Goal: Task Accomplishment & Management: Use online tool/utility

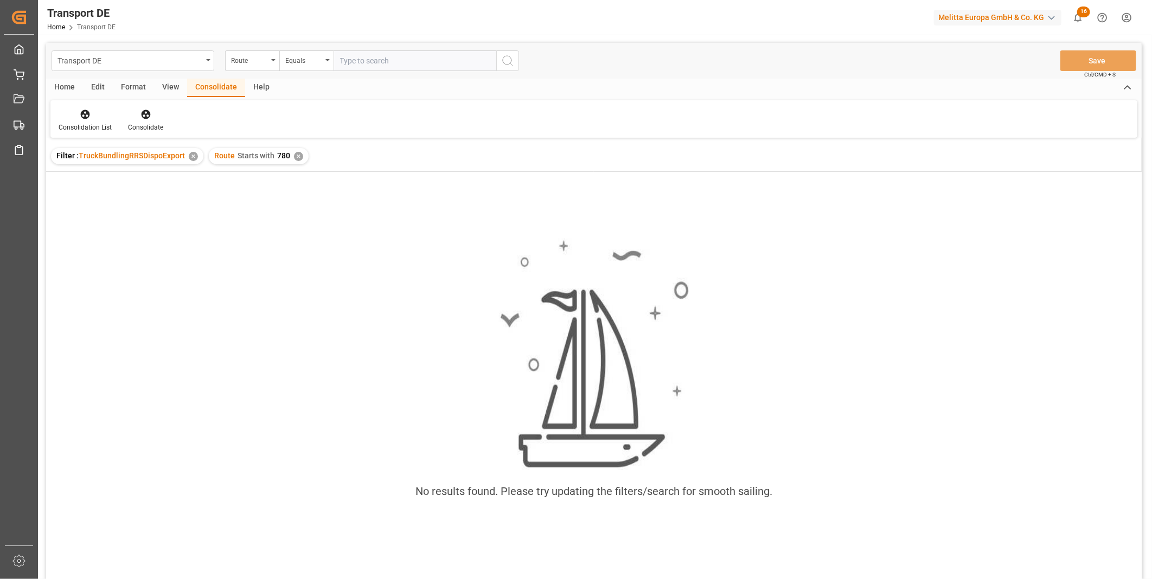
click at [294, 152] on div "✕" at bounding box center [298, 156] width 9 height 9
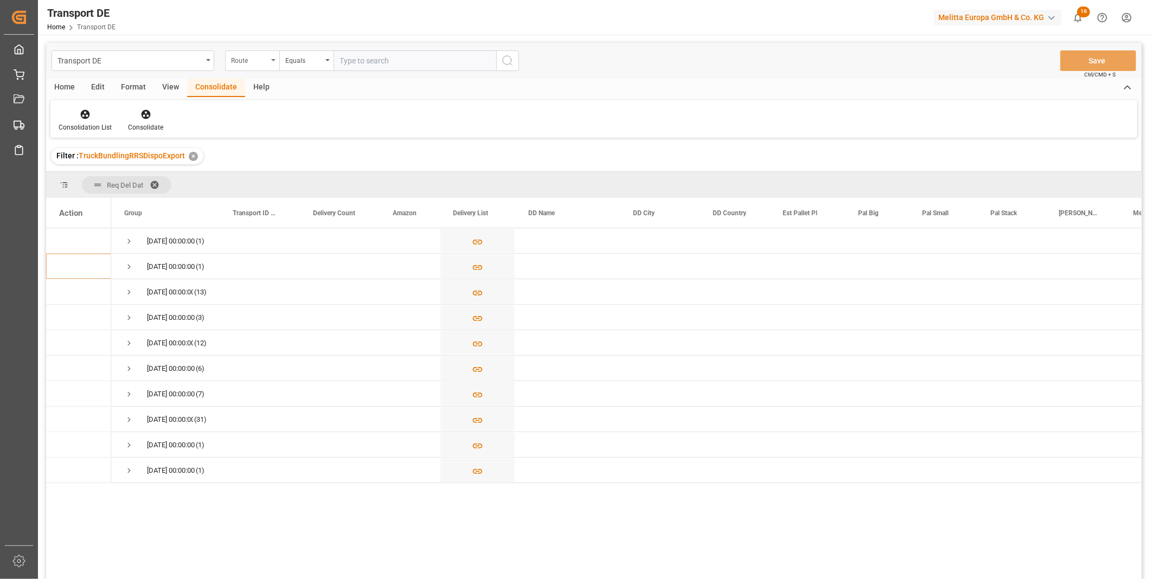
click at [243, 62] on div "Route" at bounding box center [249, 59] width 37 height 12
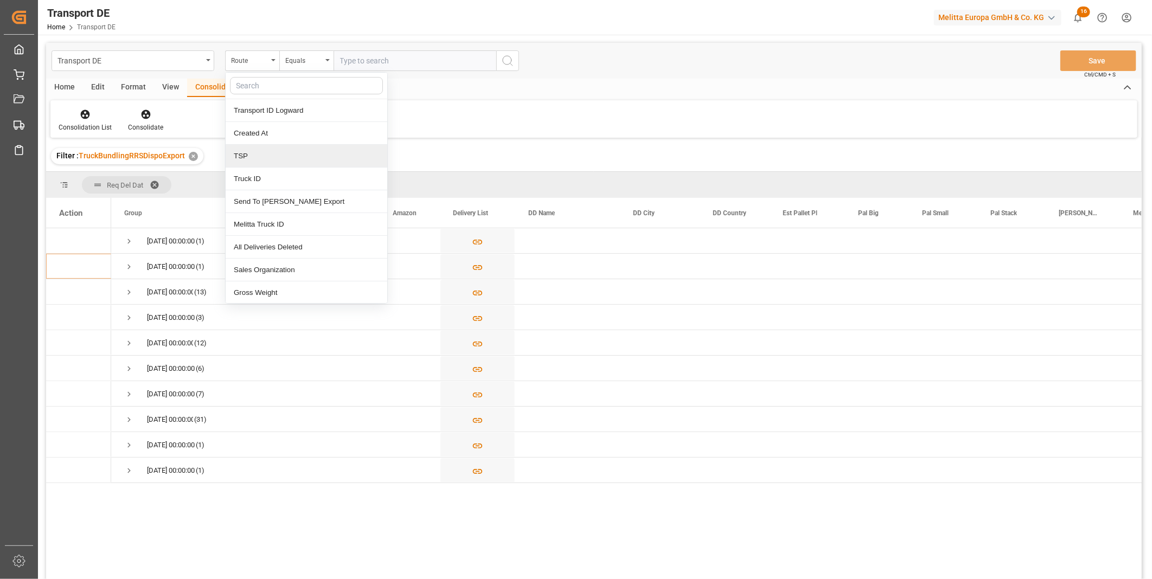
click at [269, 159] on div "TSP" at bounding box center [307, 156] width 162 height 23
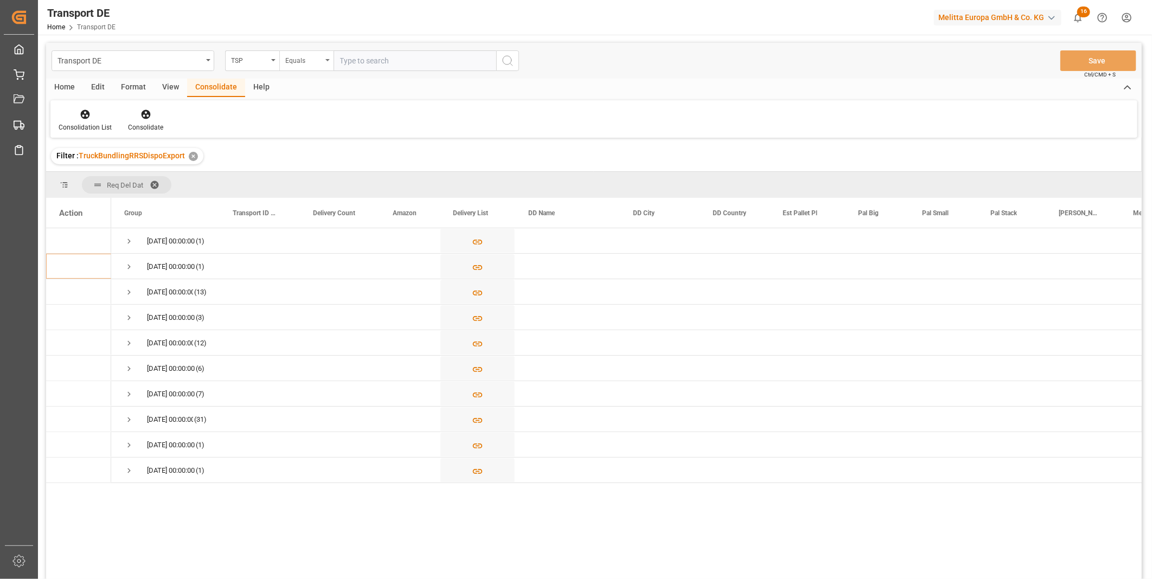
click at [297, 57] on div "Equals" at bounding box center [303, 59] width 37 height 12
click at [325, 169] on div "Starts with" at bounding box center [361, 179] width 162 height 23
type input "Van R"
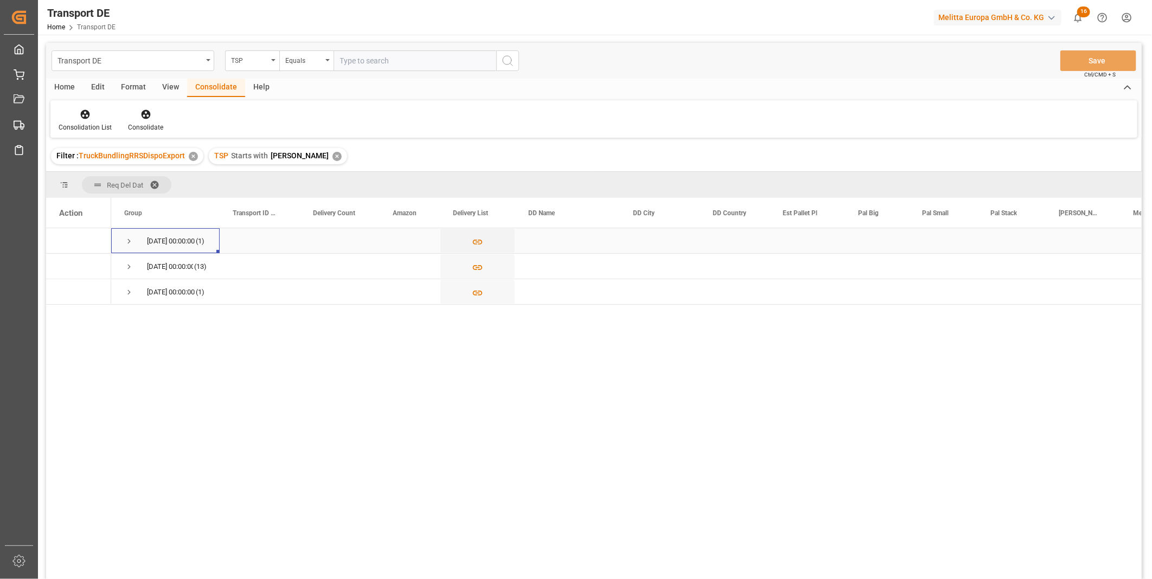
click at [130, 234] on span "Press SPACE to select this row." at bounding box center [129, 241] width 10 height 25
click at [131, 234] on span "Press SPACE to select this row." at bounding box center [129, 241] width 10 height 25
click at [263, 63] on div "TSP" at bounding box center [249, 59] width 37 height 12
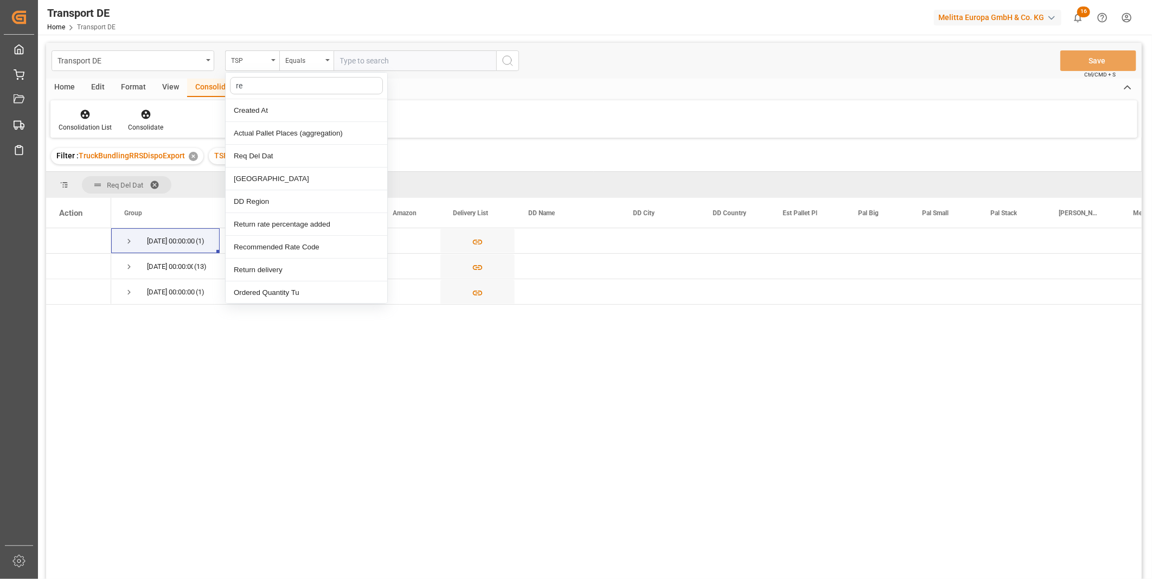
type input "req"
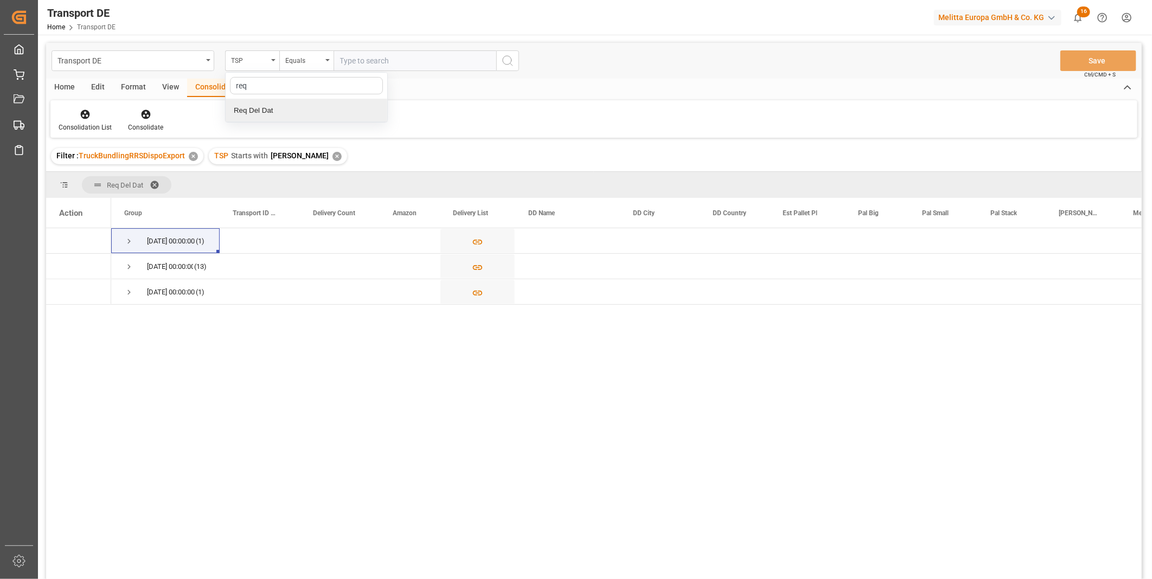
click at [287, 99] on div "Req Del Dat" at bounding box center [307, 110] width 162 height 23
click at [305, 65] on div "Equals" at bounding box center [303, 59] width 37 height 12
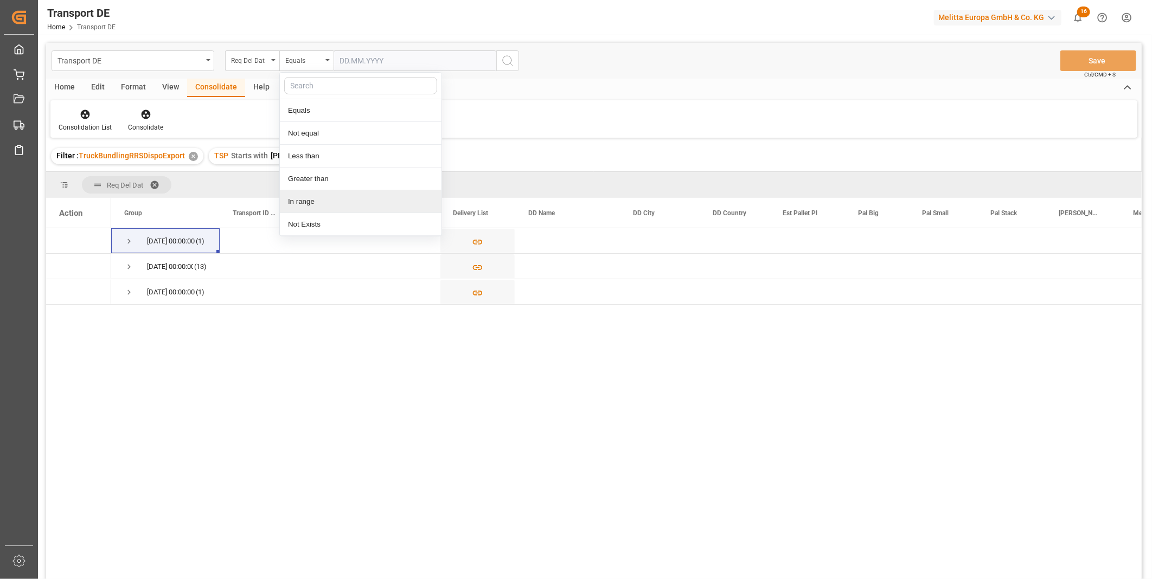
click at [305, 202] on div "In range" at bounding box center [361, 201] width 162 height 23
click at [391, 55] on input "text" at bounding box center [374, 60] width 81 height 21
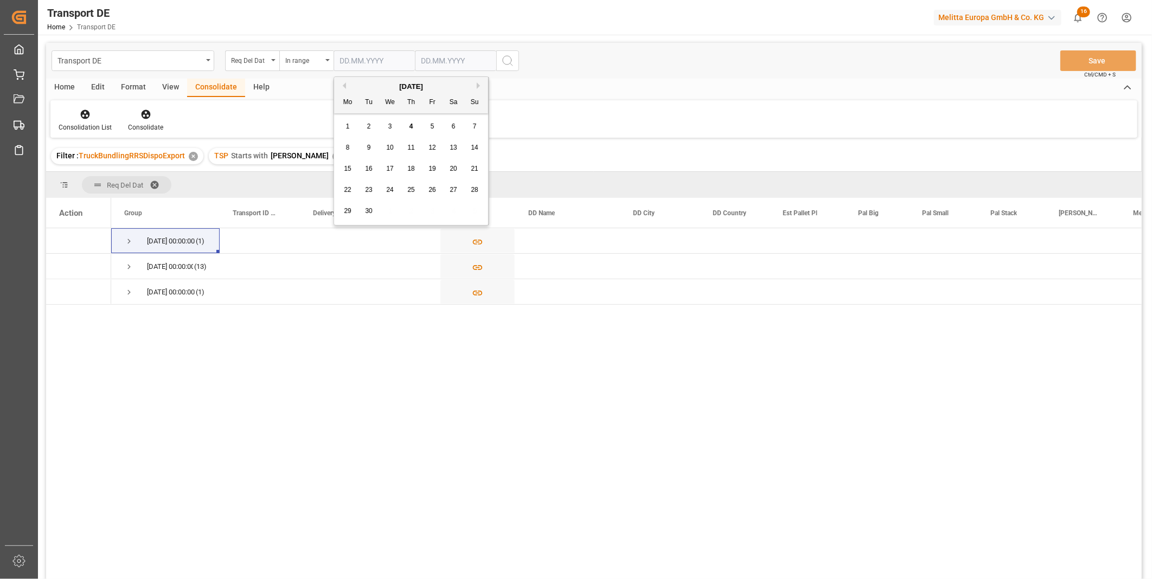
click at [433, 125] on span "5" at bounding box center [433, 127] width 4 height 8
type input "05.09.2025"
click at [439, 56] on input "text" at bounding box center [455, 60] width 81 height 21
click at [426, 152] on div "8" at bounding box center [430, 148] width 14 height 13
type input "08.09.2025"
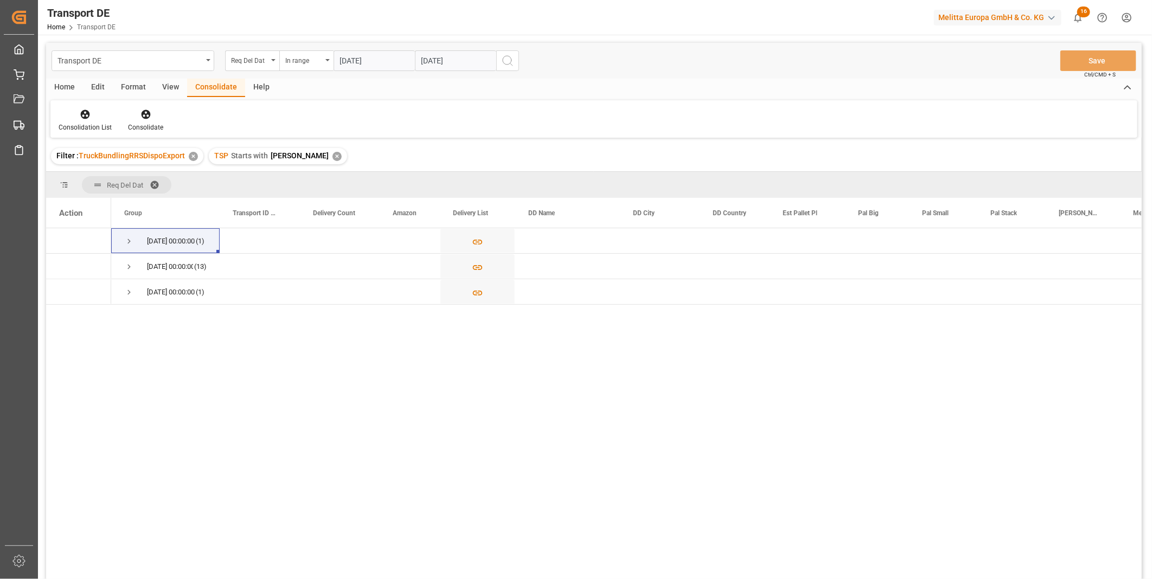
click at [515, 66] on button "search button" at bounding box center [507, 60] width 23 height 21
click at [72, 84] on div "Home" at bounding box center [64, 88] width 37 height 18
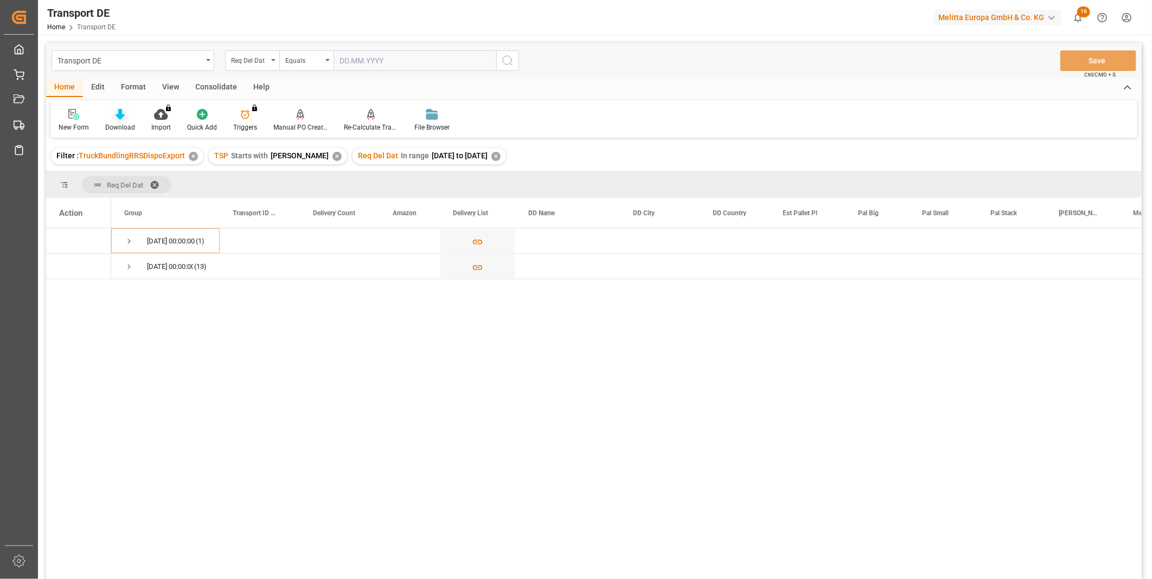
click at [112, 123] on div "Download" at bounding box center [120, 128] width 30 height 10
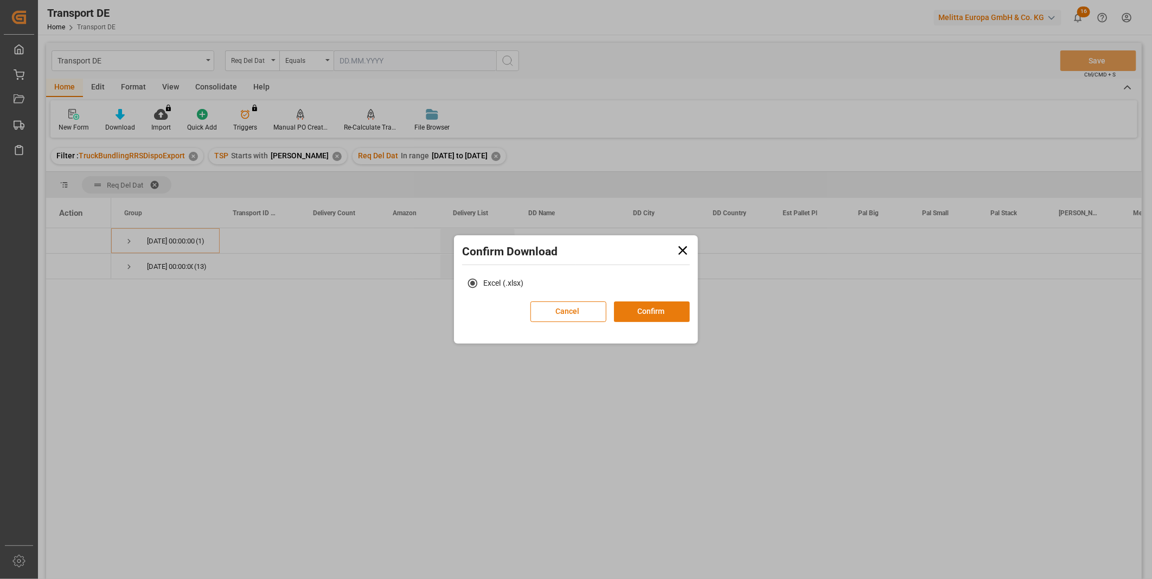
click at [653, 315] on button "Confirm" at bounding box center [652, 312] width 76 height 21
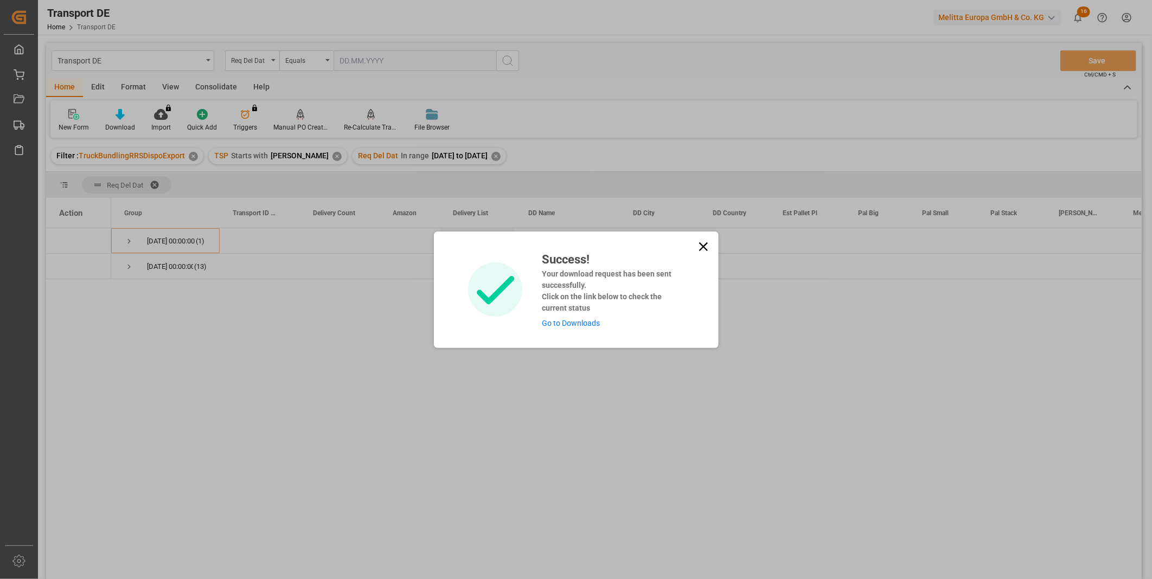
click at [700, 250] on icon at bounding box center [703, 246] width 15 height 15
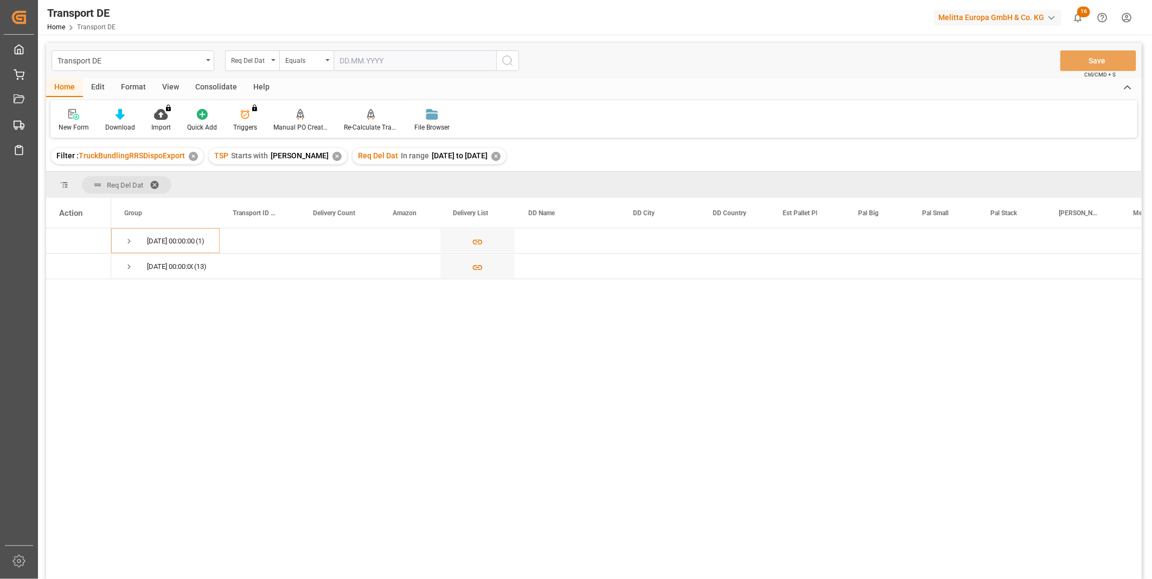
click at [224, 88] on div "Consolidate" at bounding box center [216, 88] width 58 height 18
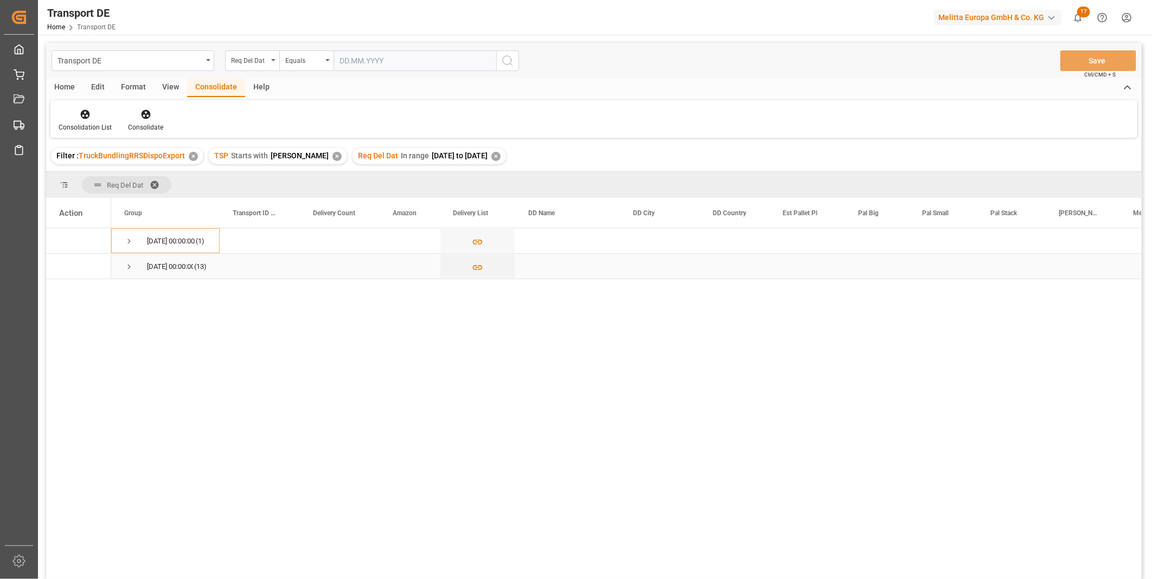
click at [126, 257] on span "Press SPACE to select this row." at bounding box center [129, 266] width 10 height 25
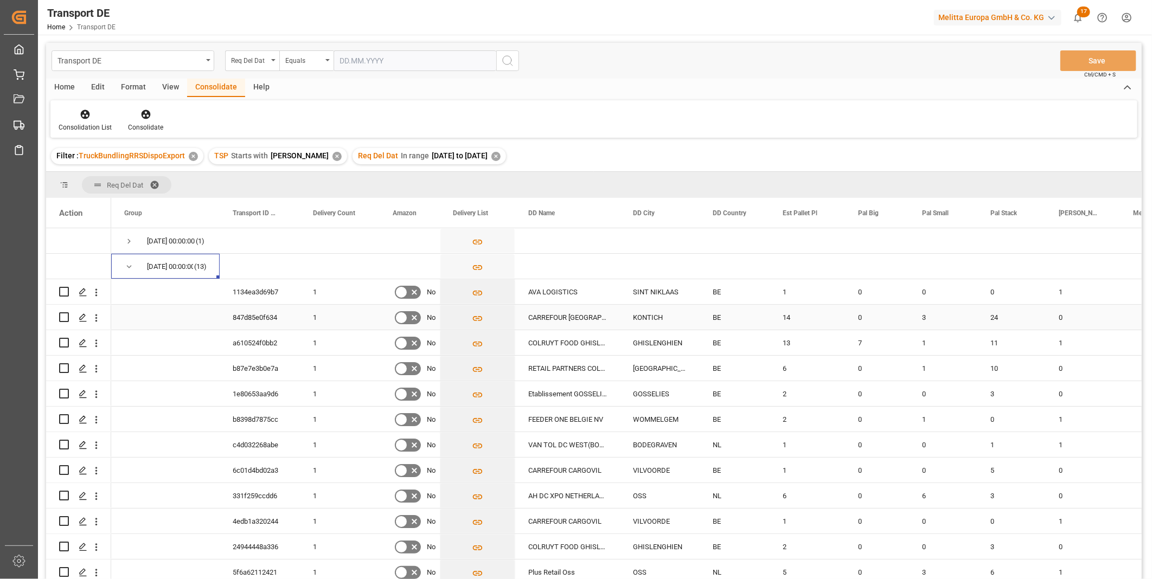
click at [64, 320] on input "Press Space to toggle row selection (unchecked)" at bounding box center [64, 317] width 10 height 10
checkbox input "true"
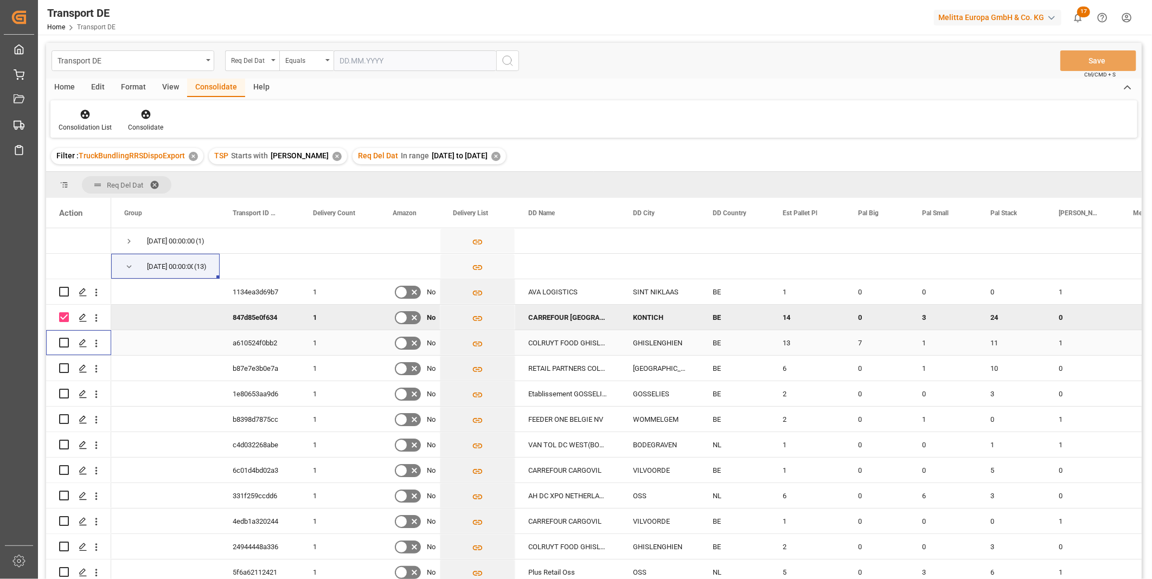
click at [66, 339] on input "Press Space to toggle row selection (unchecked)" at bounding box center [64, 343] width 10 height 10
checkbox input "true"
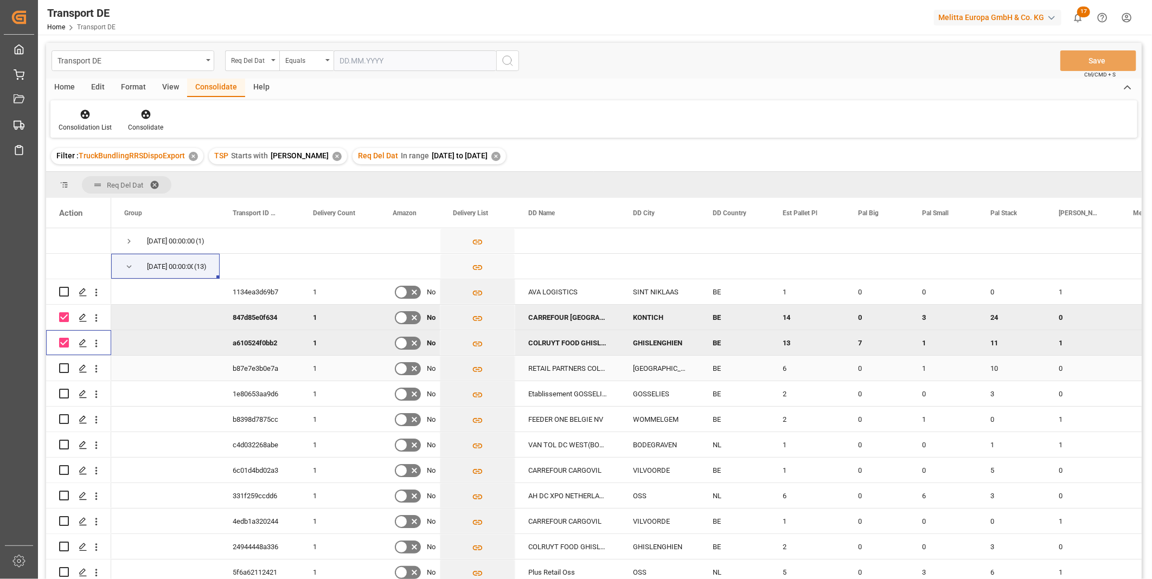
click at [66, 369] on input "Press Space to toggle row selection (unchecked)" at bounding box center [64, 368] width 10 height 10
checkbox input "true"
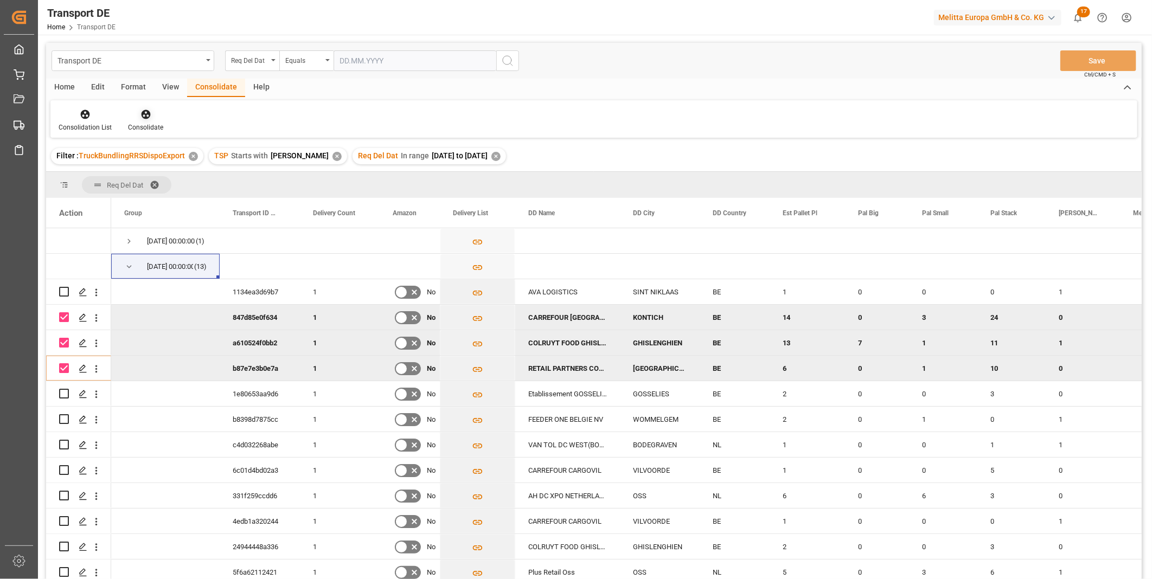
click at [149, 122] on div "Consolidate" at bounding box center [146, 120] width 52 height 24
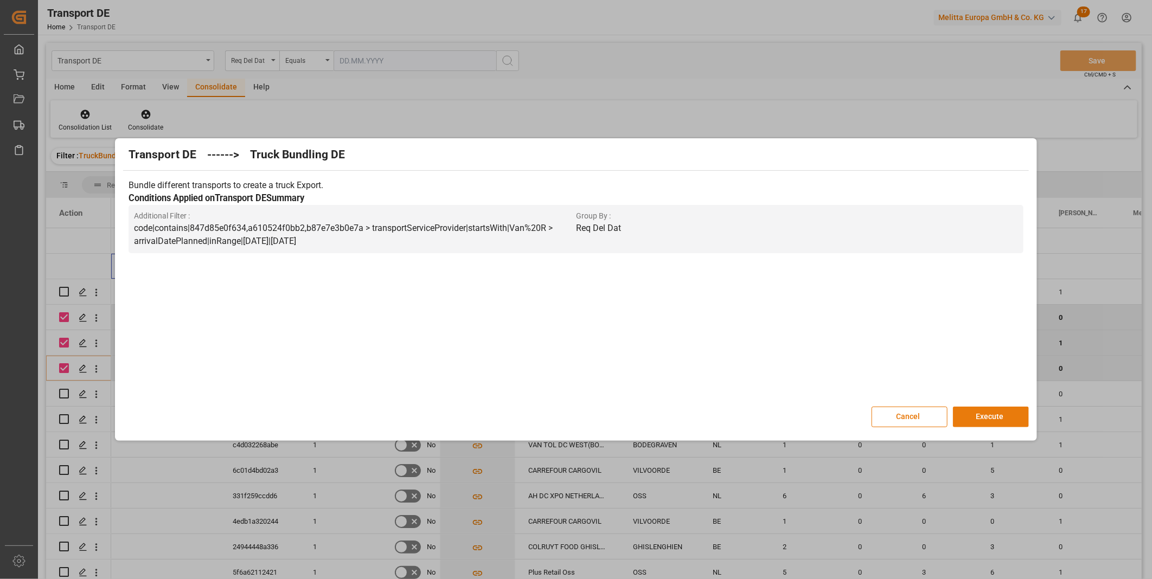
click at [981, 413] on button "Execute" at bounding box center [991, 417] width 76 height 21
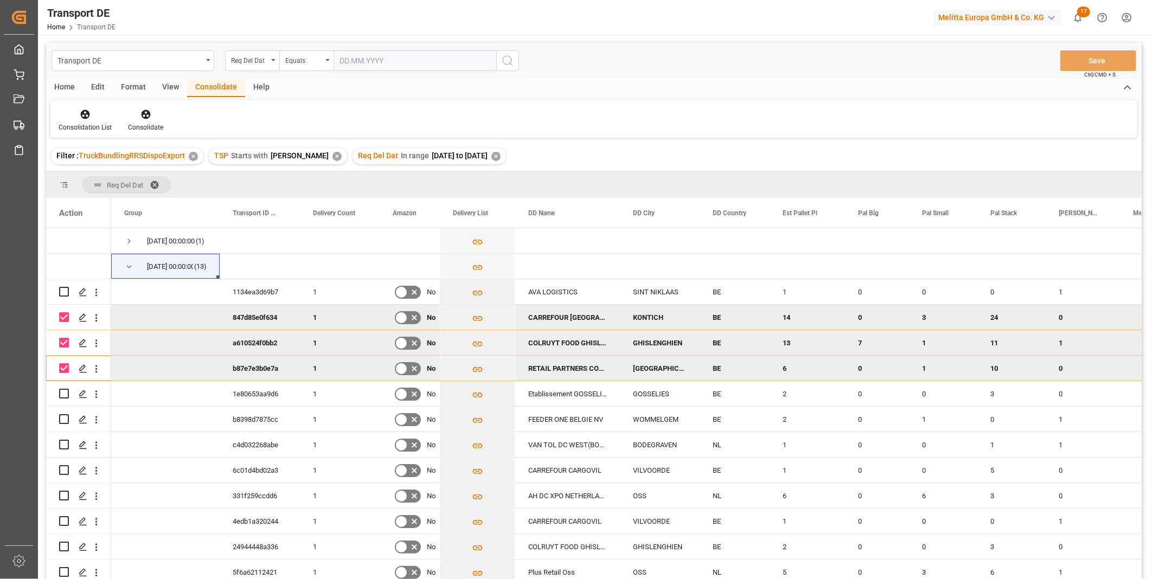
click at [82, 104] on div "Consolidation List Consolidate" at bounding box center [593, 118] width 1087 height 37
click at [81, 118] on icon at bounding box center [85, 114] width 11 height 11
click at [95, 193] on div "Transport DE Req Del Dat Equals Save Ctrl/CMD + S Home Edit Format View Consoli…" at bounding box center [594, 325] width 1096 height 565
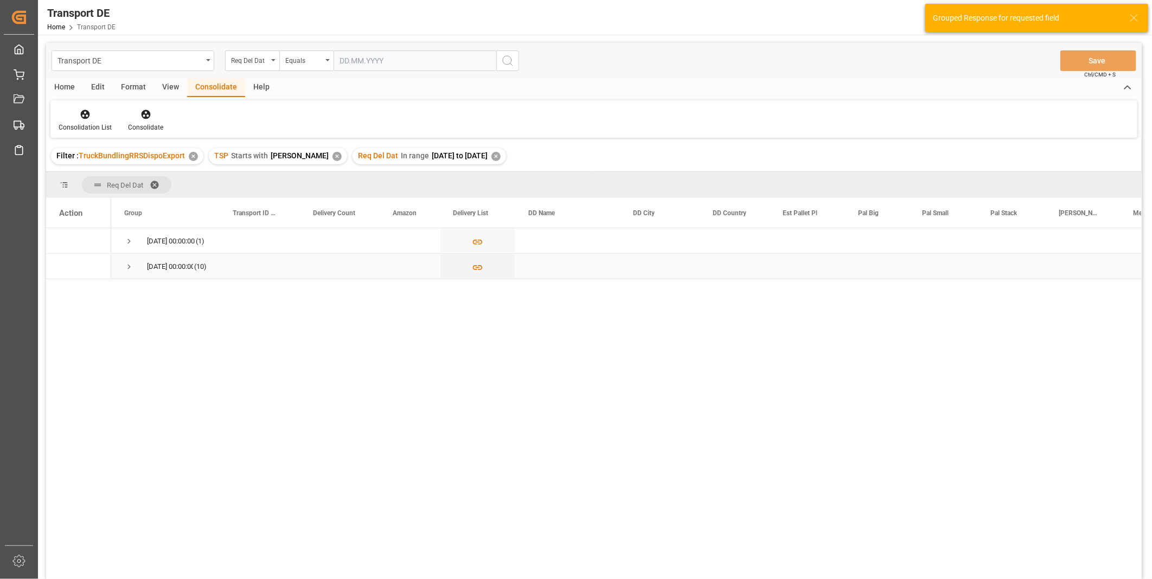
click at [127, 262] on span "Press SPACE to select this row." at bounding box center [129, 267] width 10 height 10
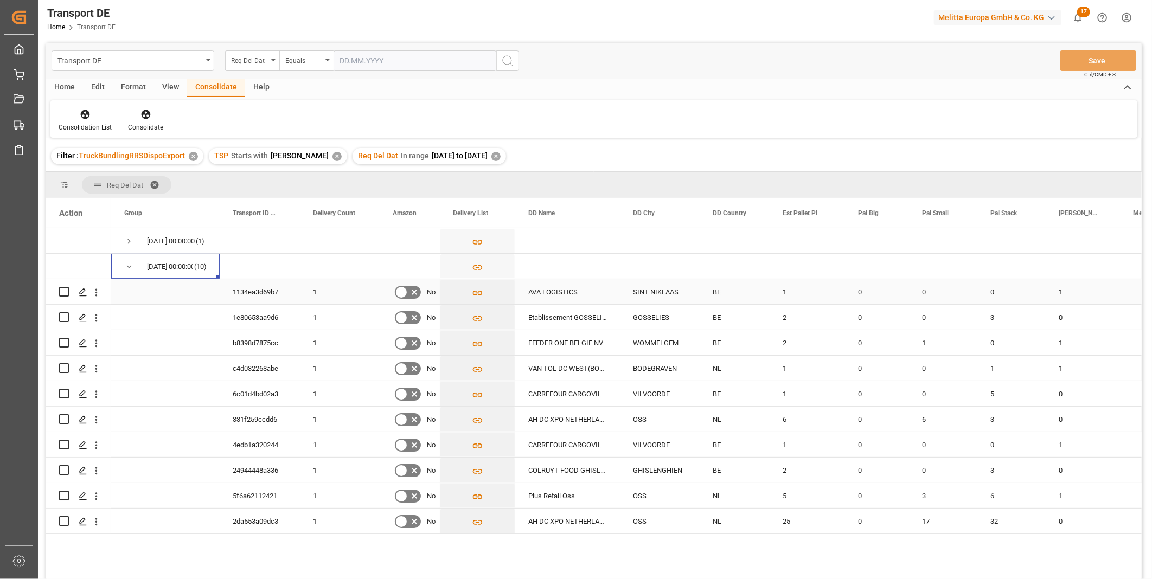
click at [61, 294] on input "Press Space to toggle row selection (unchecked)" at bounding box center [64, 292] width 10 height 10
checkbox input "true"
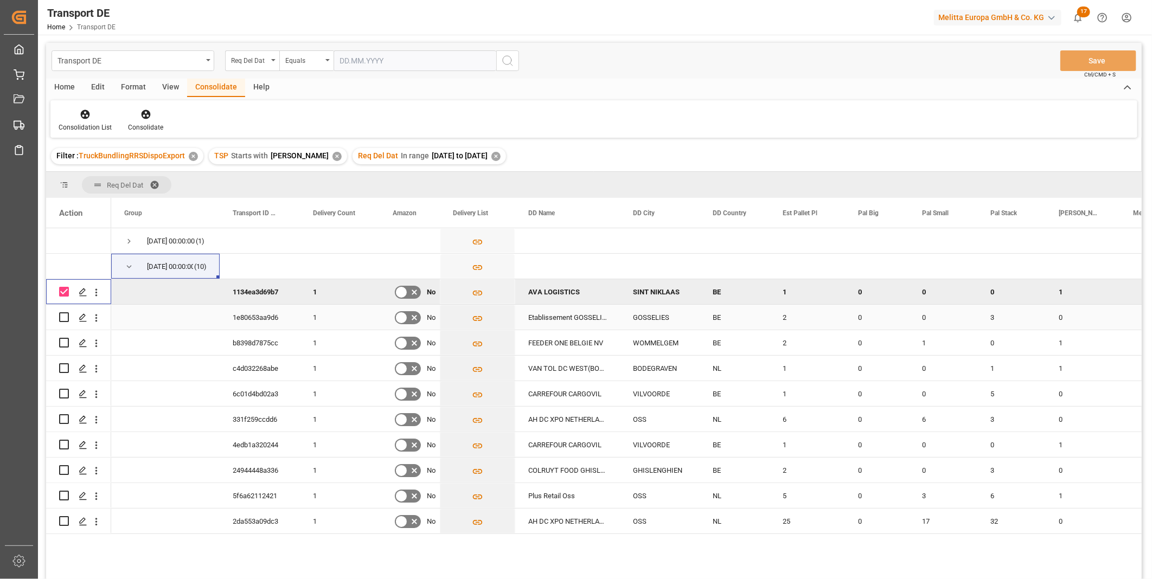
click at [63, 315] on input "Press Space to toggle row selection (unchecked)" at bounding box center [64, 317] width 10 height 10
checkbox input "true"
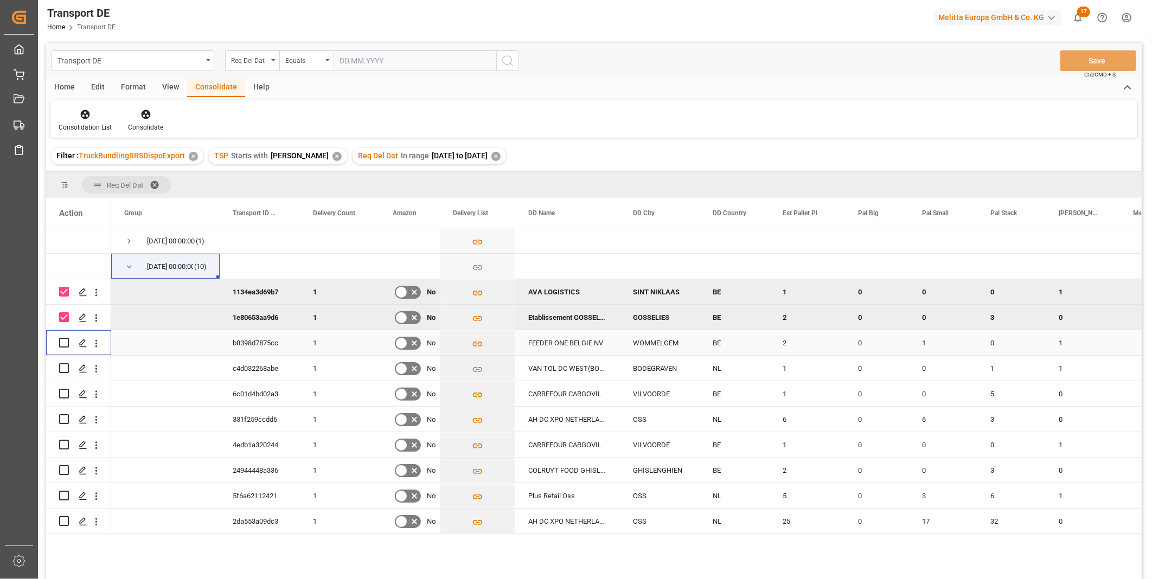
click at [67, 345] on input "Press Space to toggle row selection (unchecked)" at bounding box center [64, 343] width 10 height 10
checkbox input "true"
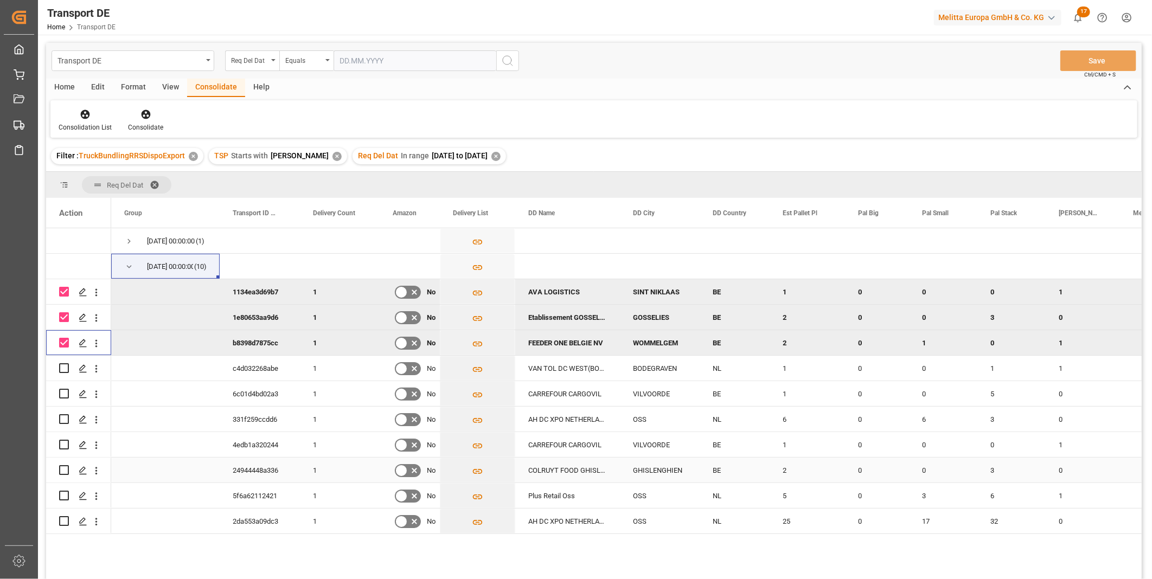
click at [65, 472] on input "Press Space to toggle row selection (unchecked)" at bounding box center [64, 470] width 10 height 10
checkbox input "true"
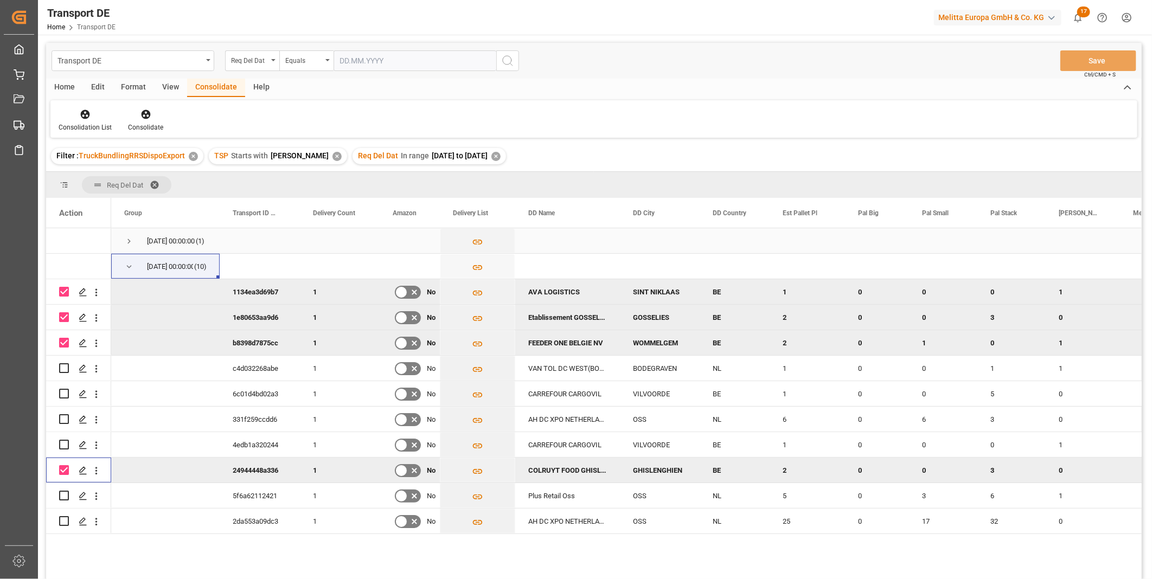
click at [126, 239] on span "Press SPACE to select this row." at bounding box center [129, 242] width 10 height 10
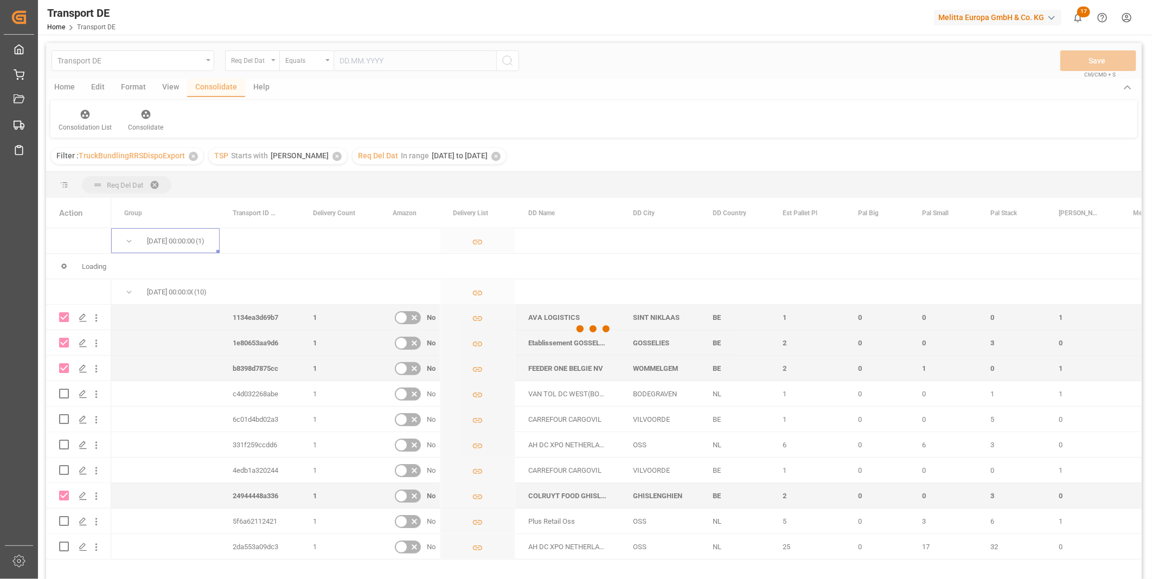
checkbox input "false"
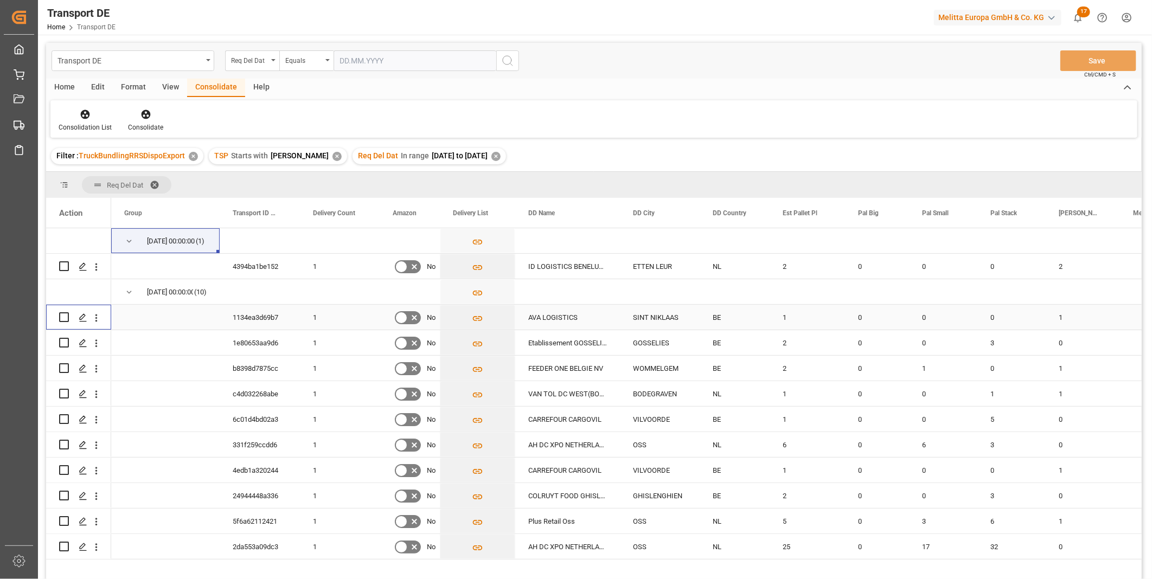
click at [66, 321] on input "Press Space to toggle row selection (unchecked)" at bounding box center [64, 317] width 10 height 10
checkbox input "true"
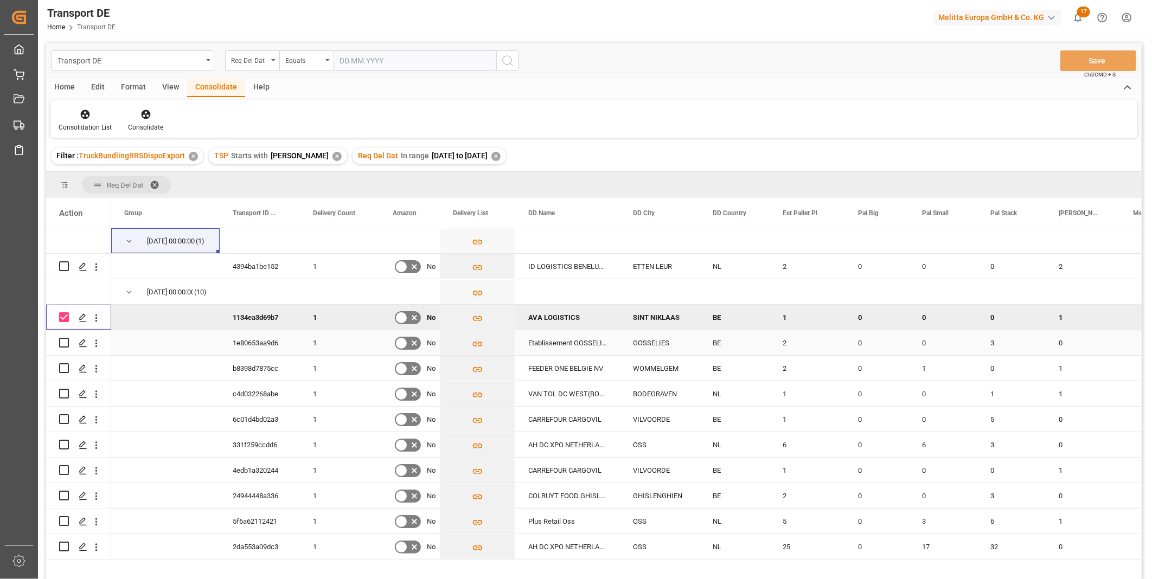
click at [63, 340] on input "Press Space to toggle row selection (unchecked)" at bounding box center [64, 343] width 10 height 10
checkbox input "true"
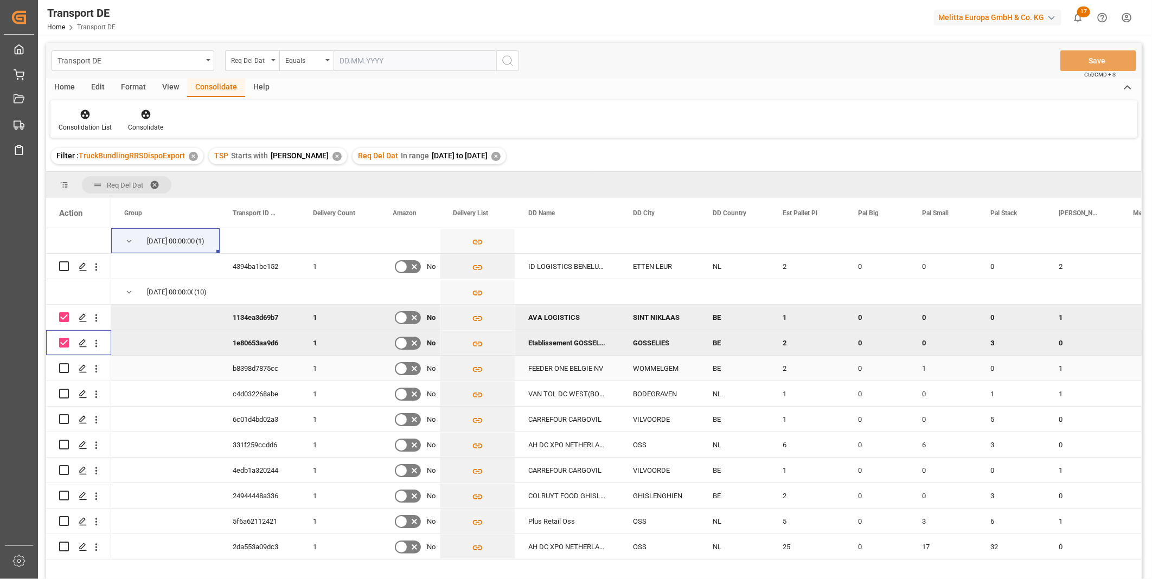
click at [67, 368] on input "Press Space to toggle row selection (unchecked)" at bounding box center [64, 368] width 10 height 10
checkbox input "true"
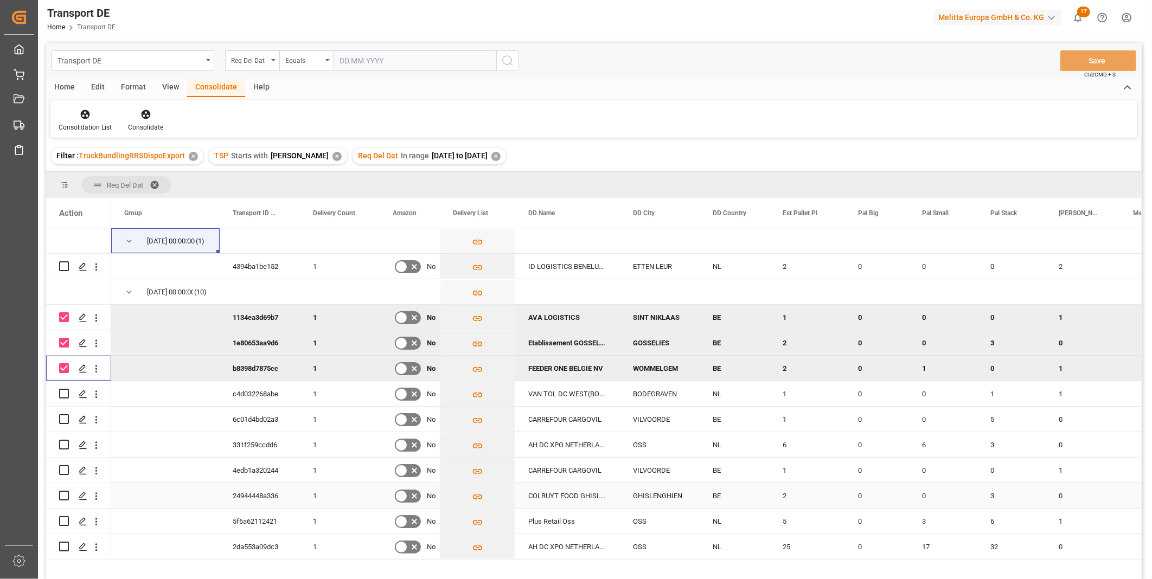
click at [63, 494] on input "Press Space to toggle row selection (unchecked)" at bounding box center [64, 496] width 10 height 10
checkbox input "true"
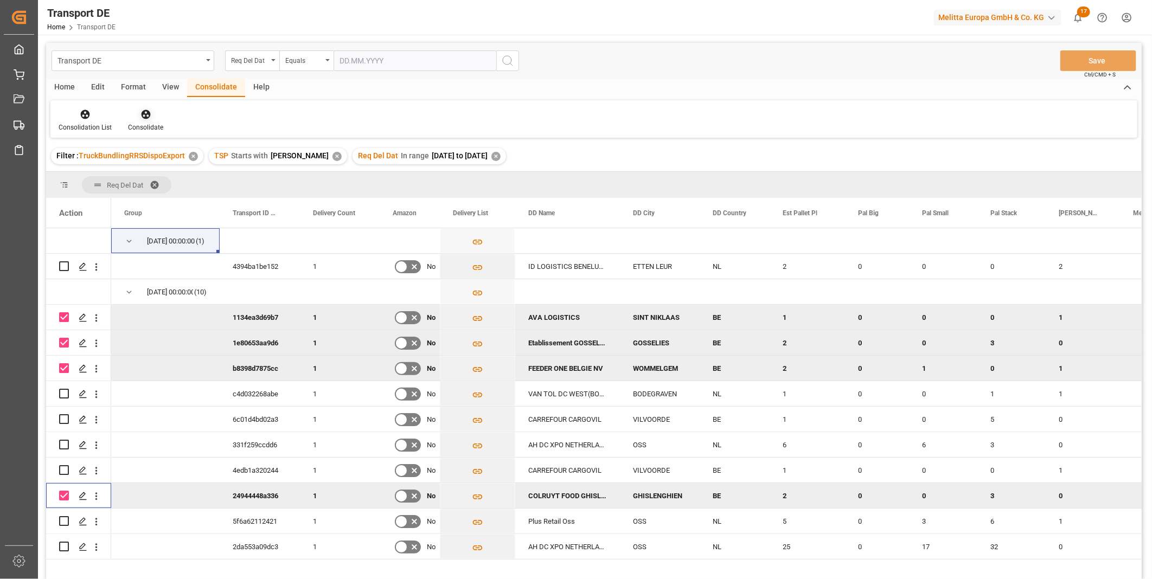
click at [158, 115] on div at bounding box center [145, 113] width 35 height 11
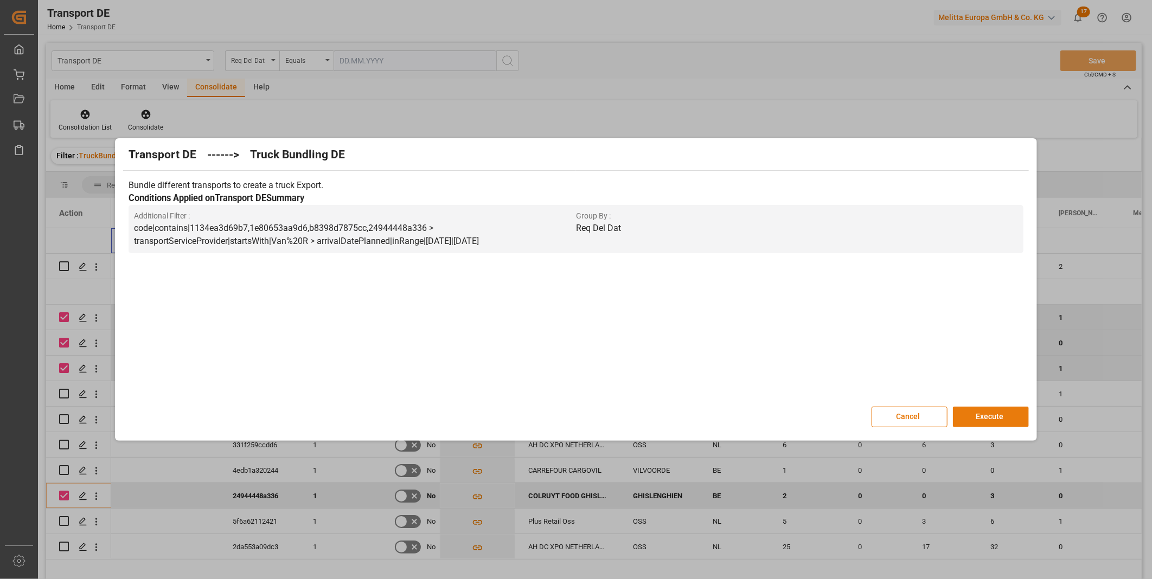
click at [996, 415] on button "Execute" at bounding box center [991, 417] width 76 height 21
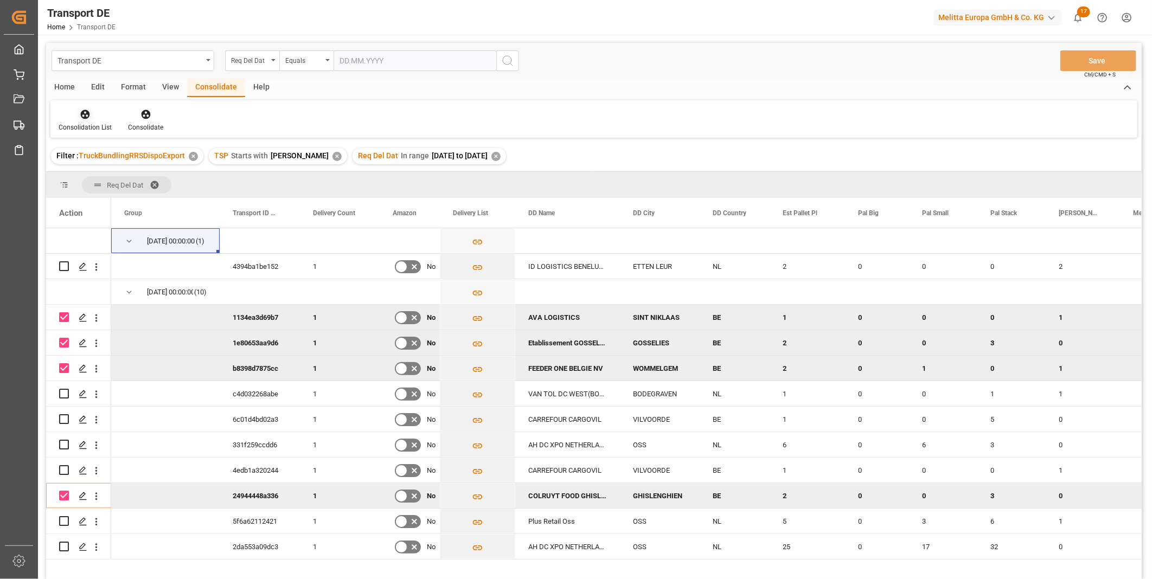
click at [78, 119] on div "Consolidation List" at bounding box center [84, 120] width 69 height 24
drag, startPoint x: 78, startPoint y: 119, endPoint x: 122, endPoint y: 201, distance: 93.2
click at [122, 201] on div "Truck Bundling RRS Dispo Export" at bounding box center [123, 197] width 113 height 11
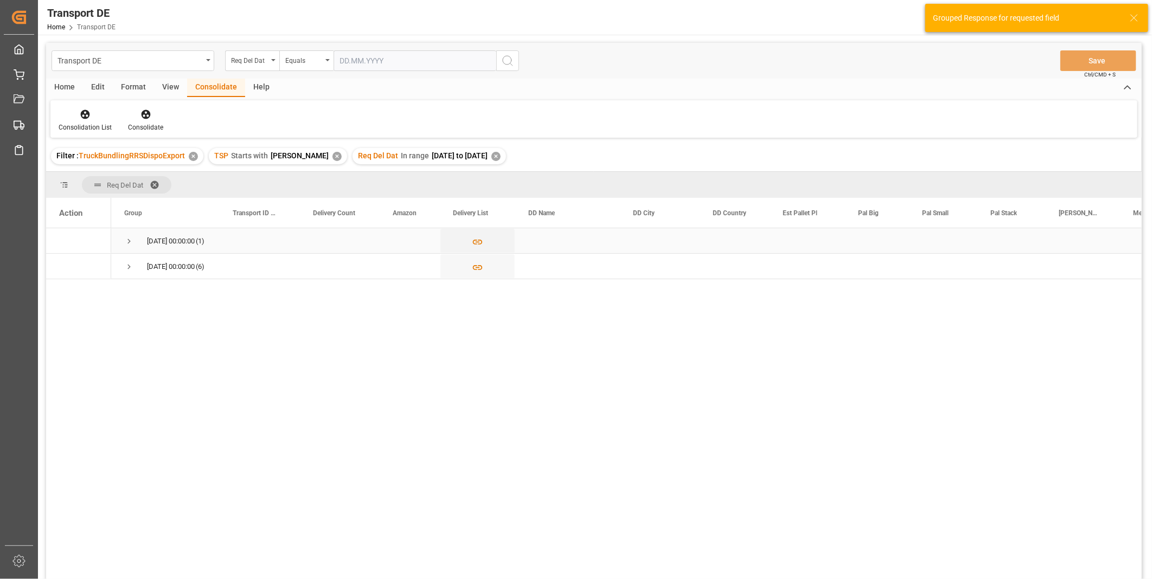
click at [131, 245] on span "Press SPACE to select this row." at bounding box center [129, 242] width 10 height 10
click at [126, 284] on span "Press SPACE to select this row." at bounding box center [129, 292] width 10 height 25
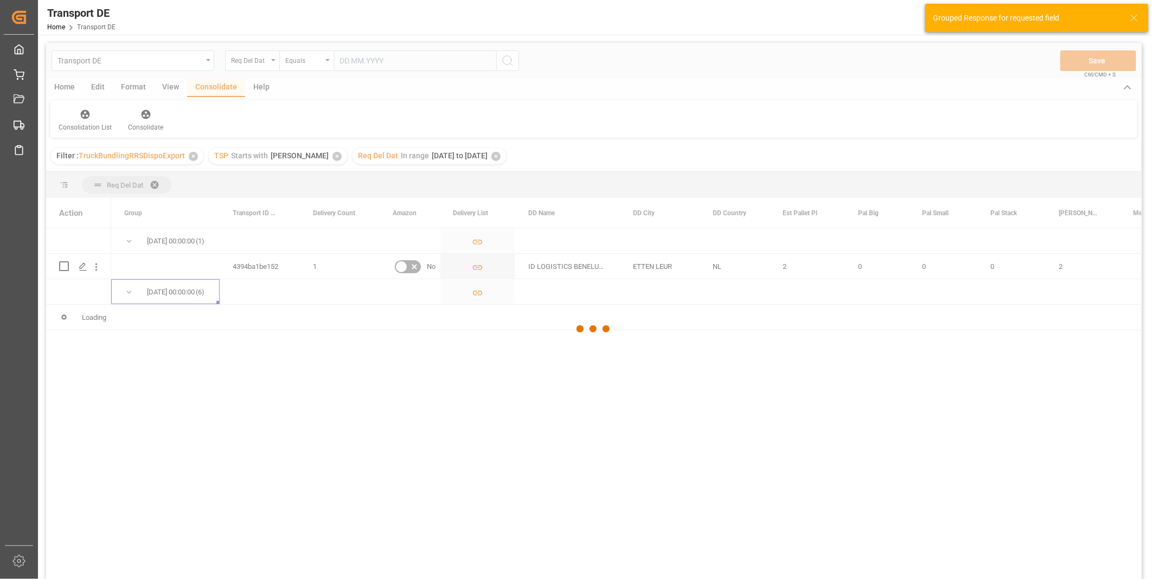
click at [131, 293] on span "Press SPACE to select this row." at bounding box center [129, 292] width 10 height 10
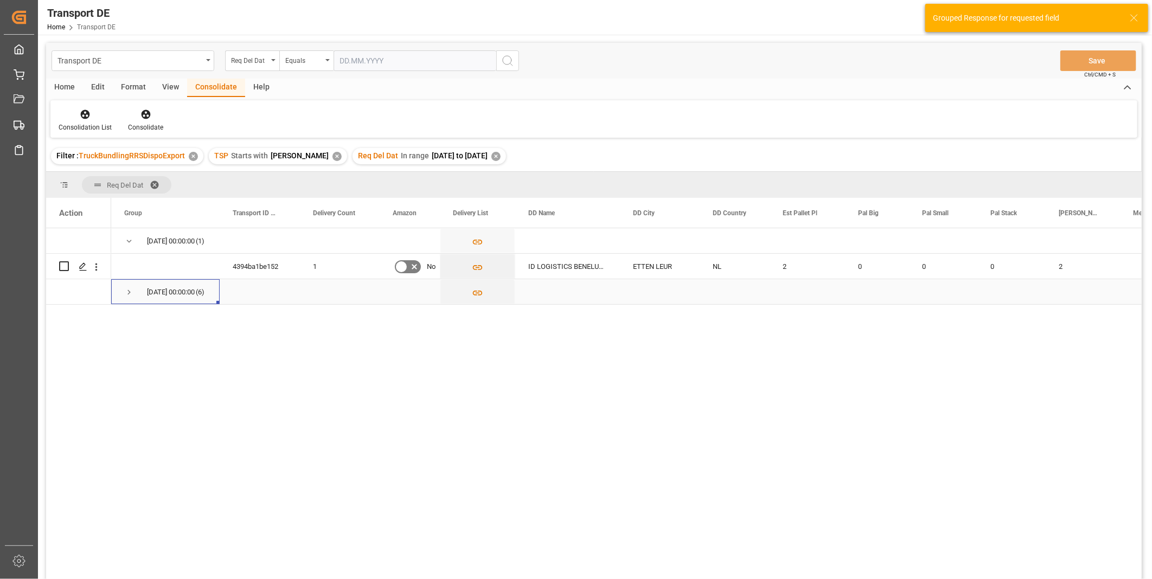
click at [121, 289] on div "08.09.2025 00:00:00 (6)" at bounding box center [165, 291] width 108 height 25
click at [123, 289] on div "08.09.2025 00:00:00 (6)" at bounding box center [165, 291] width 108 height 25
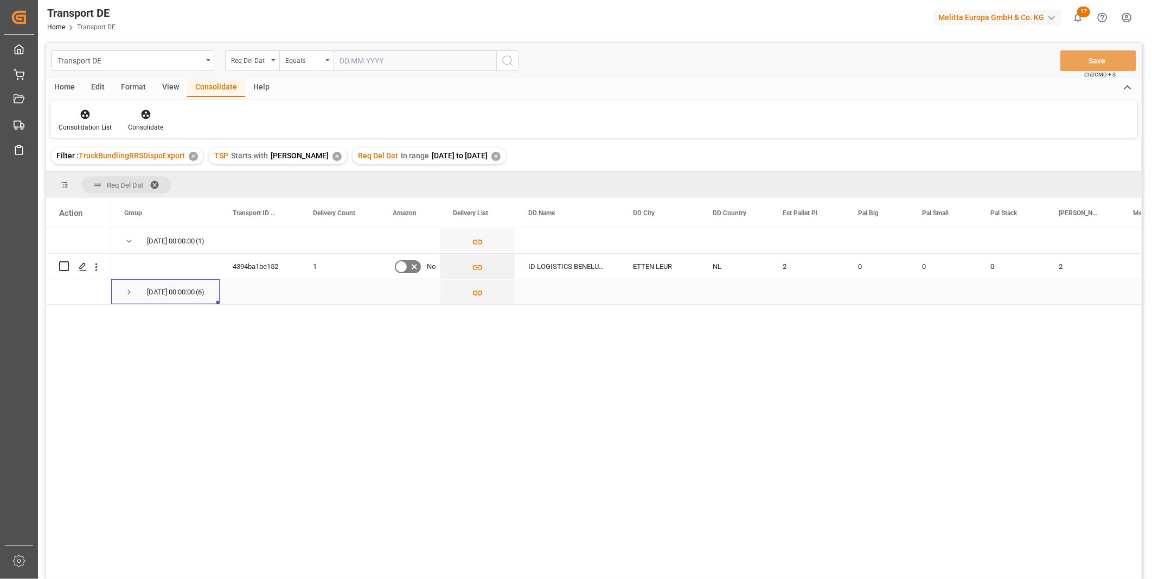
click at [134, 291] on span "08.09.2025 00:00:00 (6)" at bounding box center [165, 292] width 82 height 24
click at [129, 294] on span "Press SPACE to select this row." at bounding box center [129, 292] width 10 height 10
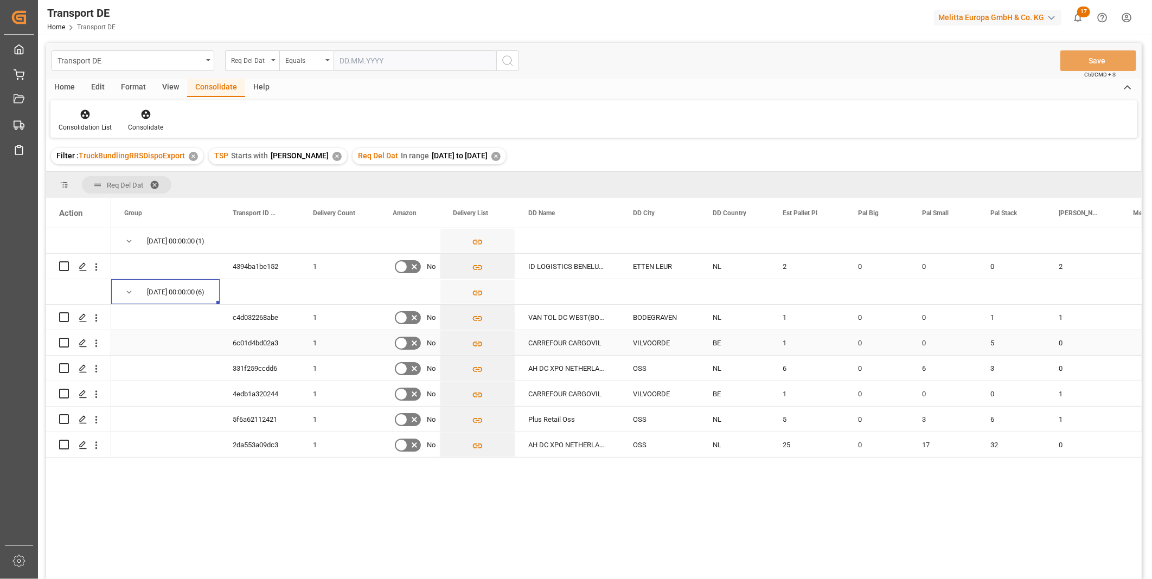
click at [727, 341] on div "BE" at bounding box center [735, 342] width 70 height 25
click at [79, 342] on icon "Press SPACE to select this row." at bounding box center [83, 343] width 9 height 9
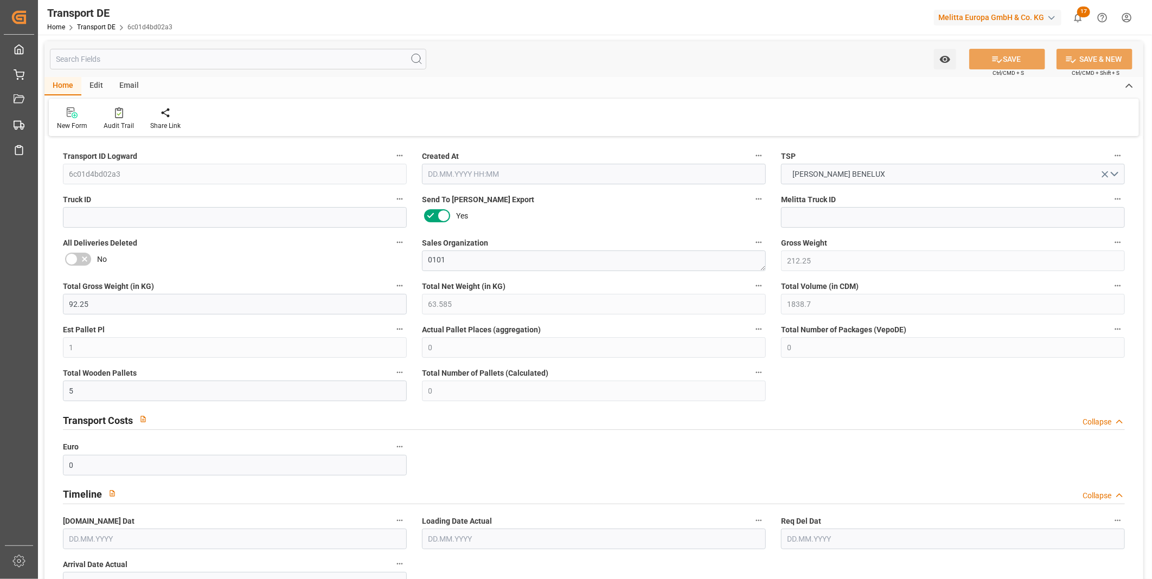
type input "212.25"
type input "92.25"
type input "63.585"
type input "1838.7"
type input "1"
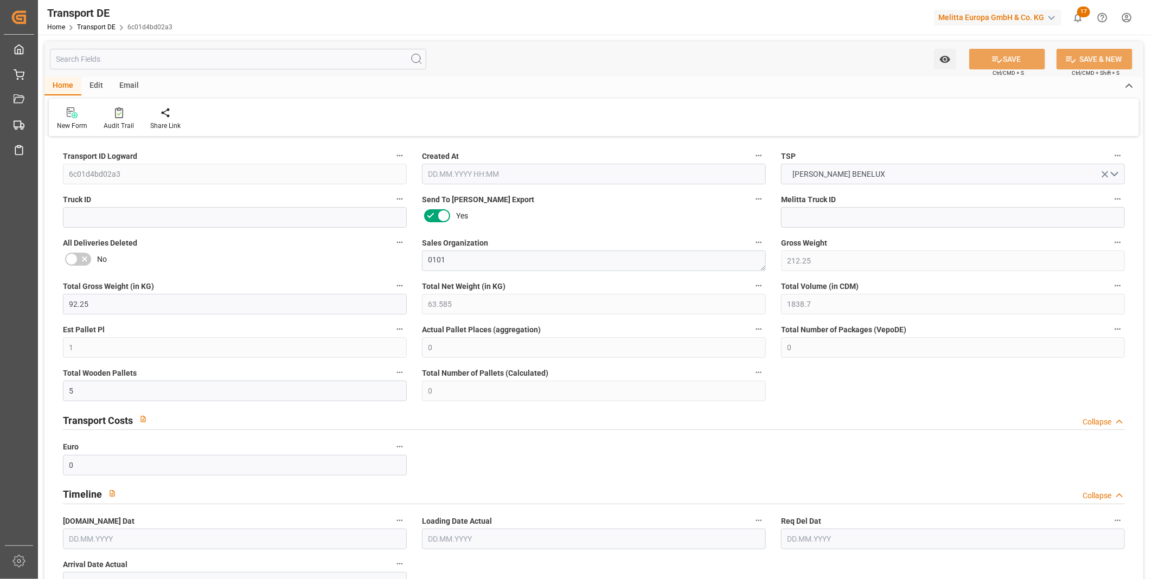
type input "0"
type input "5"
type input "0"
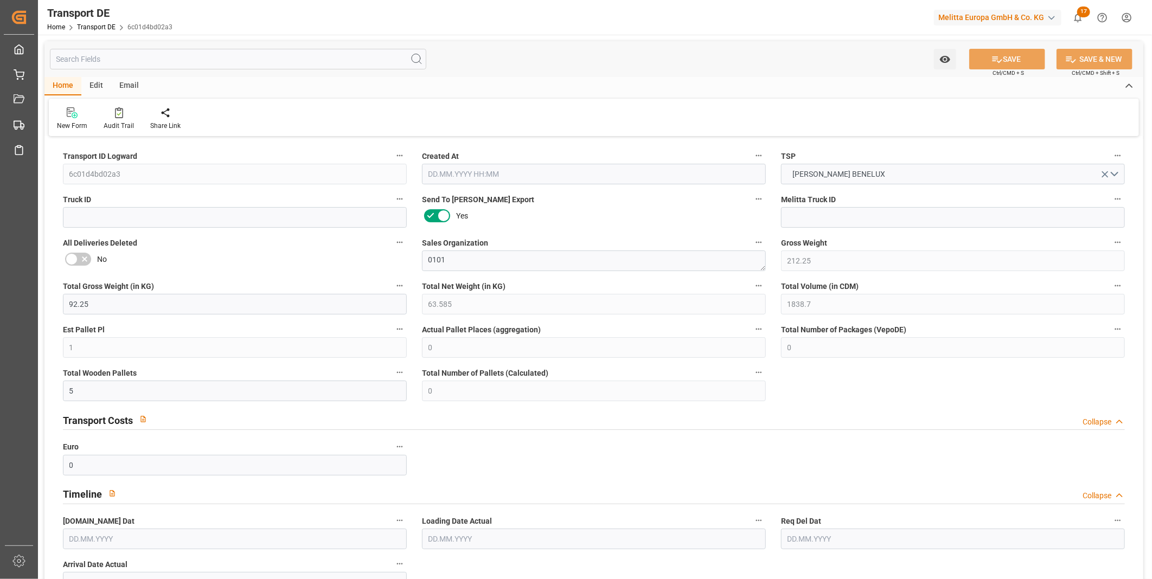
type input "18"
type input "0"
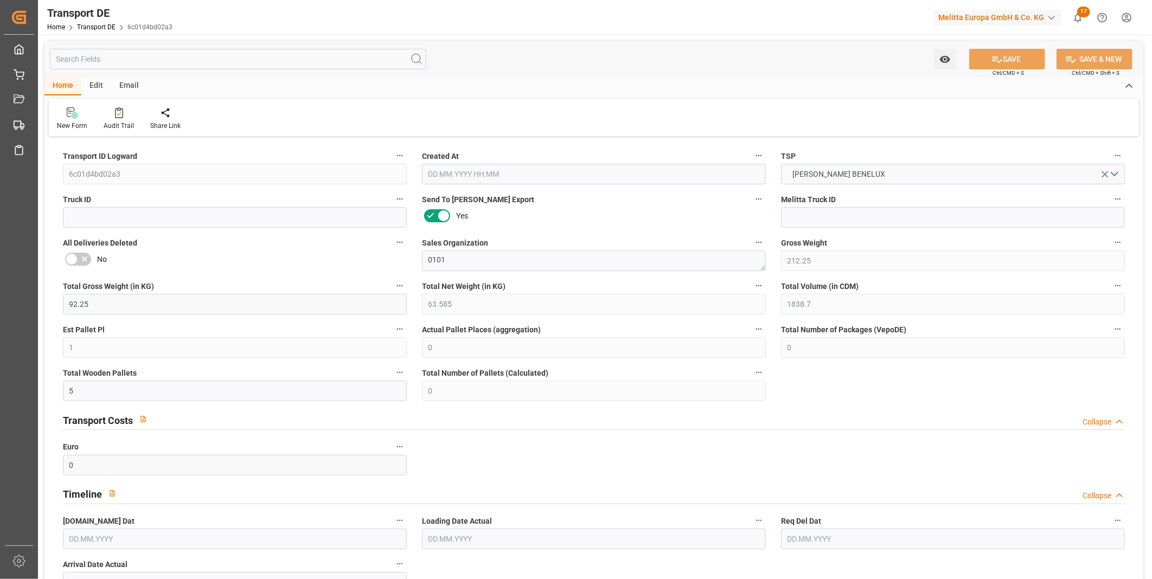
type input "0"
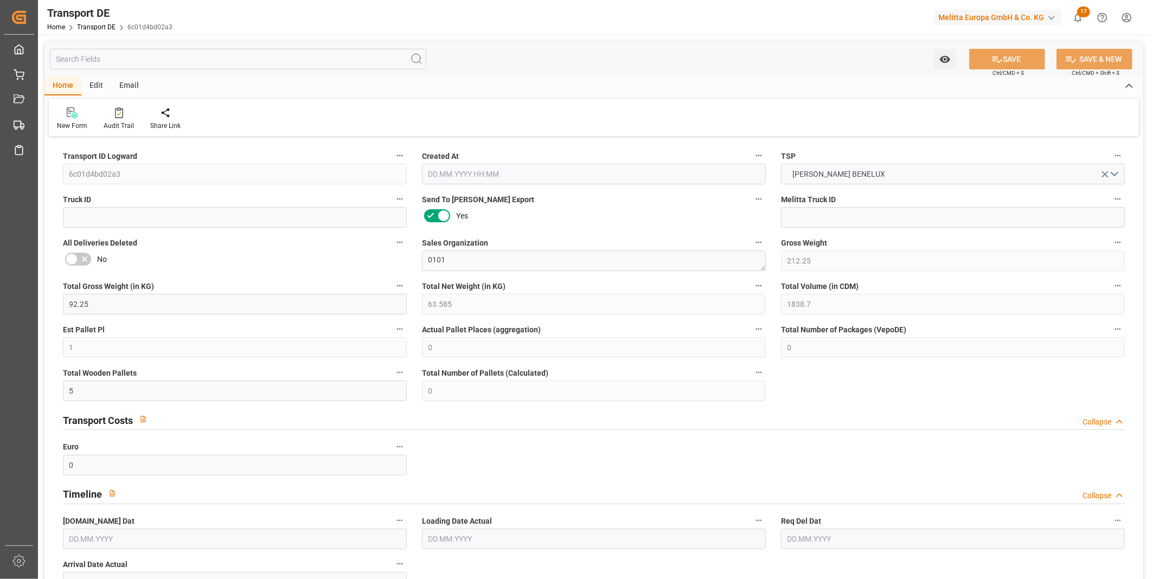
type input "0"
type input "5"
type input "0"
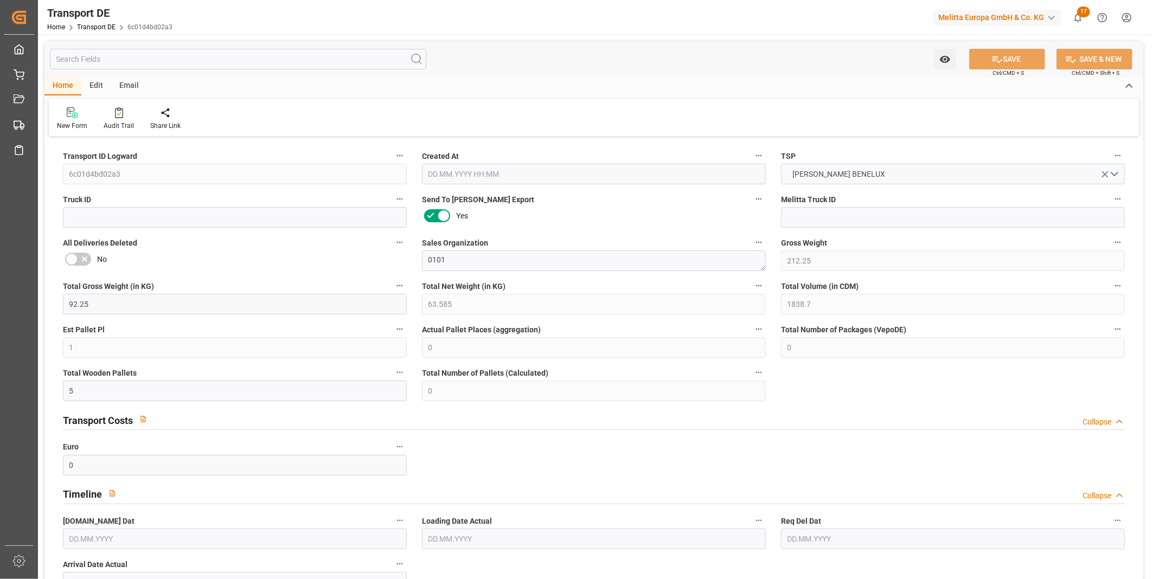
type input "0"
type input "1"
type input "0"
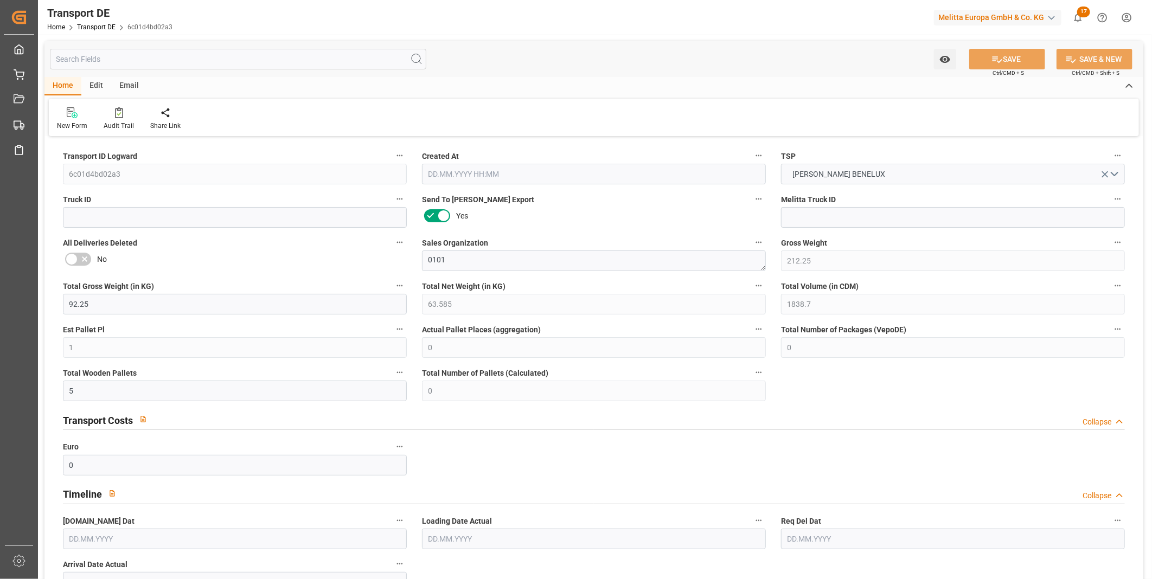
type input "135"
type input "72.2978"
type input "65.5398"
type input "04.09.2025 12:45"
type input "05.09.2025"
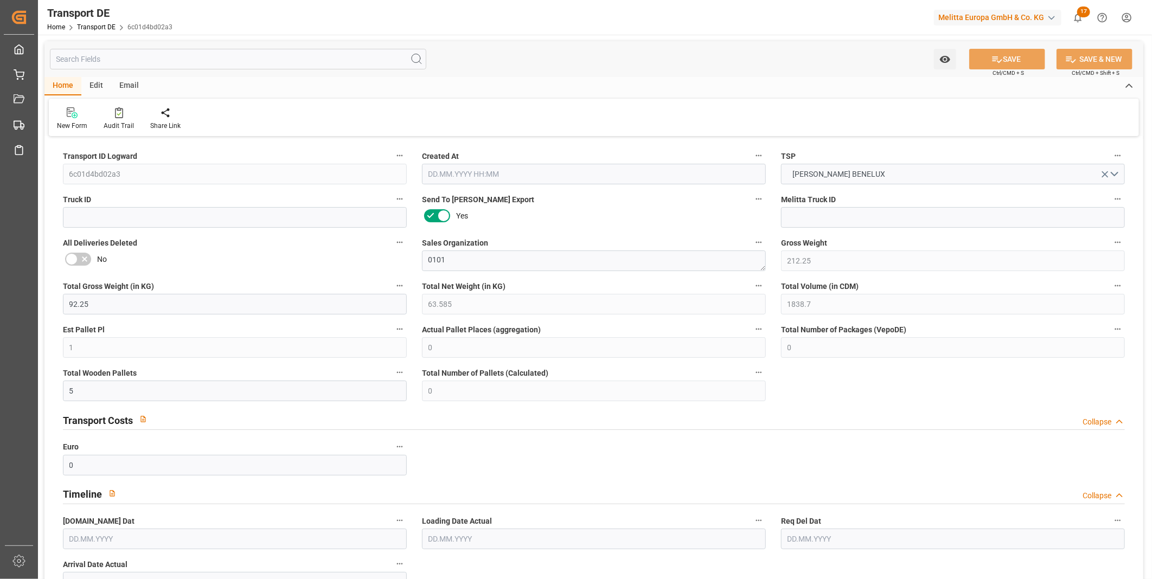
type input "08.09.2025"
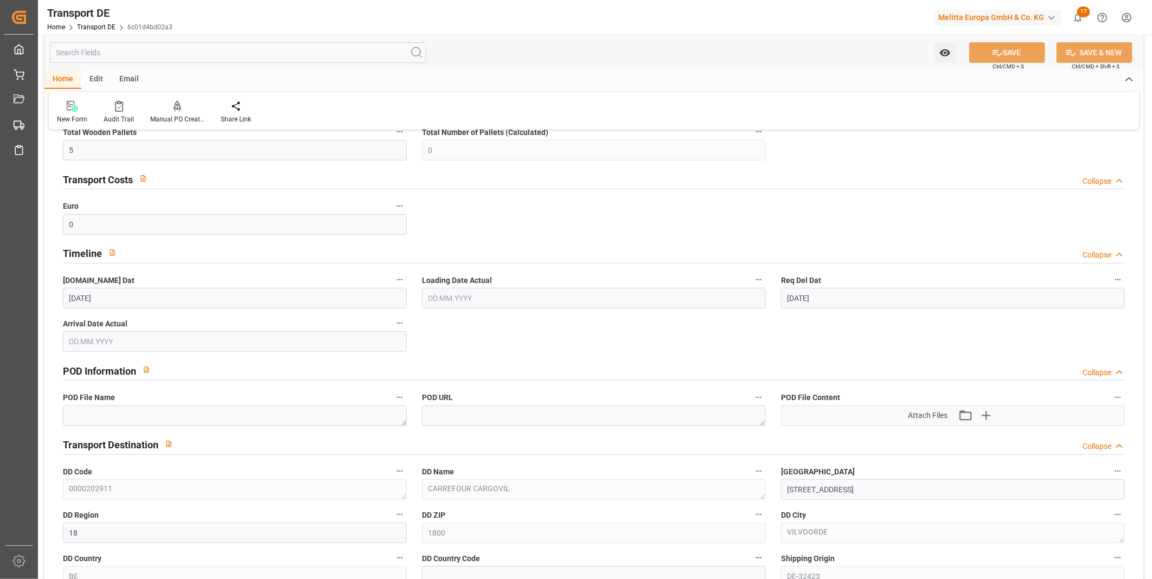
scroll to position [301, 0]
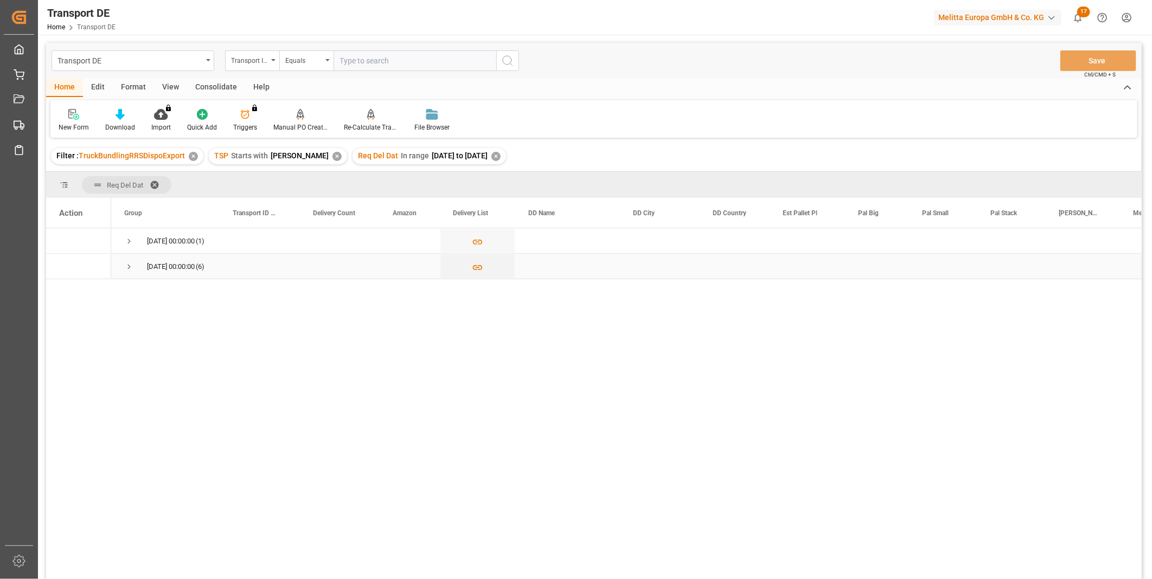
click at [120, 273] on div "08.09.2025 00:00:00 (6)" at bounding box center [165, 266] width 108 height 25
click at [130, 269] on span "Press SPACE to select this row." at bounding box center [129, 267] width 10 height 10
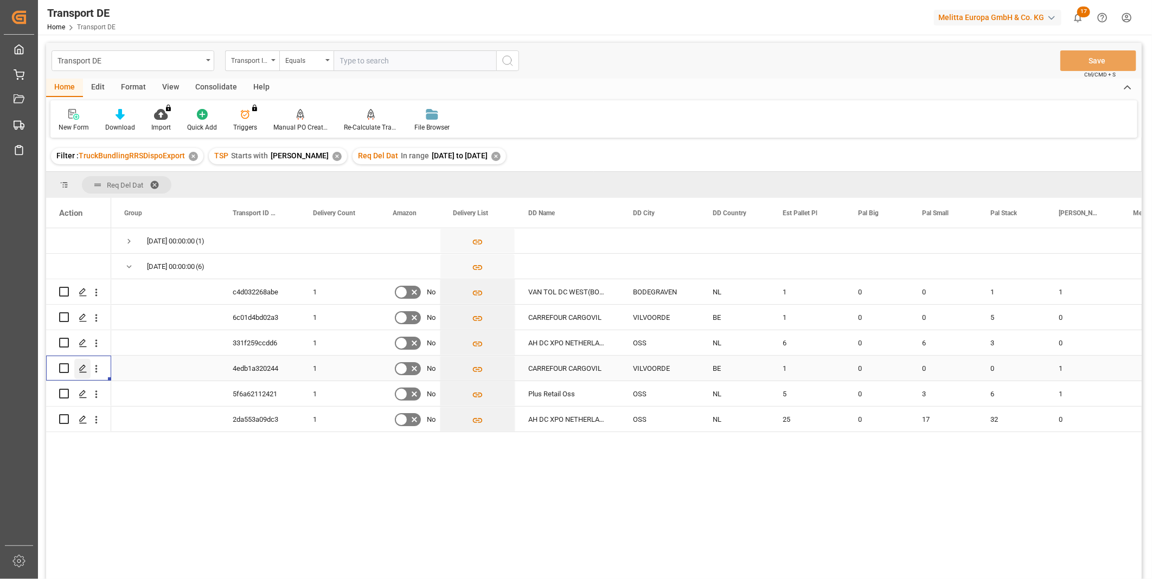
click at [83, 369] on polygon "Press SPACE to select this row." at bounding box center [82, 367] width 5 height 5
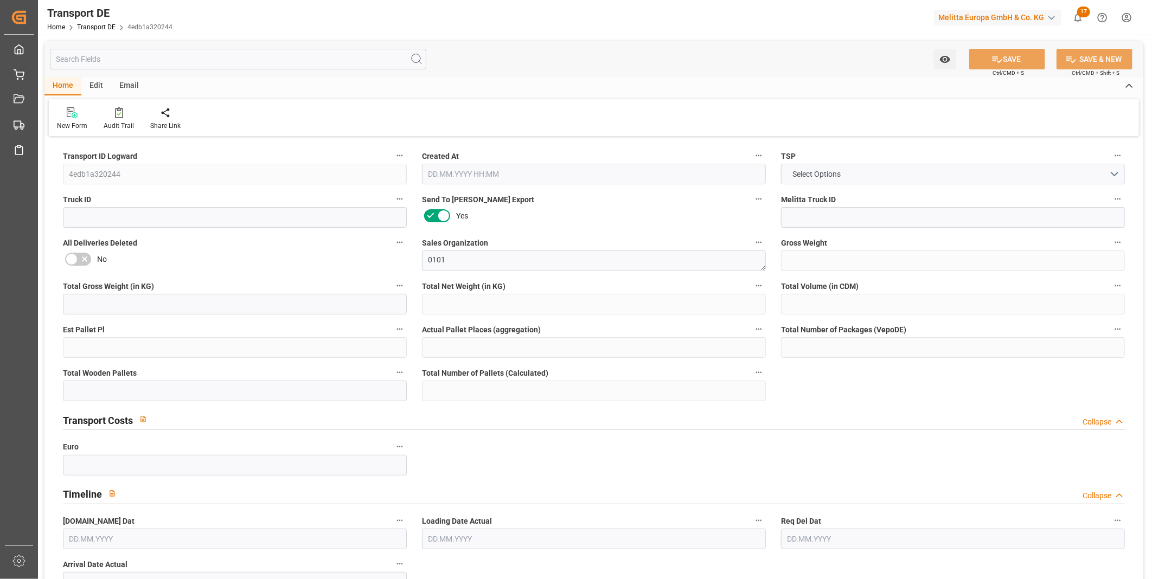
type input "72.691"
type input "48.691"
type input "40.455"
type input "587.131"
type input "1"
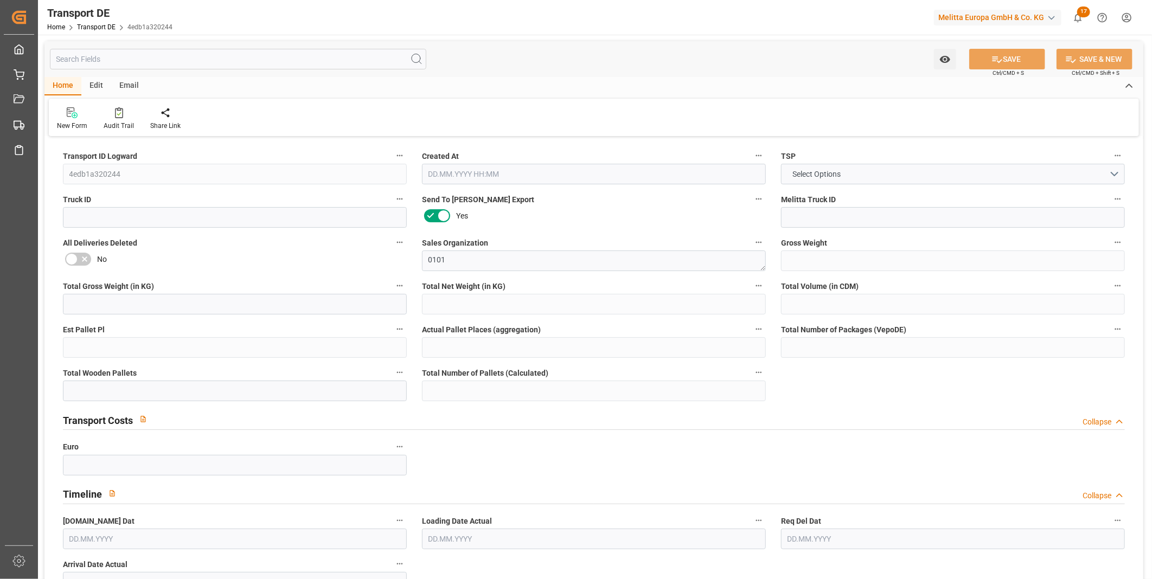
type input "0"
type input "1"
type input "0"
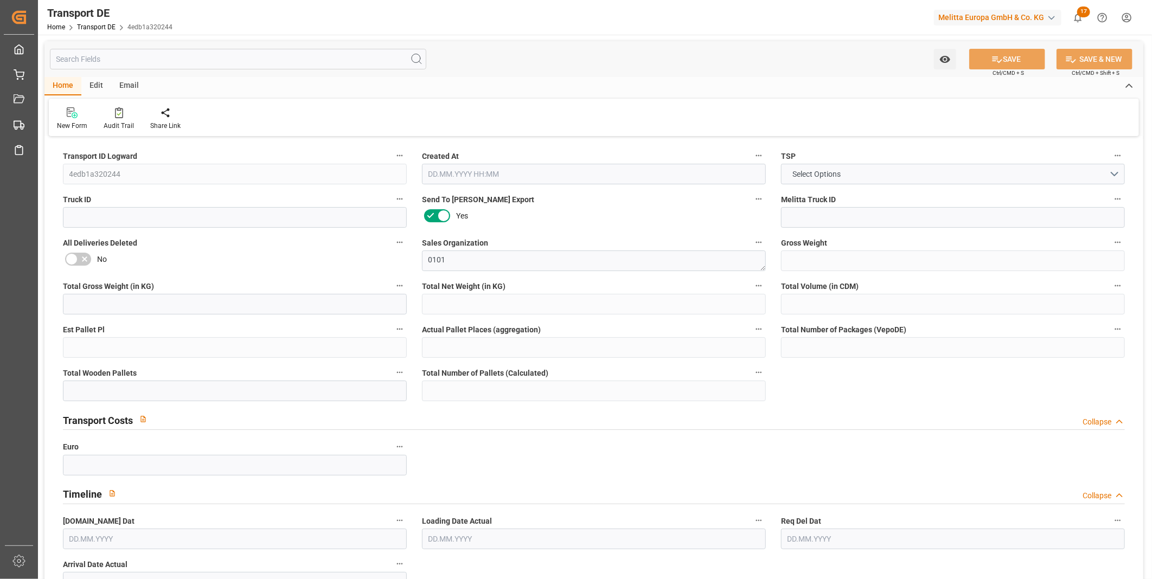
type input "18"
type input "0"
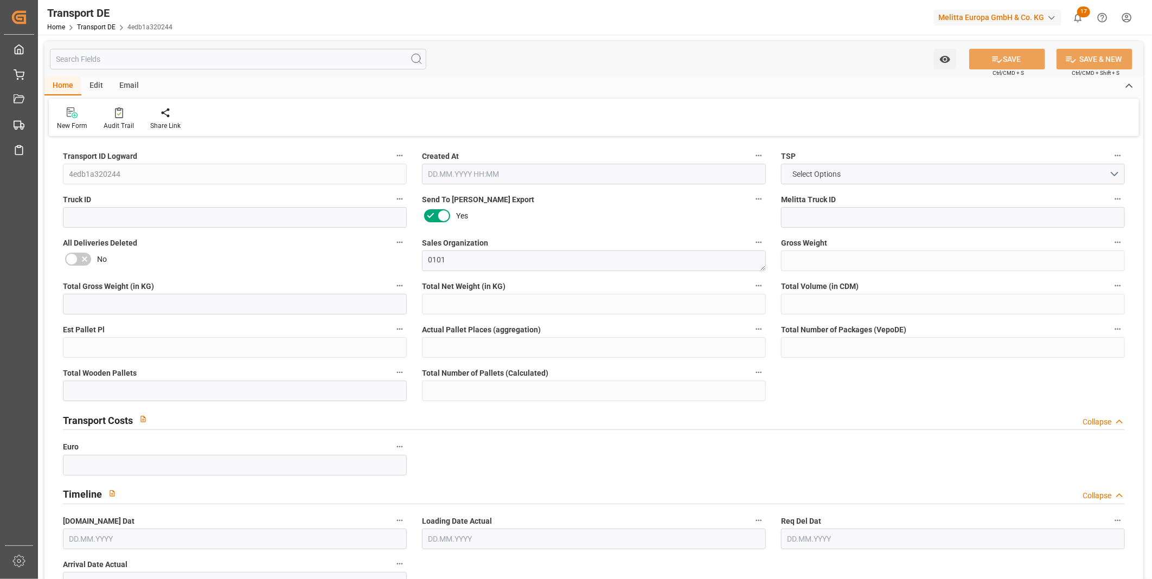
type input "0"
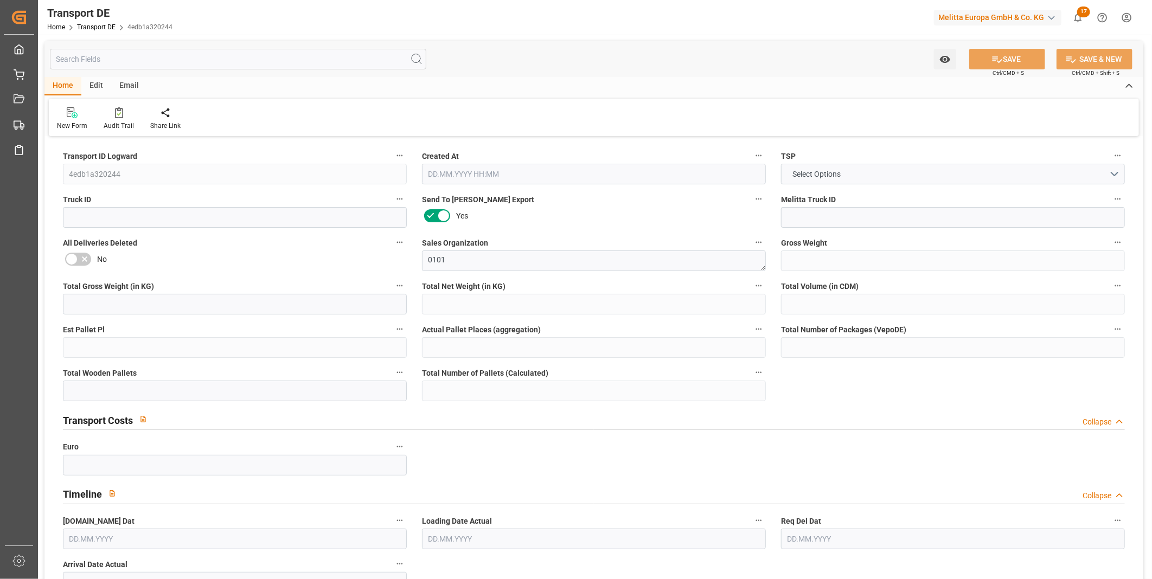
type input "0"
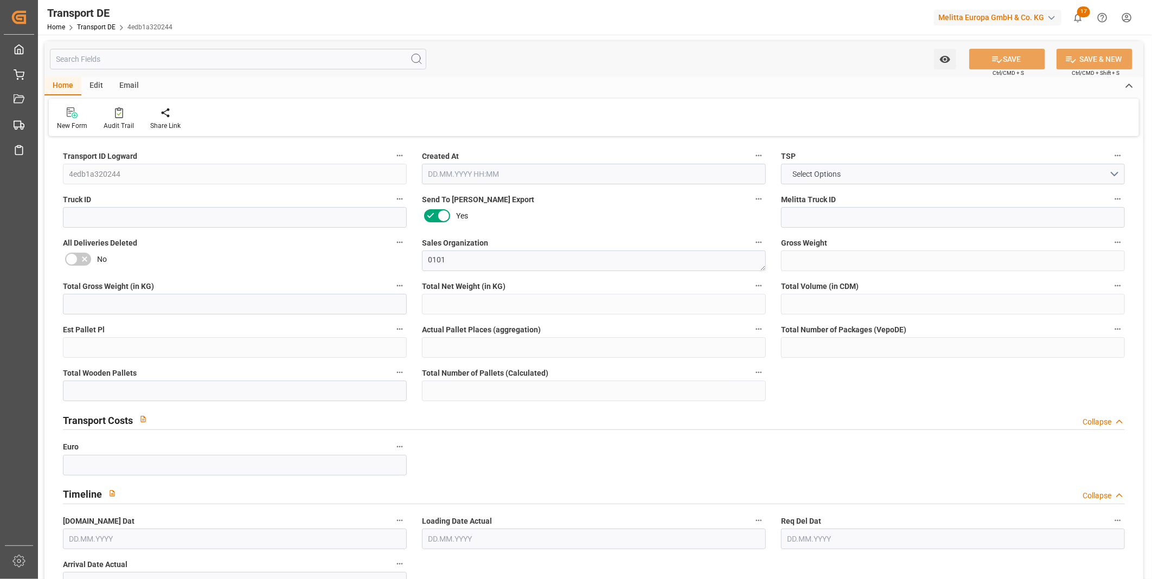
type input "0"
type input "1"
type input "0"
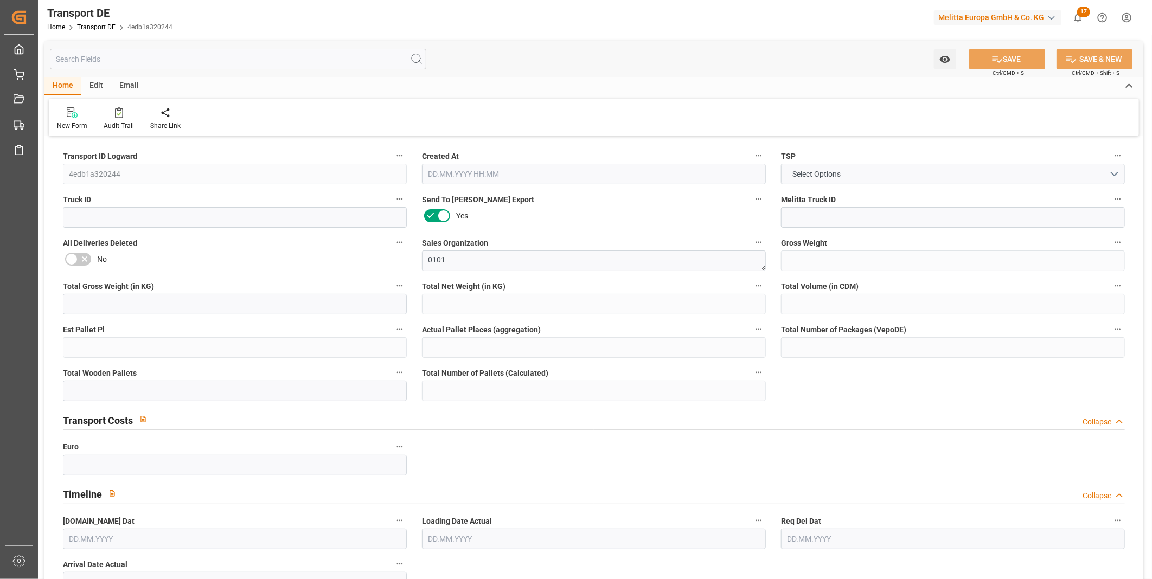
type input "29"
type input "83.0668"
type input "65.5398"
type input "04.09.2025 12:09"
type input "05.09.2025"
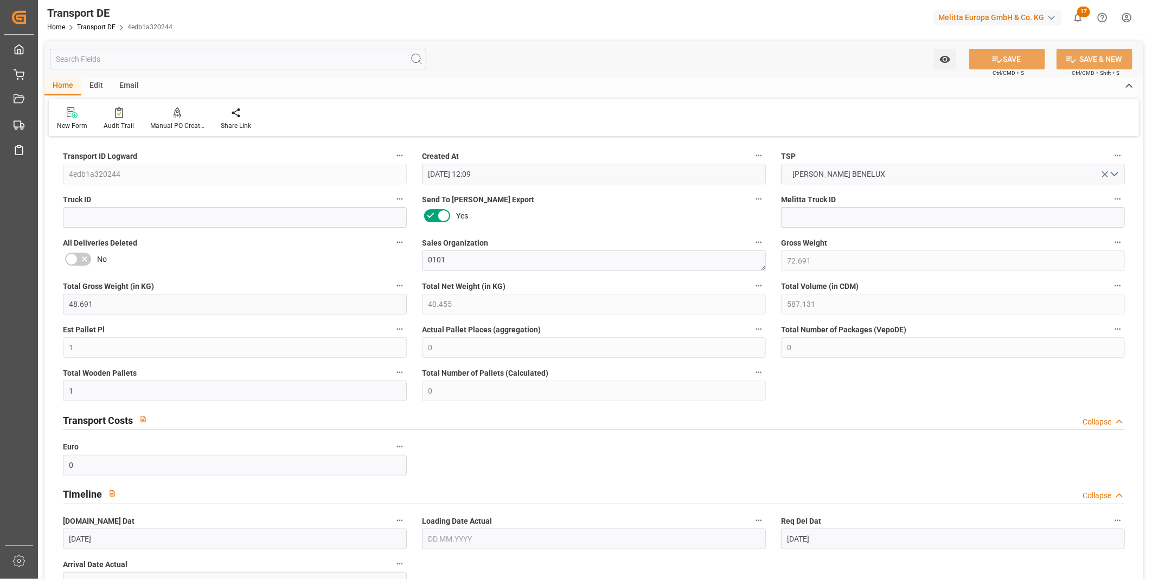
type input "08.09.2025"
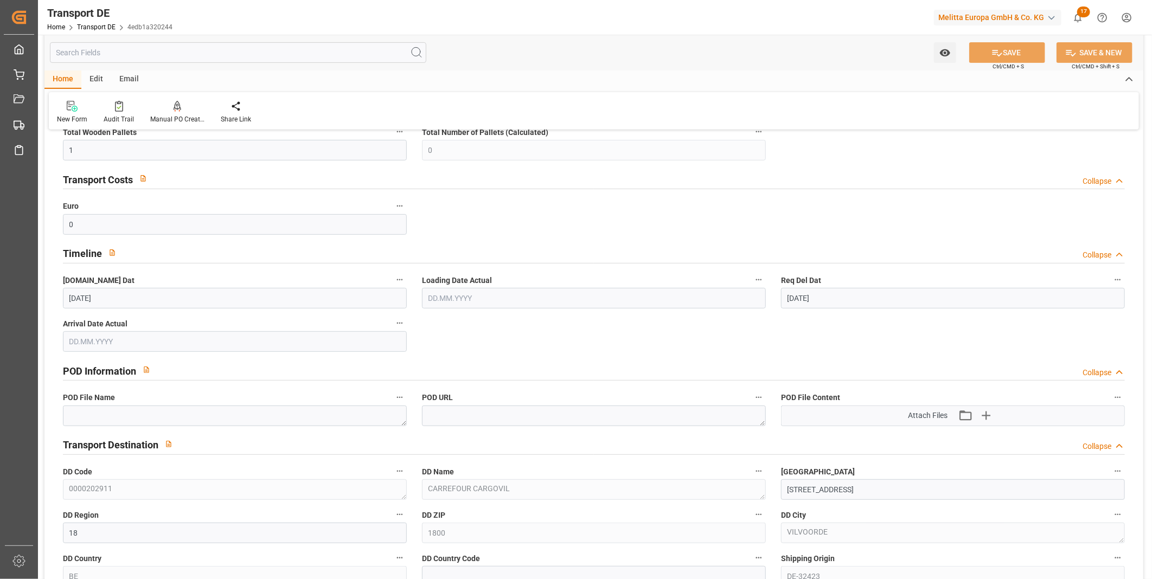
scroll to position [421, 0]
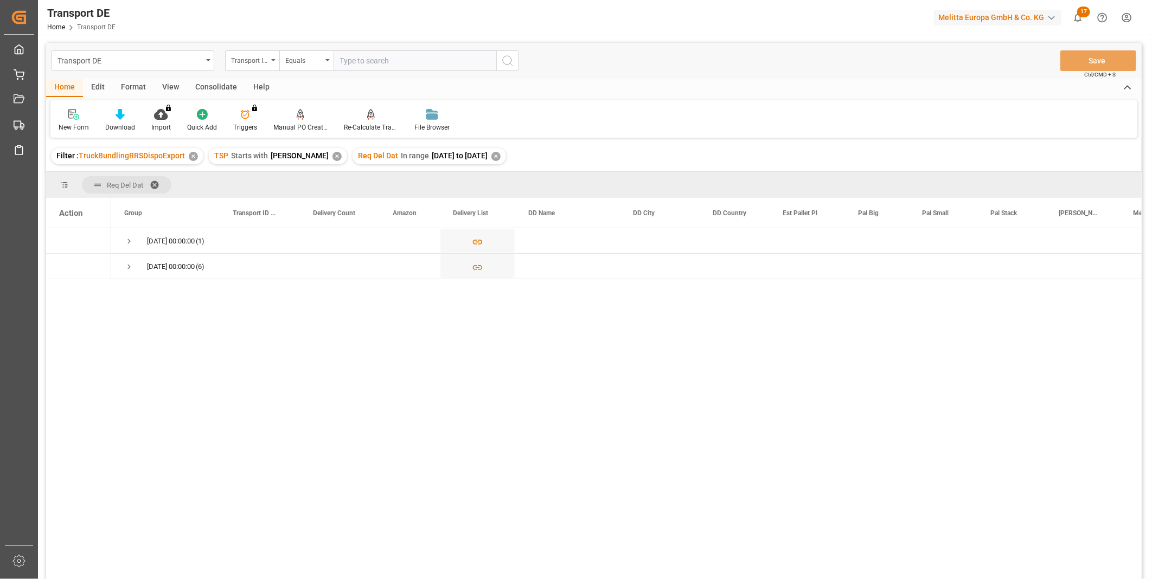
click at [222, 78] on div "Transport DE Transport ID Logward Equals Save Ctrl/CMD + S" at bounding box center [594, 61] width 1096 height 36
click at [216, 81] on div "Consolidate" at bounding box center [216, 88] width 58 height 18
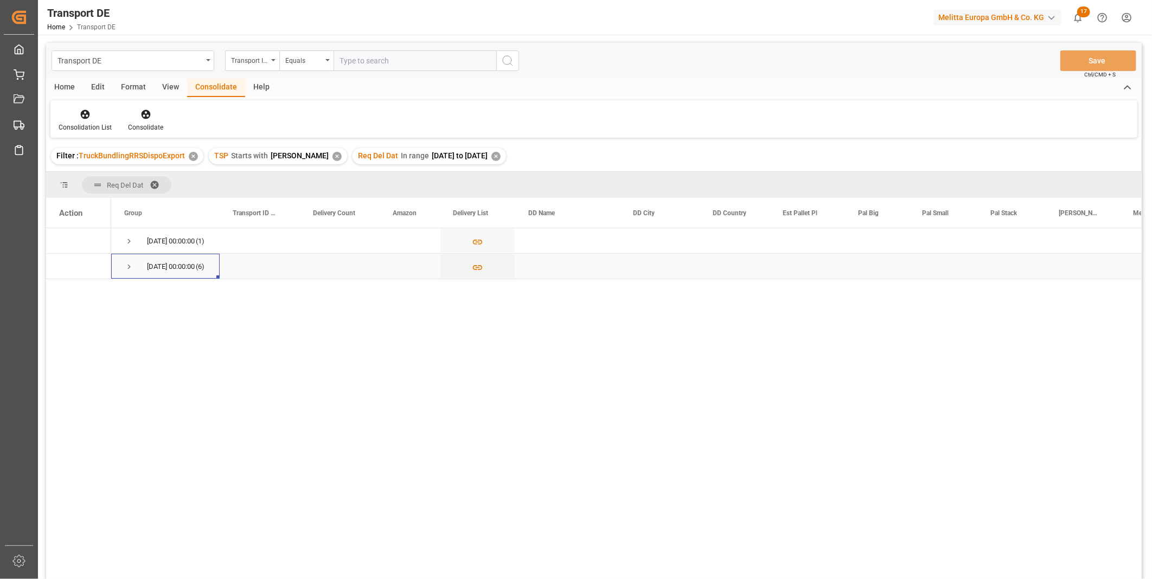
click at [129, 273] on span "Press SPACE to select this row." at bounding box center [129, 266] width 10 height 25
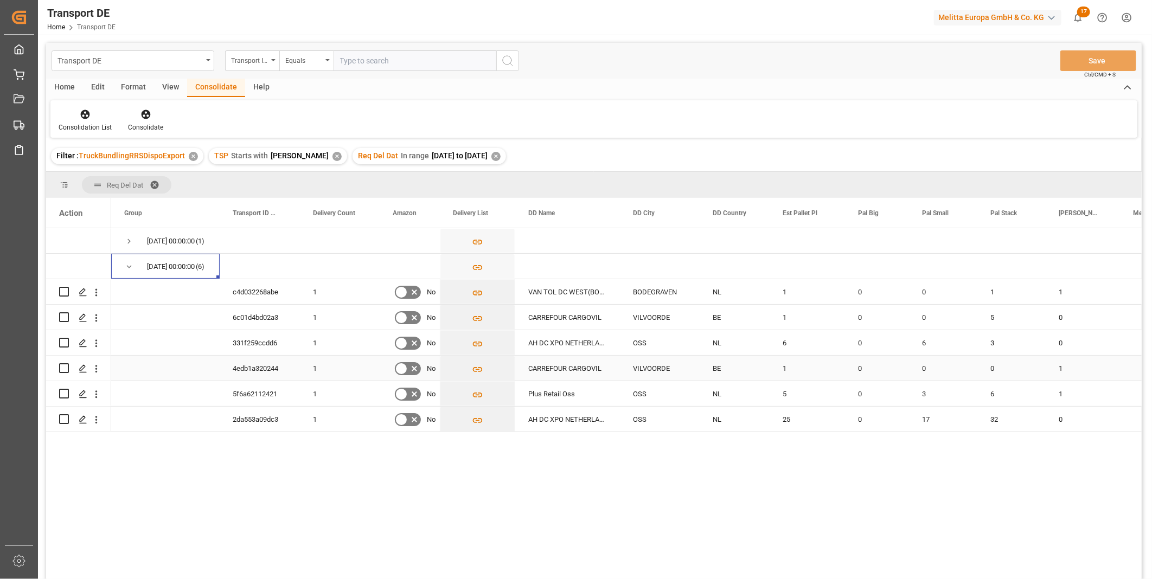
click at [66, 369] on input "Press Space to toggle row selection (unchecked)" at bounding box center [64, 368] width 10 height 10
checkbox input "true"
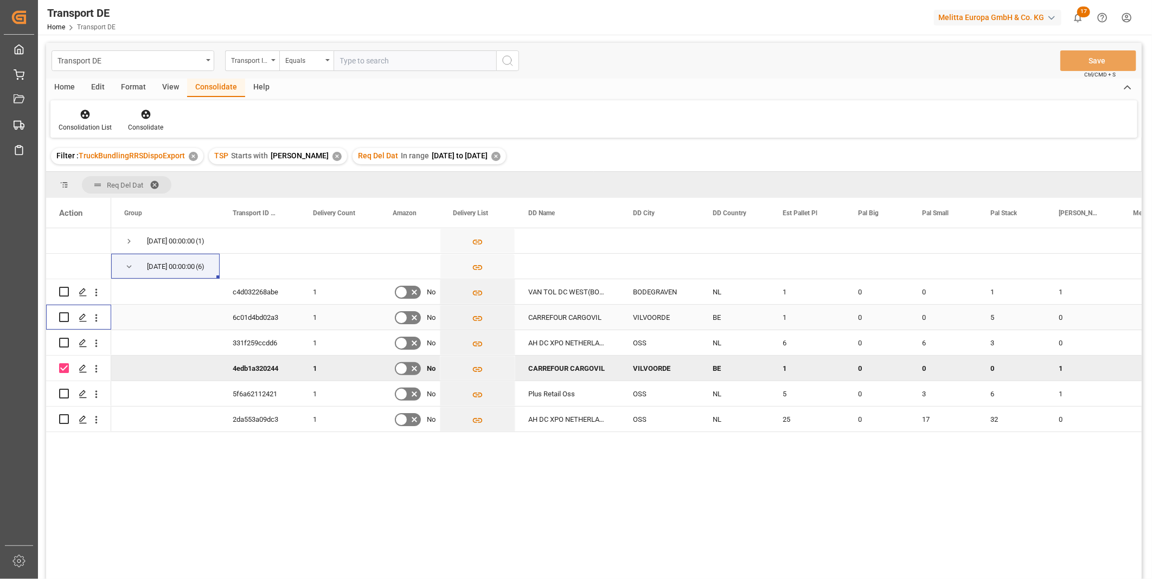
click at [63, 321] on input "Press Space to toggle row selection (unchecked)" at bounding box center [64, 317] width 10 height 10
checkbox input "true"
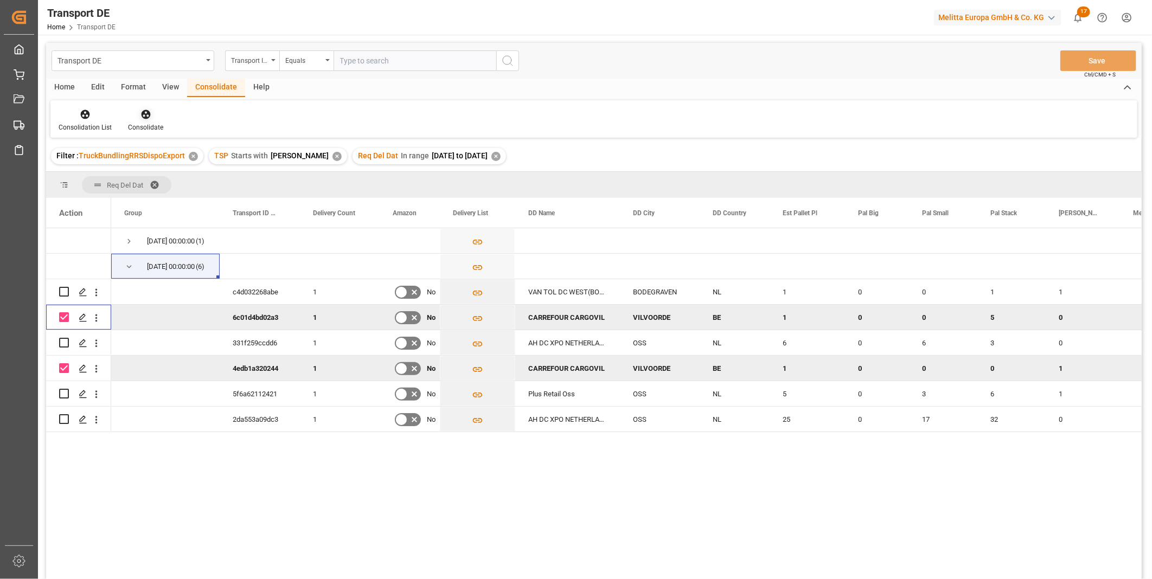
click at [141, 124] on div "Consolidate" at bounding box center [145, 128] width 35 height 10
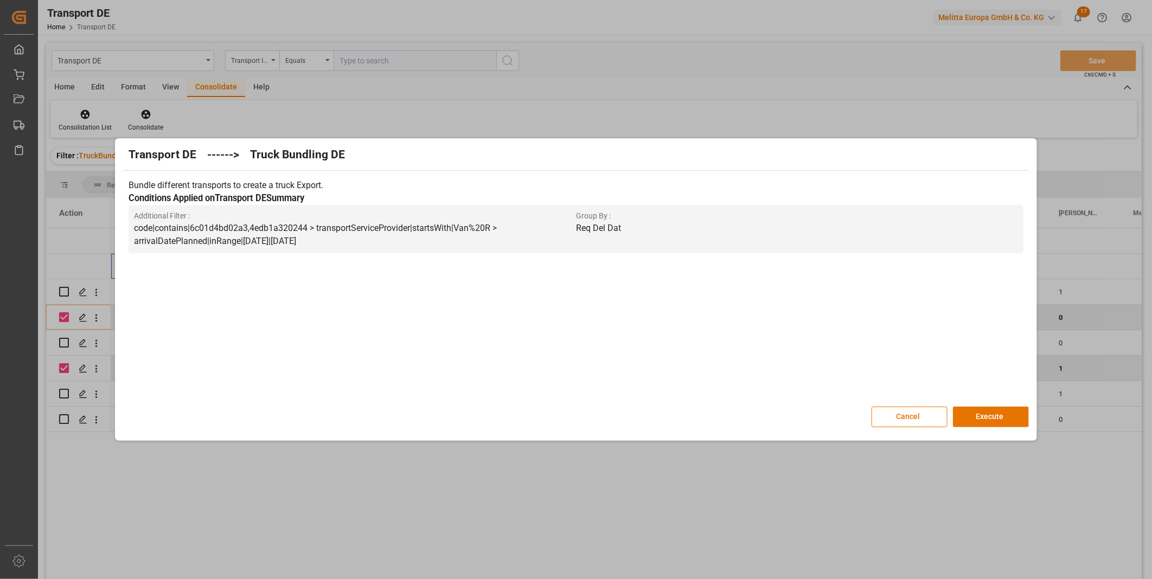
click at [991, 404] on div "Transport DE ------> Truck Bundling DE Bundle different transports to create a …" at bounding box center [576, 289] width 916 height 297
click at [982, 416] on button "Execute" at bounding box center [991, 417] width 76 height 21
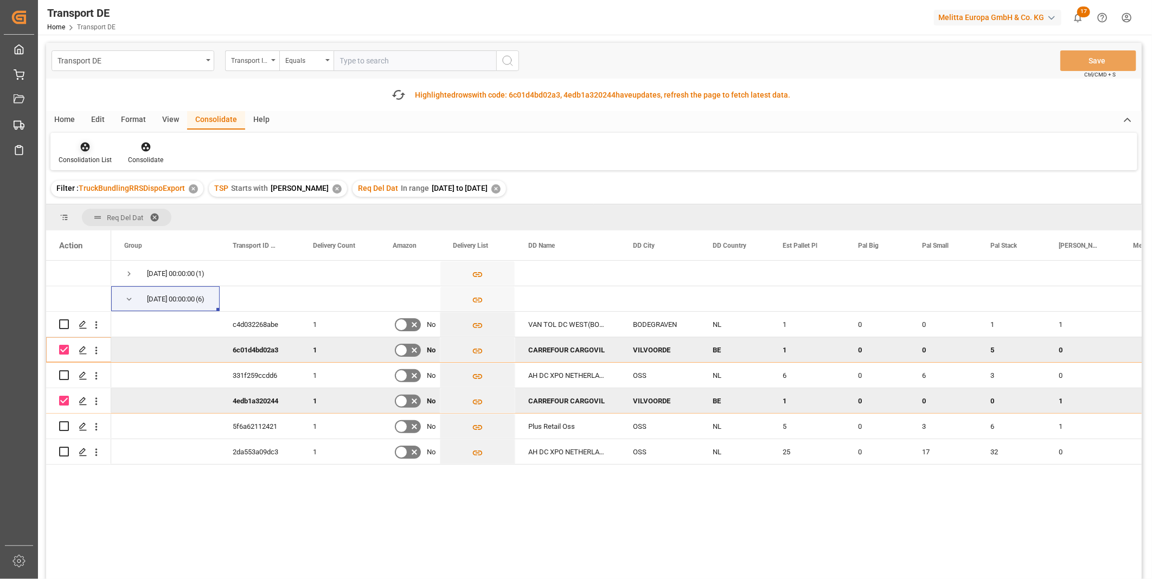
click at [81, 144] on icon at bounding box center [85, 147] width 9 height 9
click at [110, 221] on div "Transport DE Transport ID Logward Equals Save Ctrl/CMD + S Fetch latest updates…" at bounding box center [594, 342] width 1096 height 598
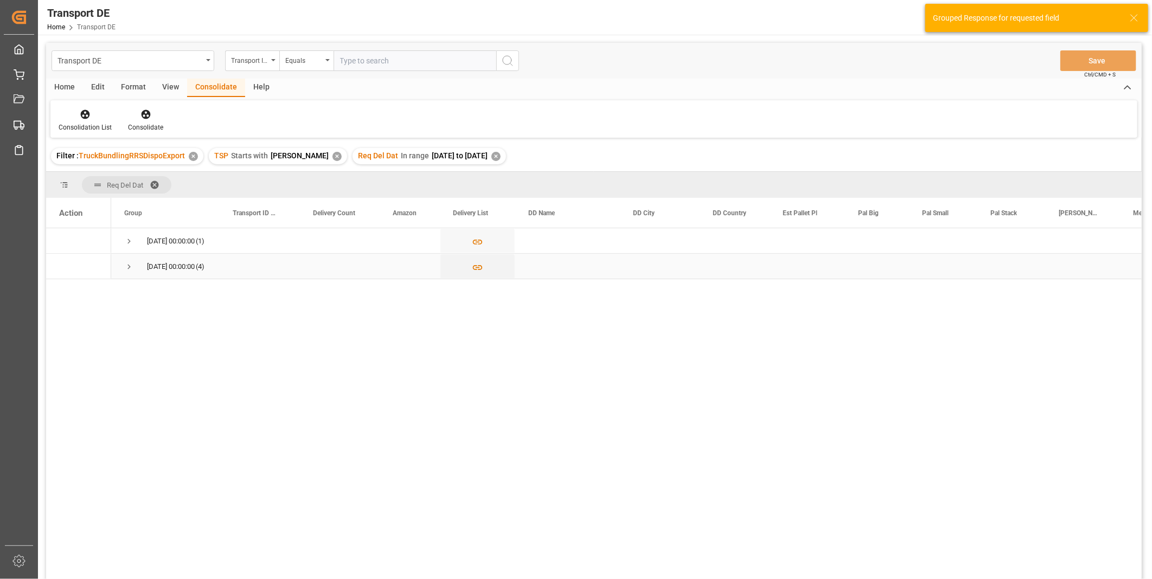
click at [127, 272] on span "Press SPACE to select this row." at bounding box center [129, 266] width 10 height 25
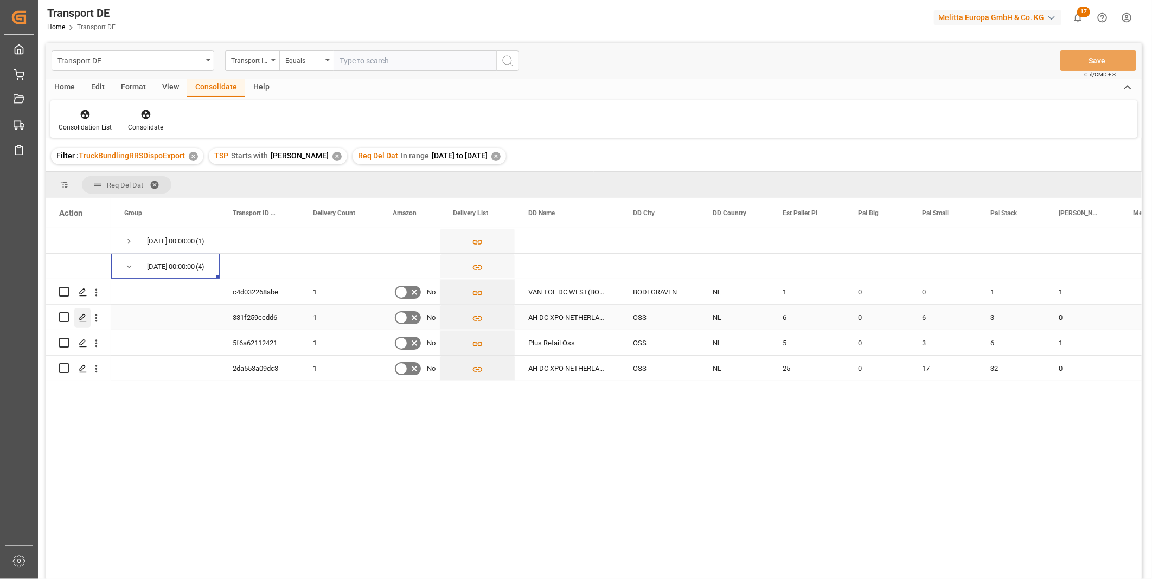
click at [81, 316] on polygon "Press SPACE to select this row." at bounding box center [82, 316] width 5 height 5
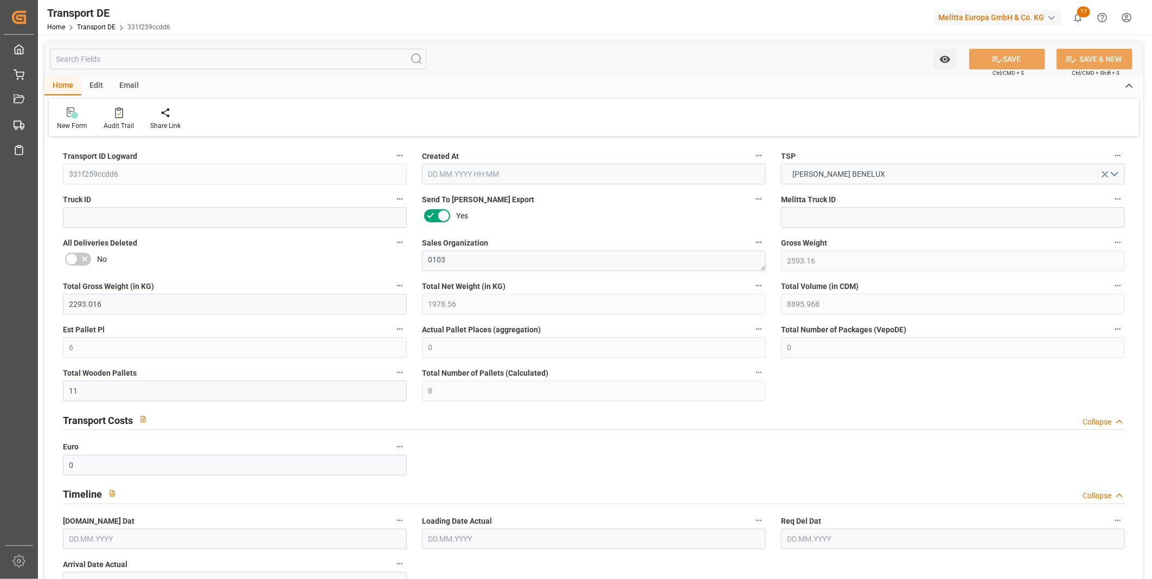
type input "2593.16"
type input "2293.016"
type input "1978.56"
type input "8895.968"
type input "6"
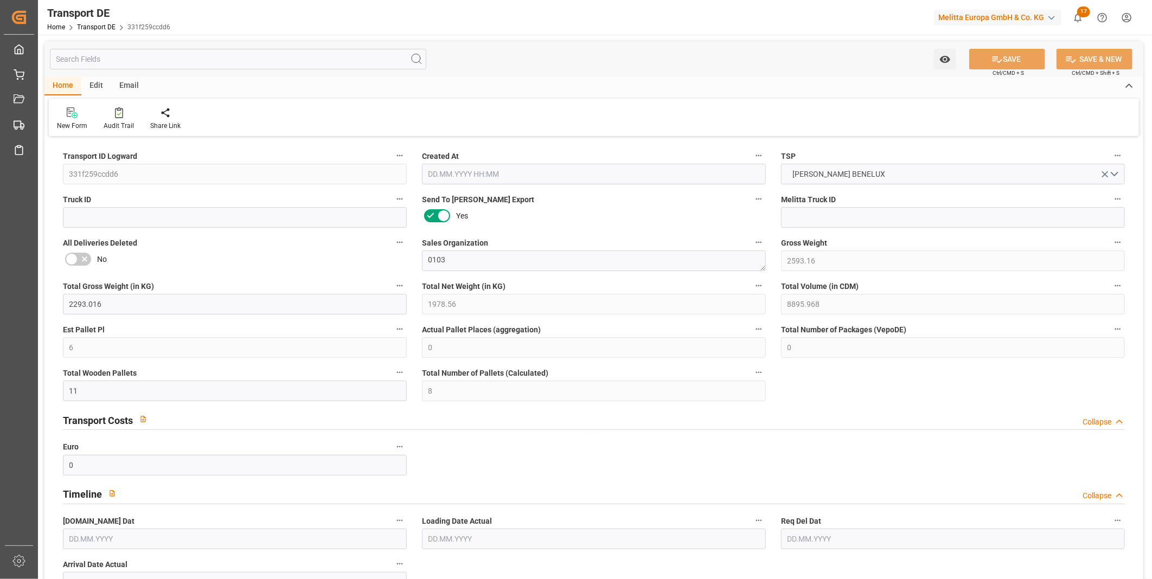
type input "0"
type input "11"
type input "8"
type input "0"
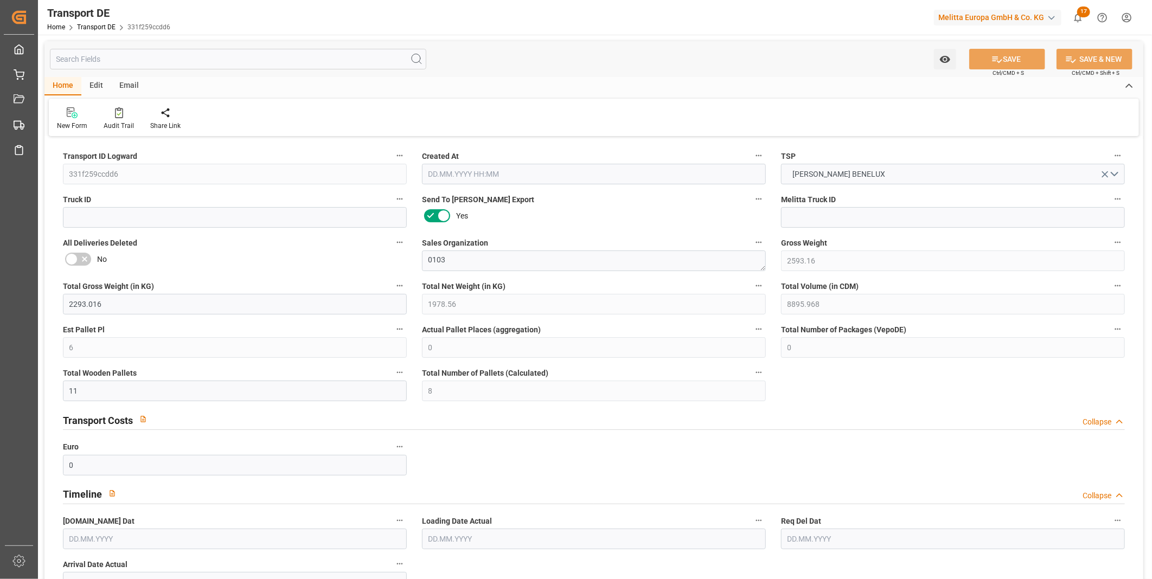
type input "53"
type input "0"
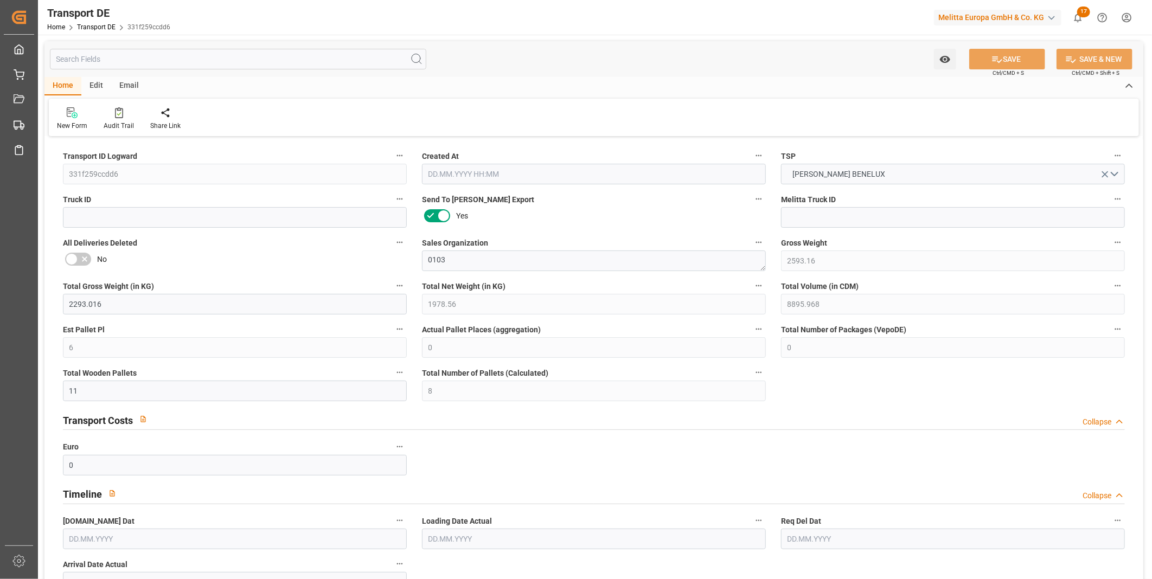
type input "0"
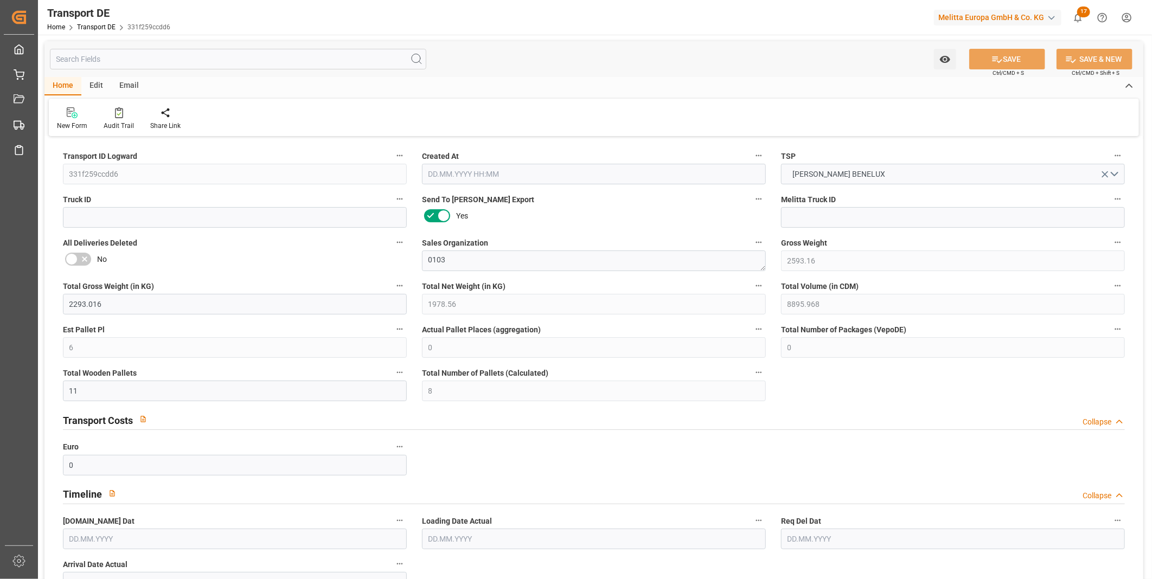
type input "0"
type input "6"
type input "3"
type input "0"
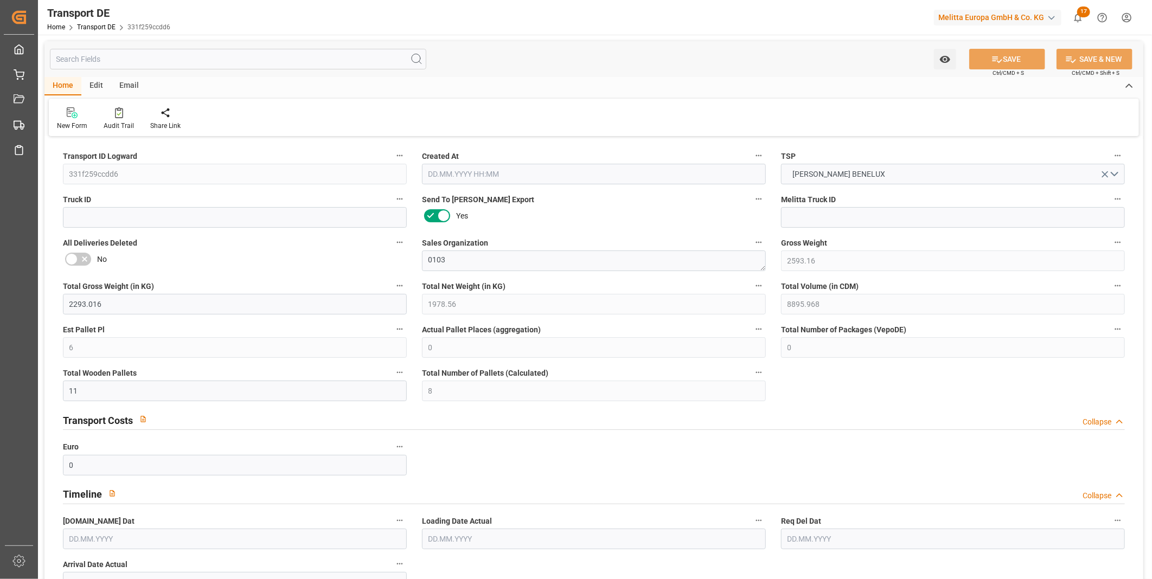
type input "0"
type input "1"
type input "0"
type input "2"
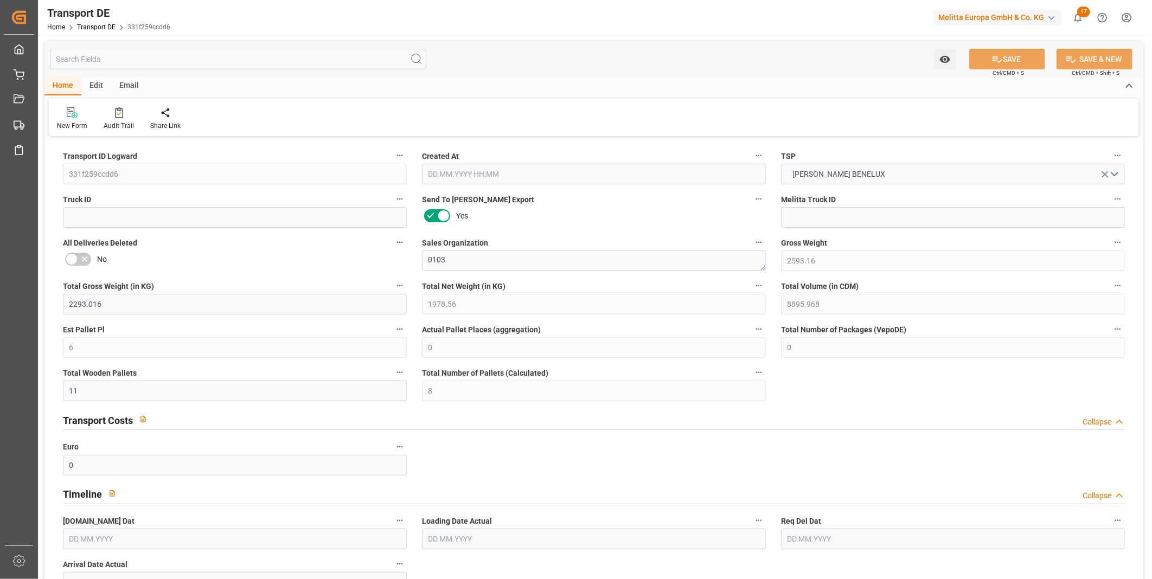
type input "1120"
type input "296.9283"
type input "278.6263"
type input "04.09.2025 12:11"
type input "05.09.2025"
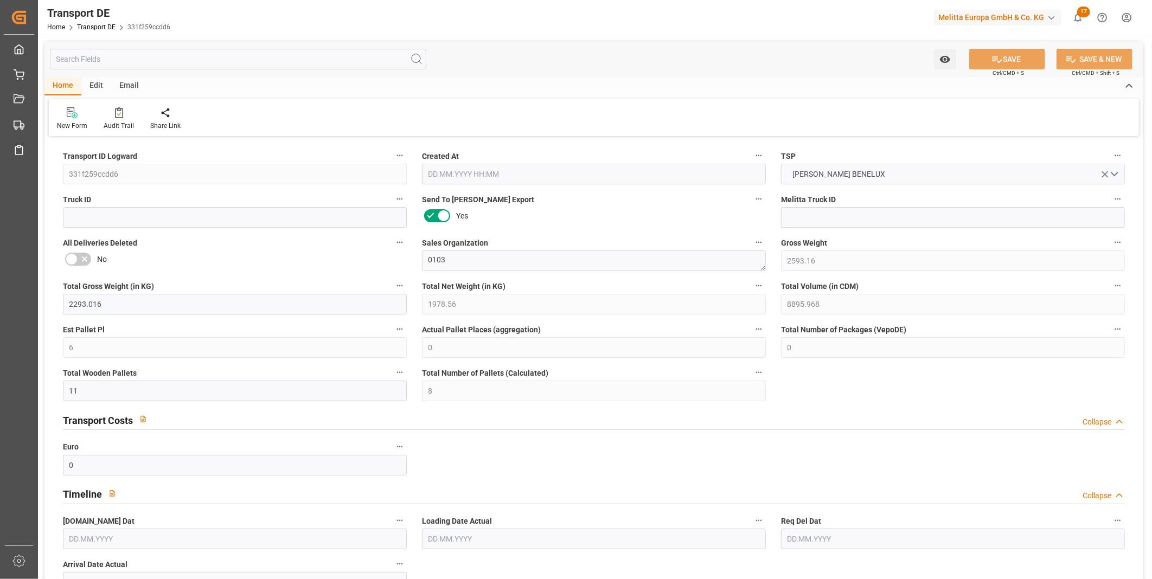
type input "08.09.2025"
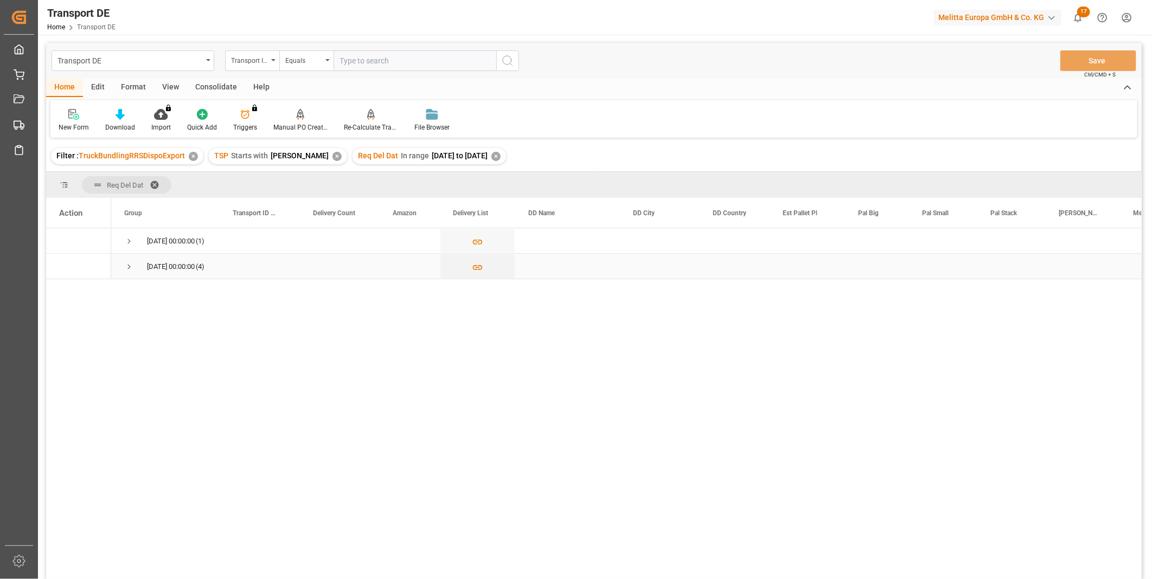
drag, startPoint x: 124, startPoint y: 260, endPoint x: 125, endPoint y: 266, distance: 5.7
click at [125, 265] on span "Press SPACE to select this row." at bounding box center [129, 266] width 10 height 25
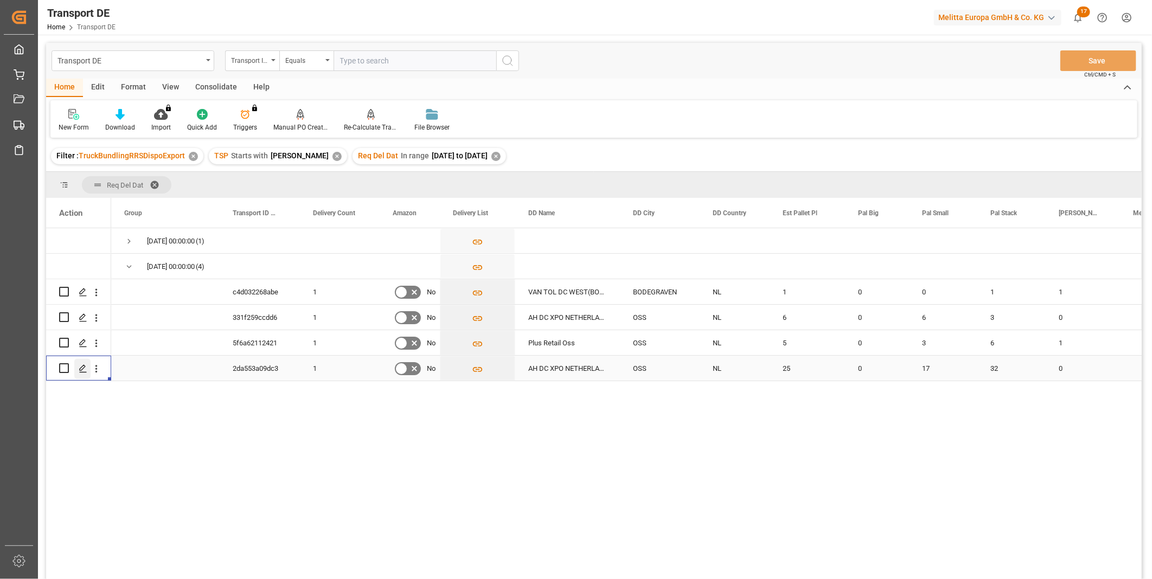
click at [87, 366] on icon "Press SPACE to select this row." at bounding box center [83, 369] width 9 height 9
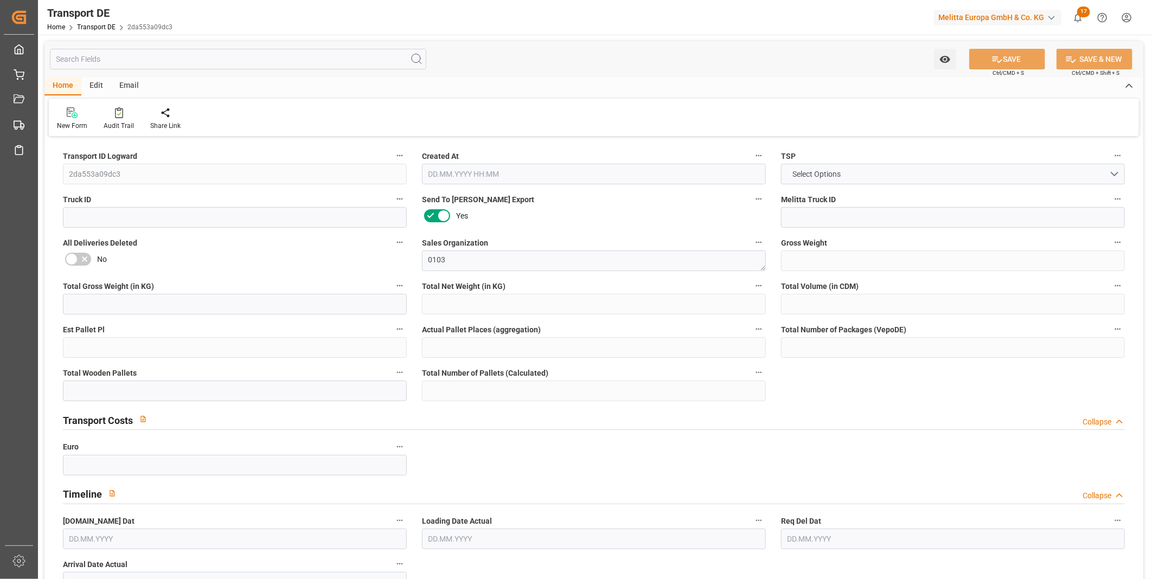
type input "10796.424"
type input "9424.994"
type input "7620.388"
type input "43639.395"
type input "25"
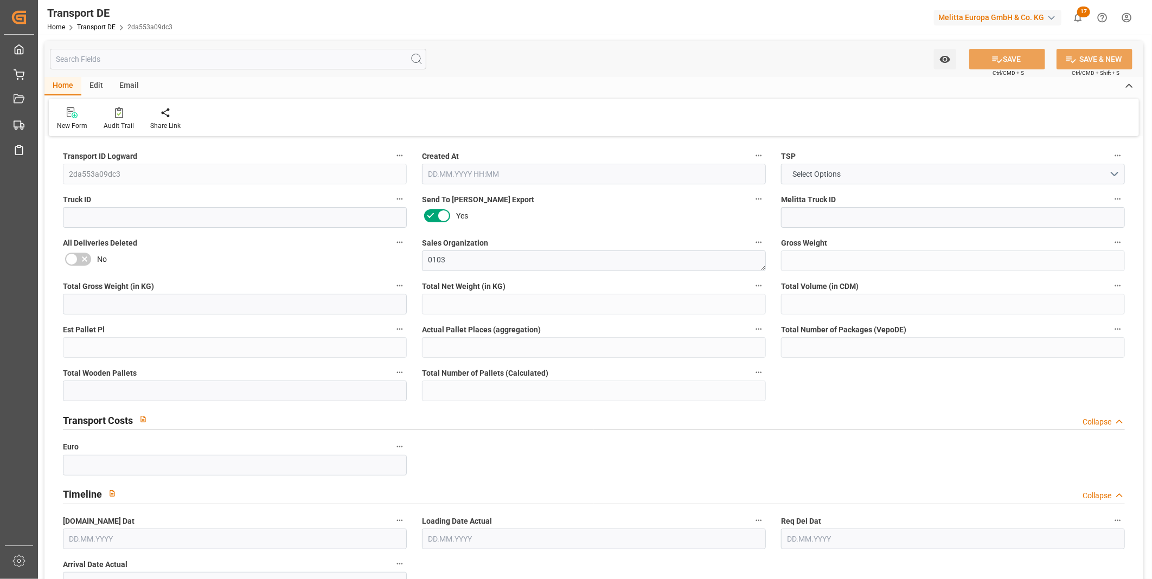
type input "0"
type input "51"
type input "38"
type input "0"
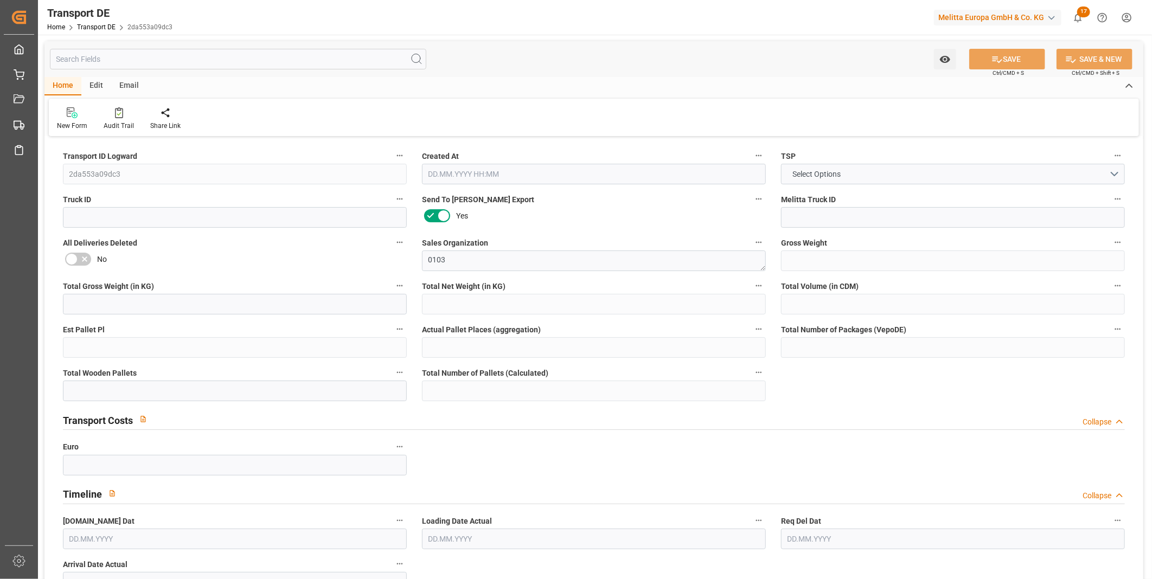
type input "53"
type input "0"
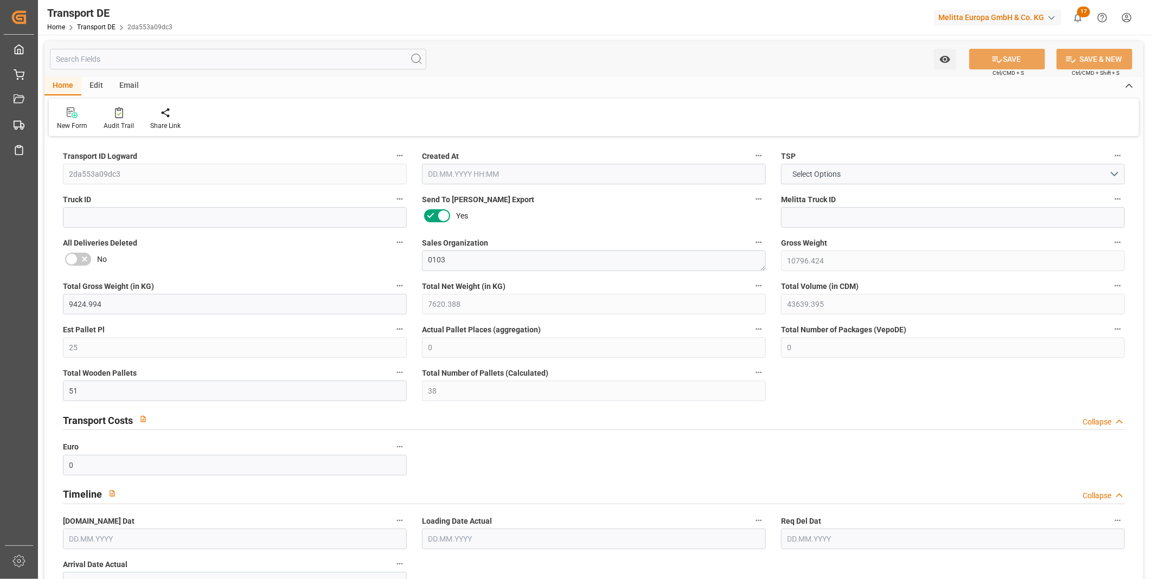
type input "0"
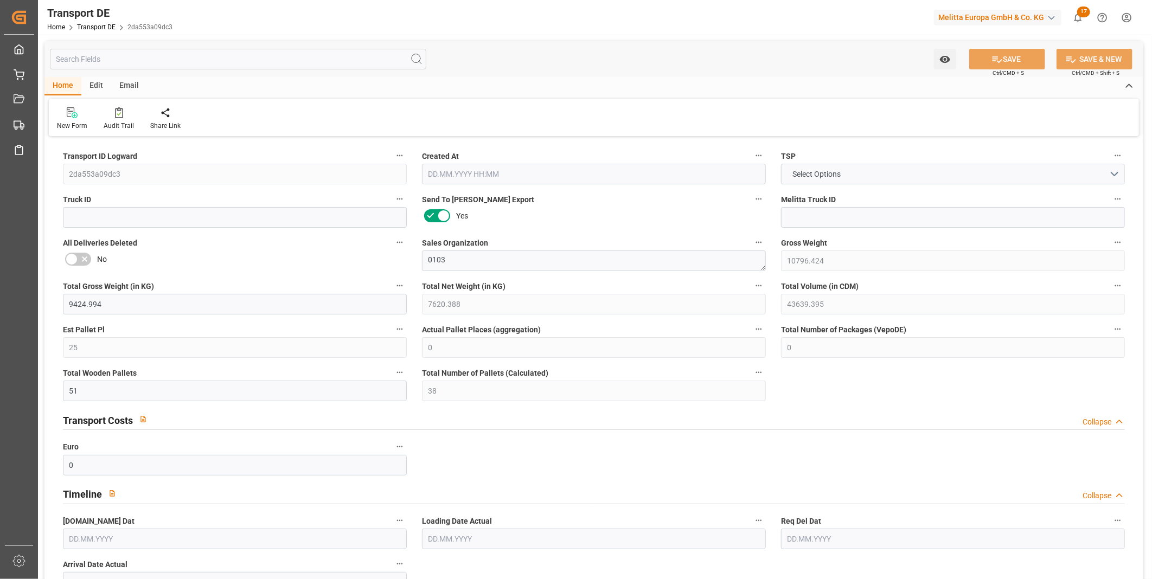
type input "0"
type input "17"
type input "32"
type input "0"
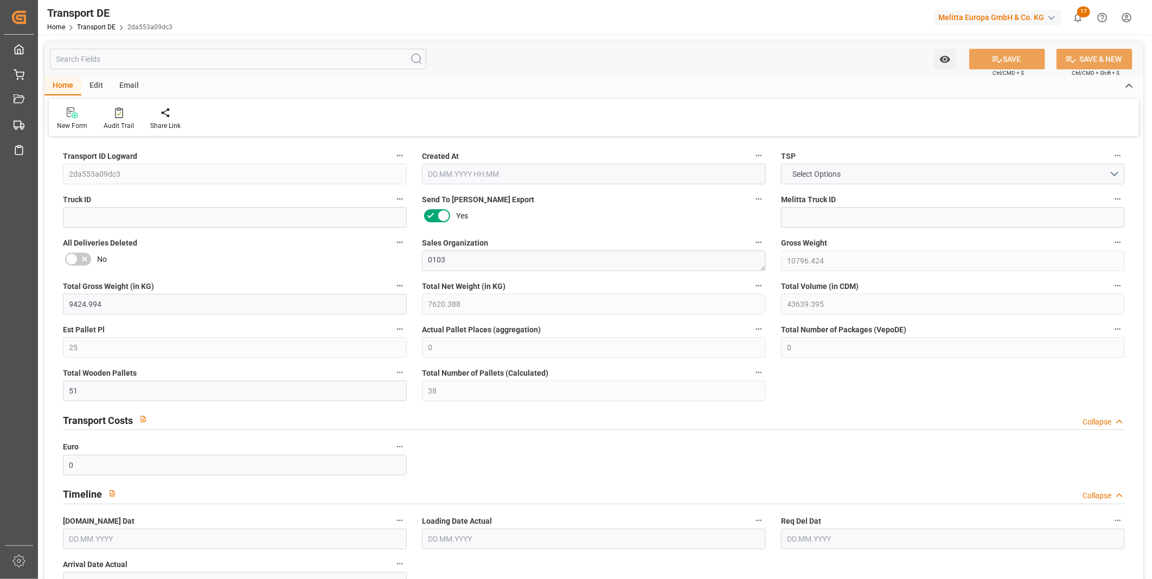
type input "0"
type input "1"
type input "0"
type input "2"
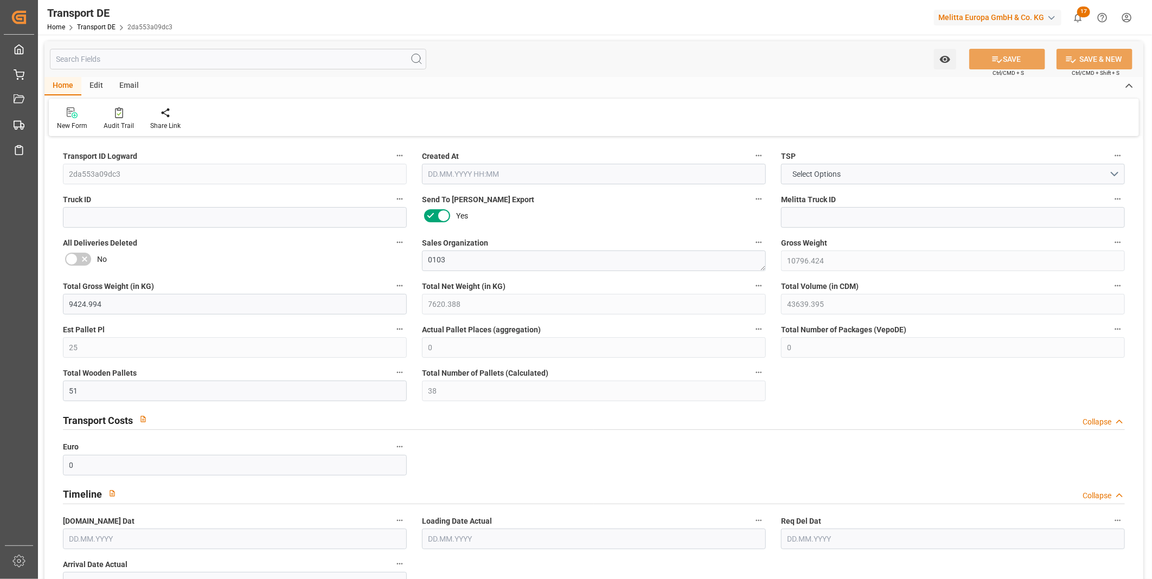
type input "4381"
type input "1071.5872"
type input "1006.2762"
type input "03.09.2025 12:45"
type input "05.09.2025"
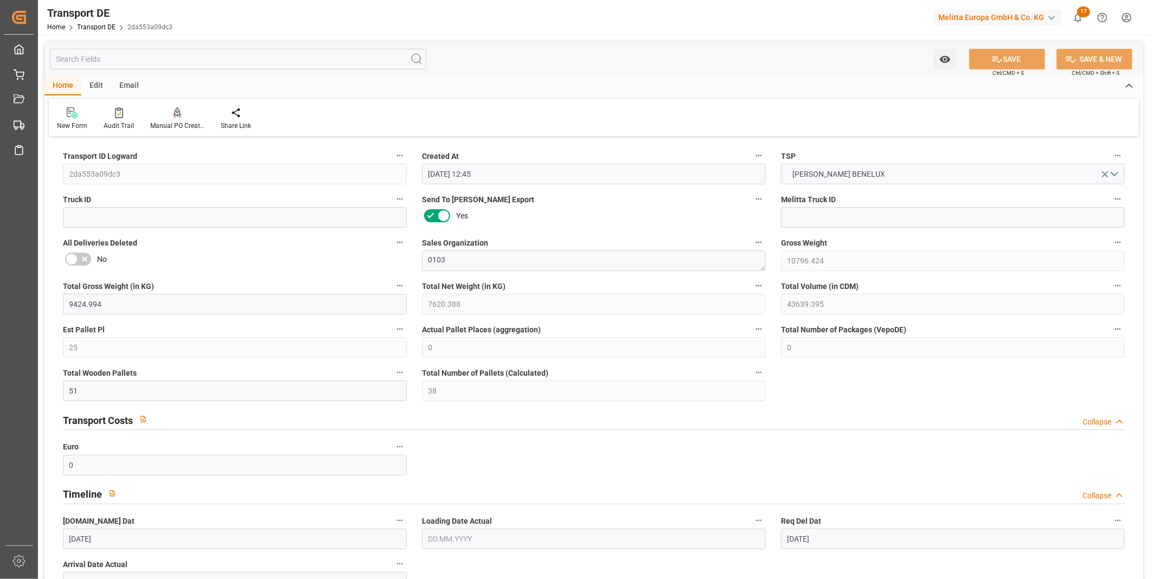
type input "08.09.2025"
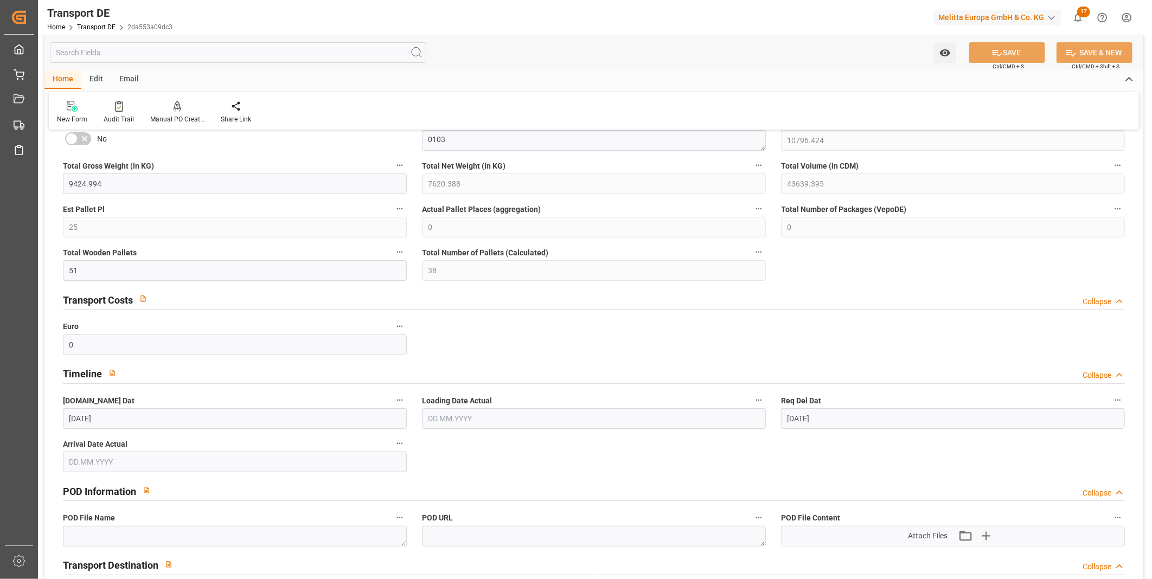
scroll to position [301, 0]
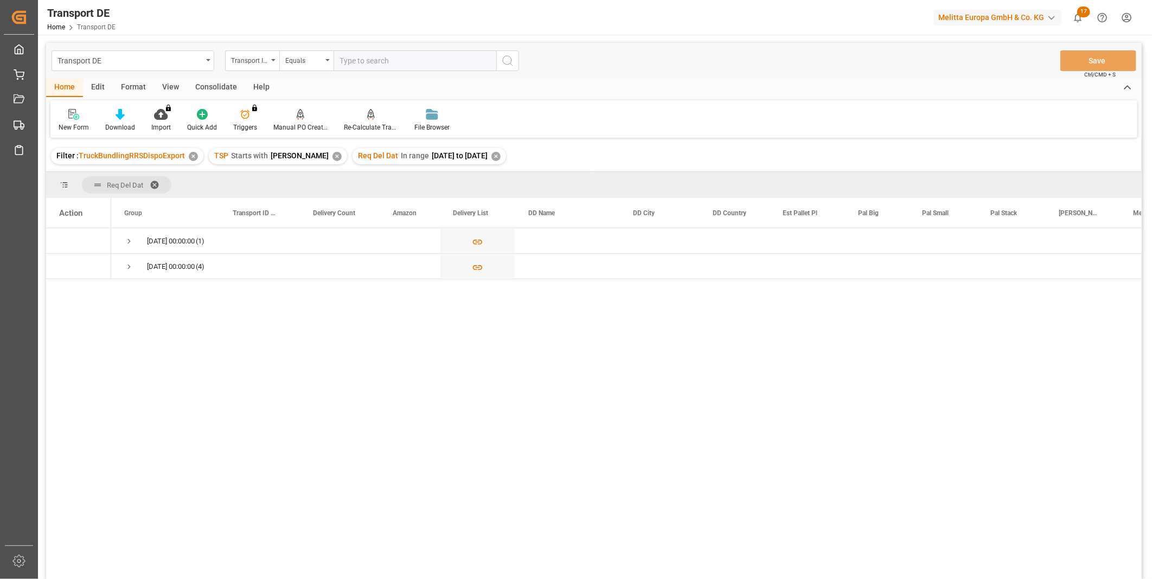
click at [209, 80] on div "Consolidate" at bounding box center [216, 88] width 58 height 18
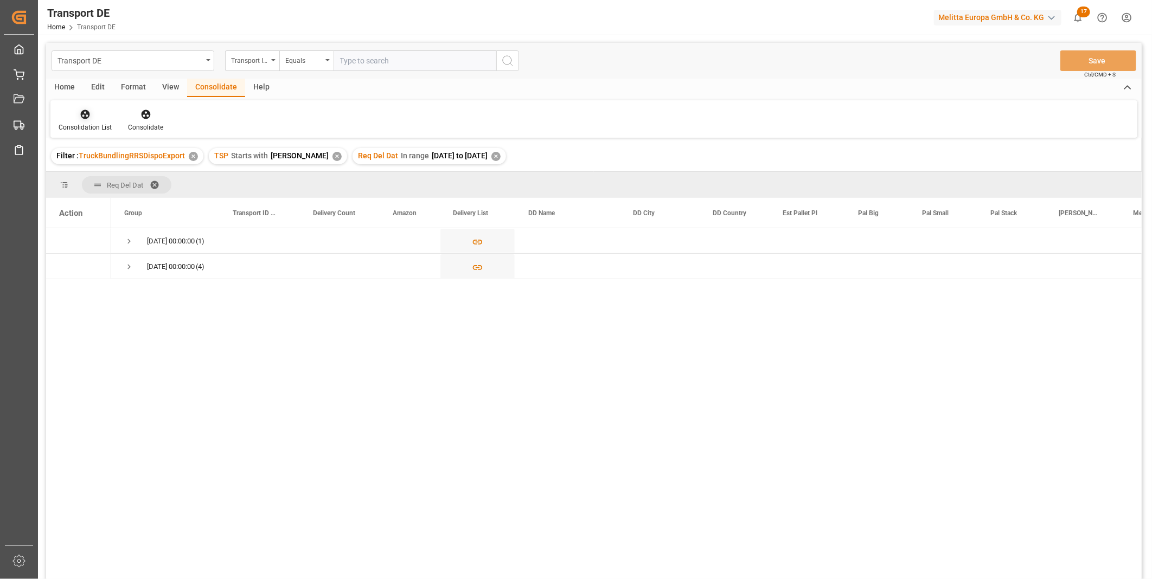
click at [100, 117] on div at bounding box center [85, 113] width 53 height 11
click at [136, 197] on div "Transport DE Transport ID Logward Equals Save Ctrl/CMD + S Home Edit Format Vie…" at bounding box center [594, 325] width 1096 height 565
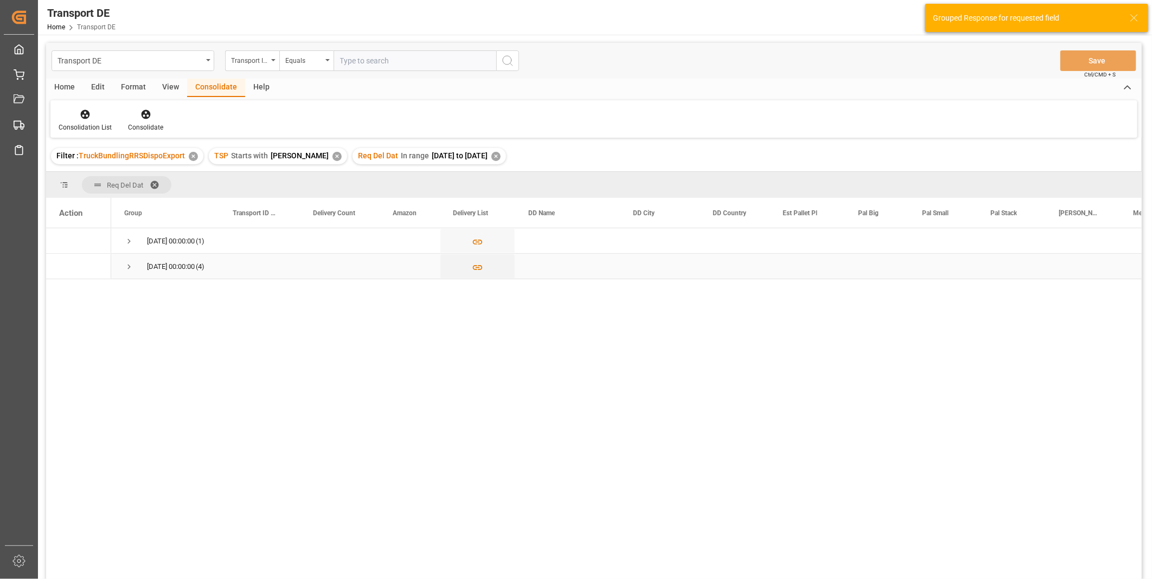
click at [125, 262] on span "Press SPACE to select this row." at bounding box center [129, 267] width 10 height 10
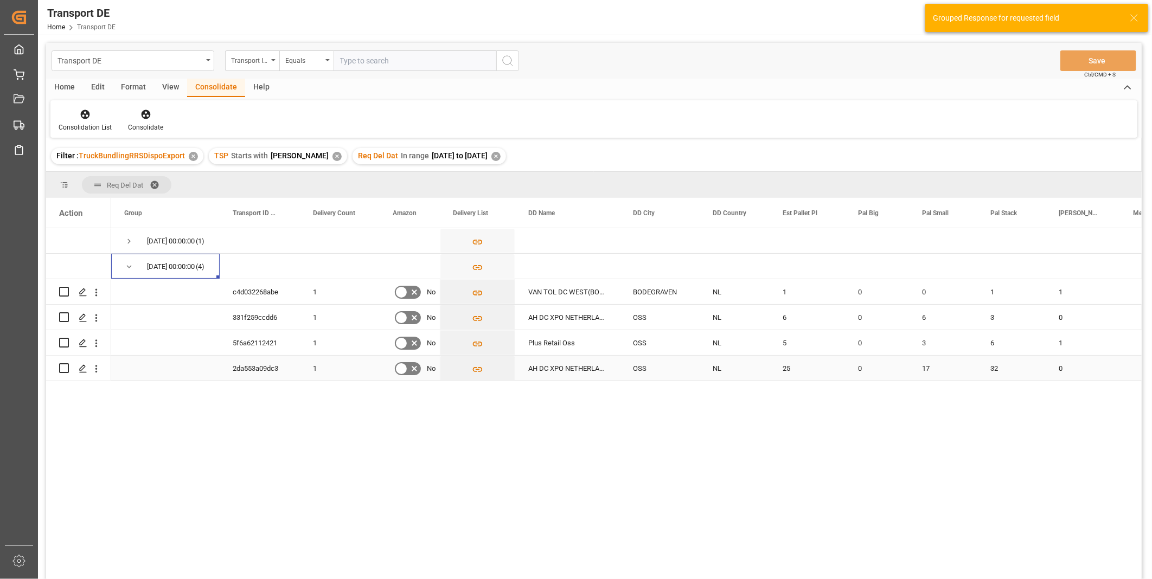
click at [63, 366] on input "Press Space to toggle row selection (unchecked)" at bounding box center [64, 368] width 10 height 10
checkbox input "true"
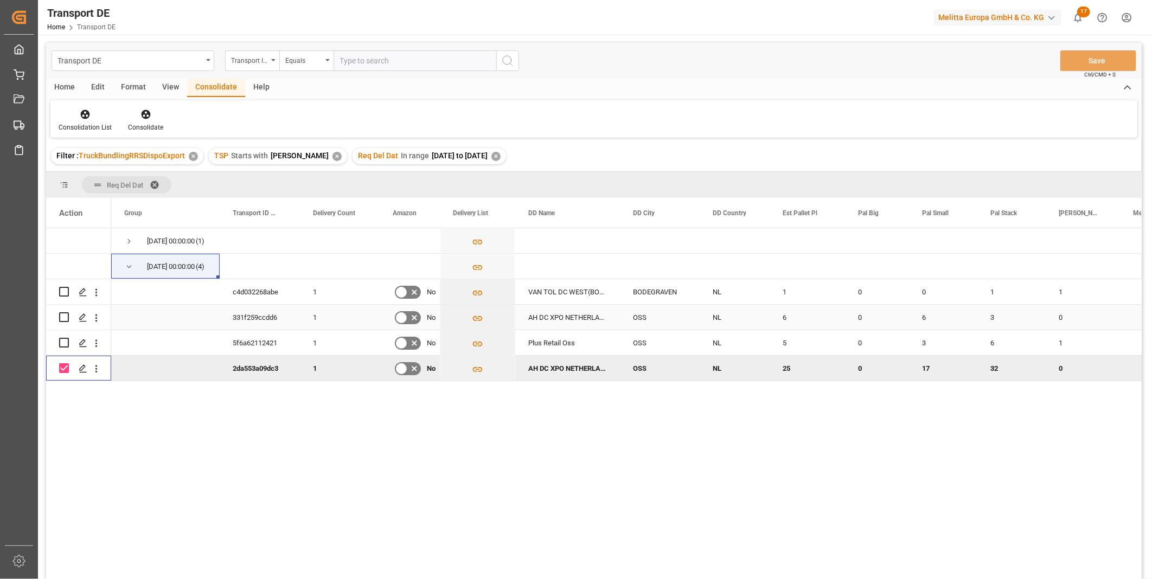
click at [60, 316] on input "Press Space to toggle row selection (unchecked)" at bounding box center [64, 317] width 10 height 10
checkbox input "true"
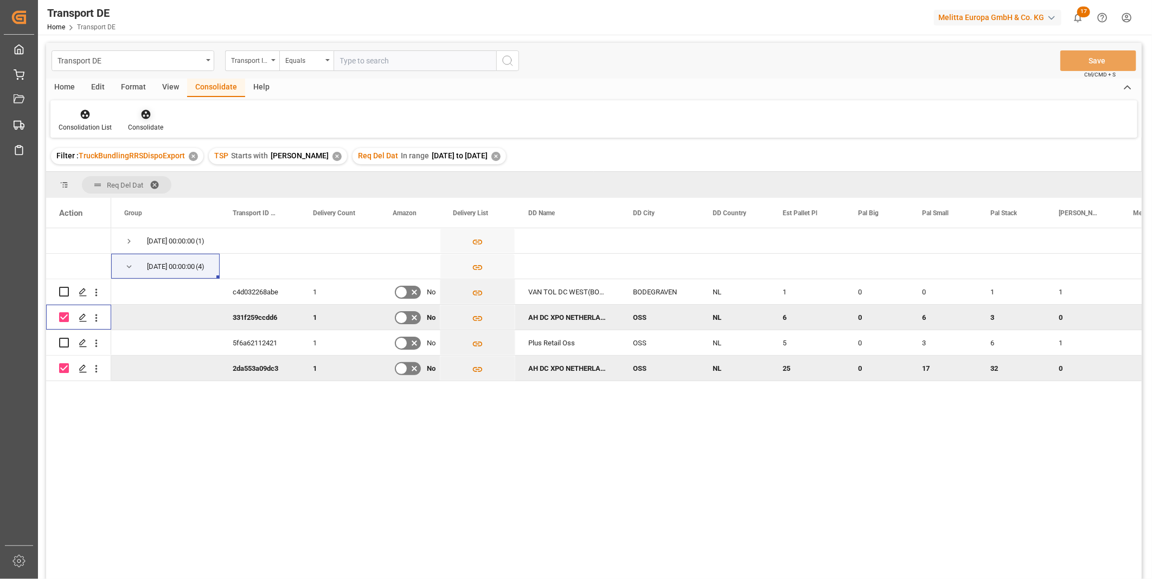
click at [148, 112] on icon at bounding box center [145, 114] width 9 height 9
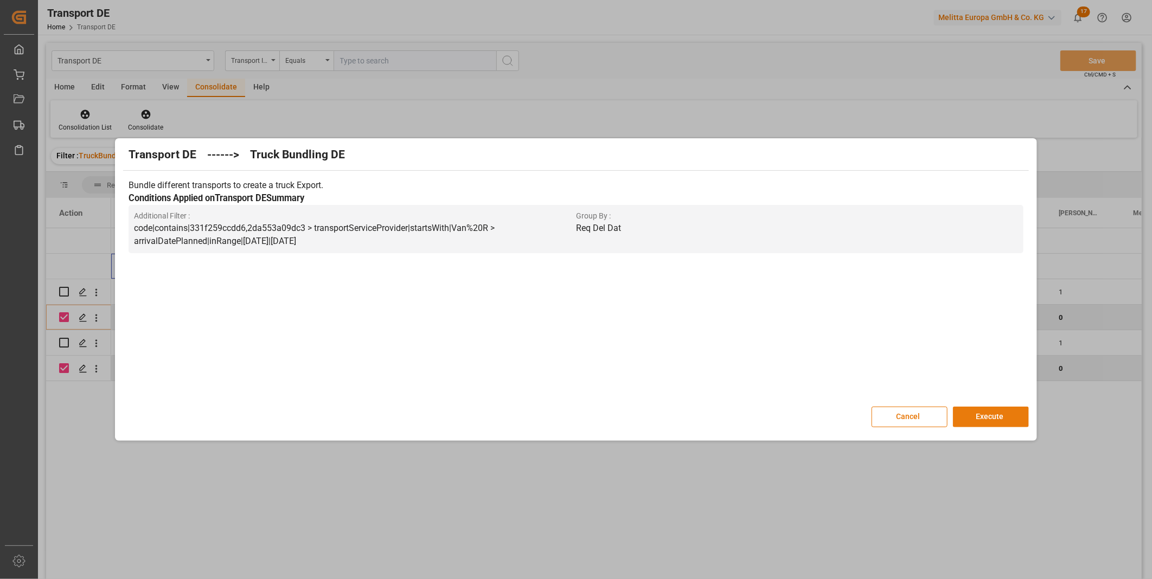
click at [984, 414] on button "Execute" at bounding box center [991, 417] width 76 height 21
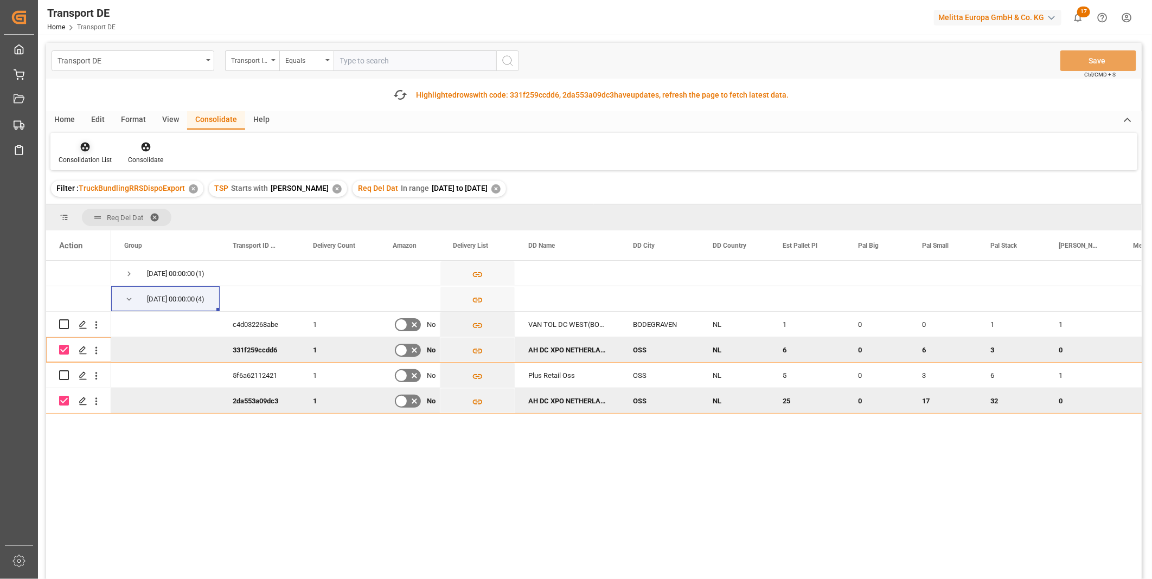
click at [99, 150] on div at bounding box center [85, 146] width 53 height 11
click at [106, 232] on div "Transport DE Transport ID Logward Equals Save Ctrl/CMD + S Fetch latest updates…" at bounding box center [594, 342] width 1096 height 598
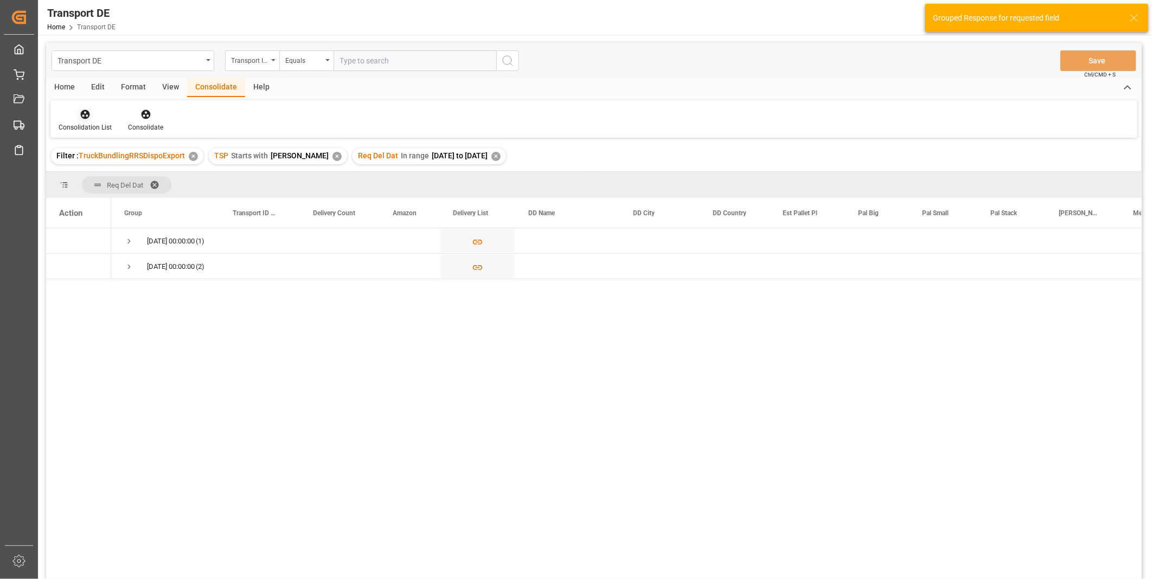
click at [83, 117] on icon at bounding box center [85, 114] width 9 height 9
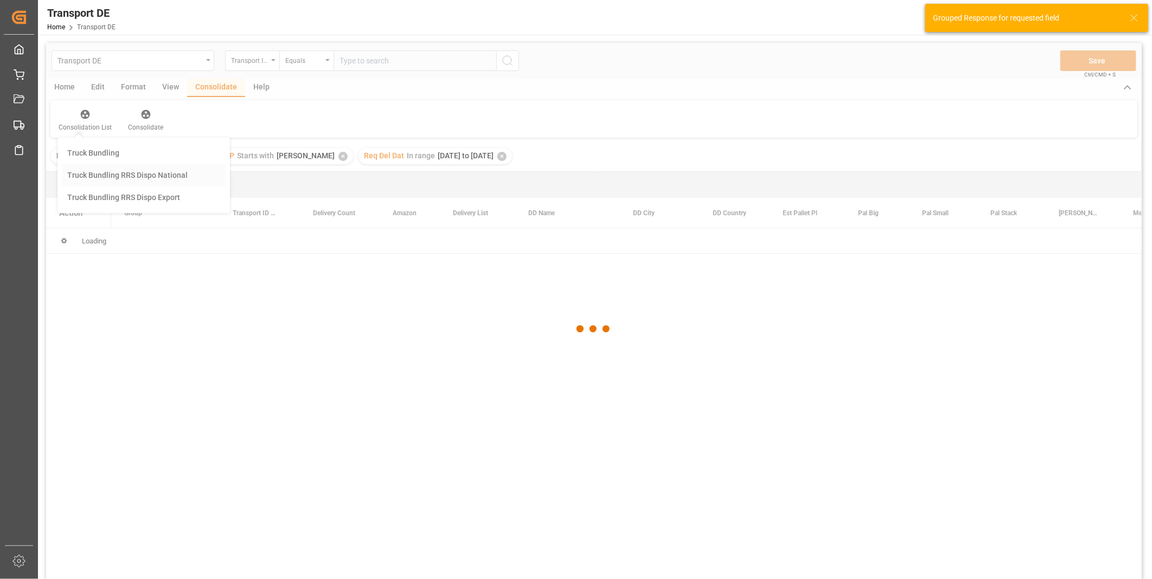
click at [132, 183] on div "Transport DE Transport ID Logward Equals Save Ctrl/CMD + S Home Edit Format Vie…" at bounding box center [594, 325] width 1096 height 565
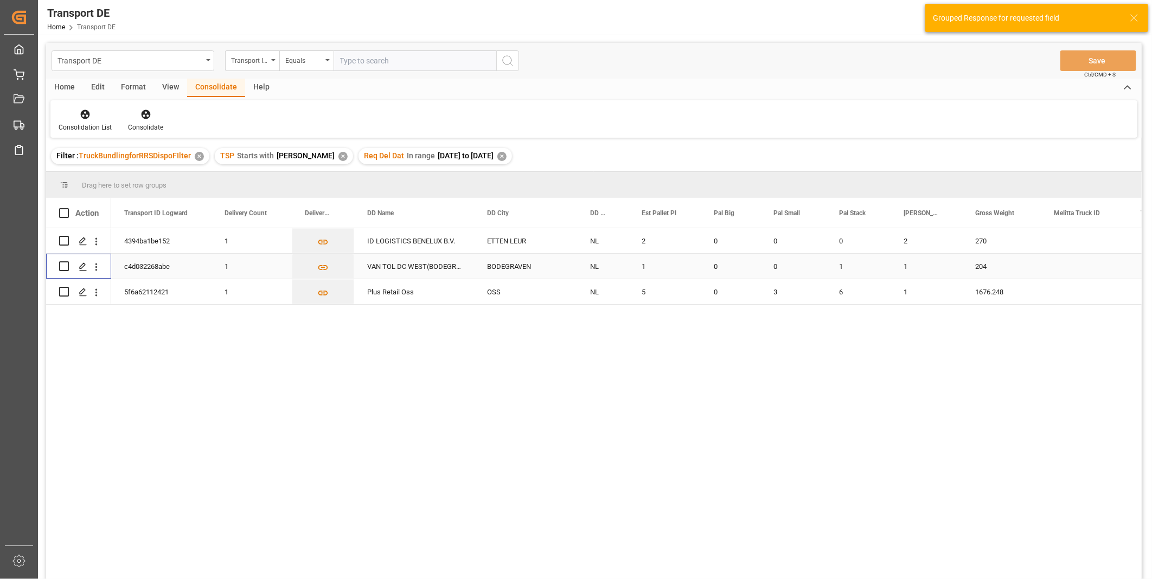
click at [66, 265] on input "Press Space to toggle row selection (unchecked)" at bounding box center [64, 266] width 10 height 10
checkbox input "true"
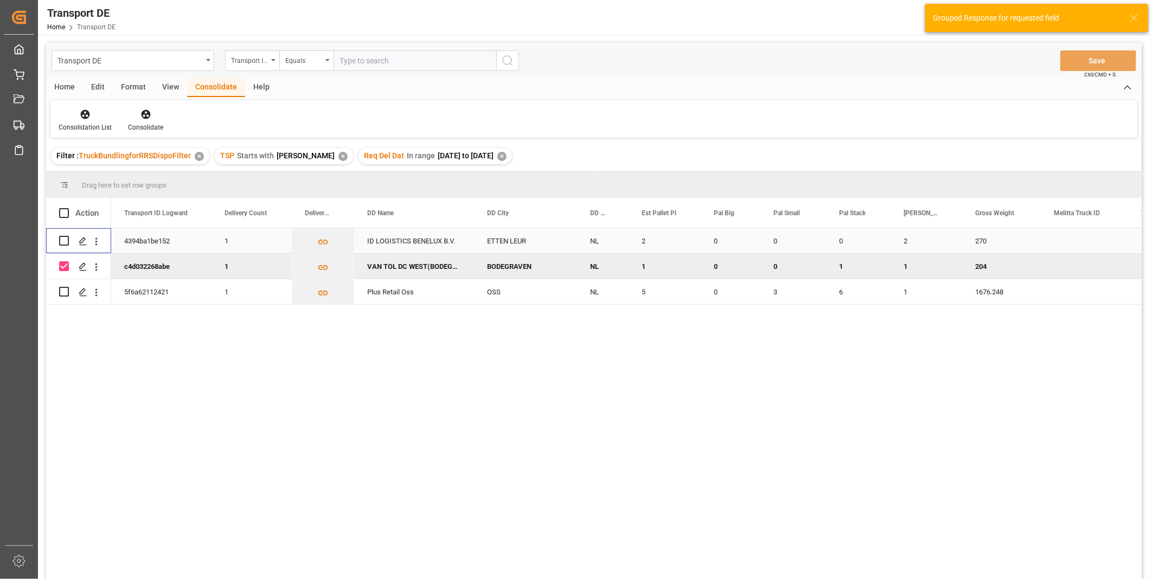
click at [62, 238] on input "Press Space to toggle row selection (unchecked)" at bounding box center [64, 241] width 10 height 10
checkbox input "true"
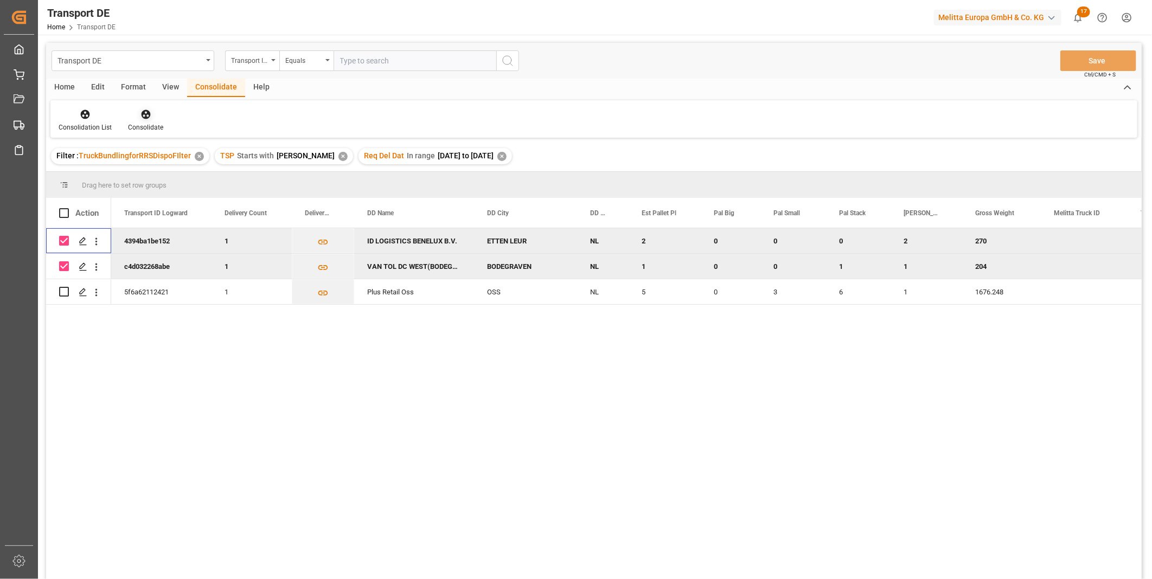
click at [152, 117] on div at bounding box center [145, 113] width 35 height 11
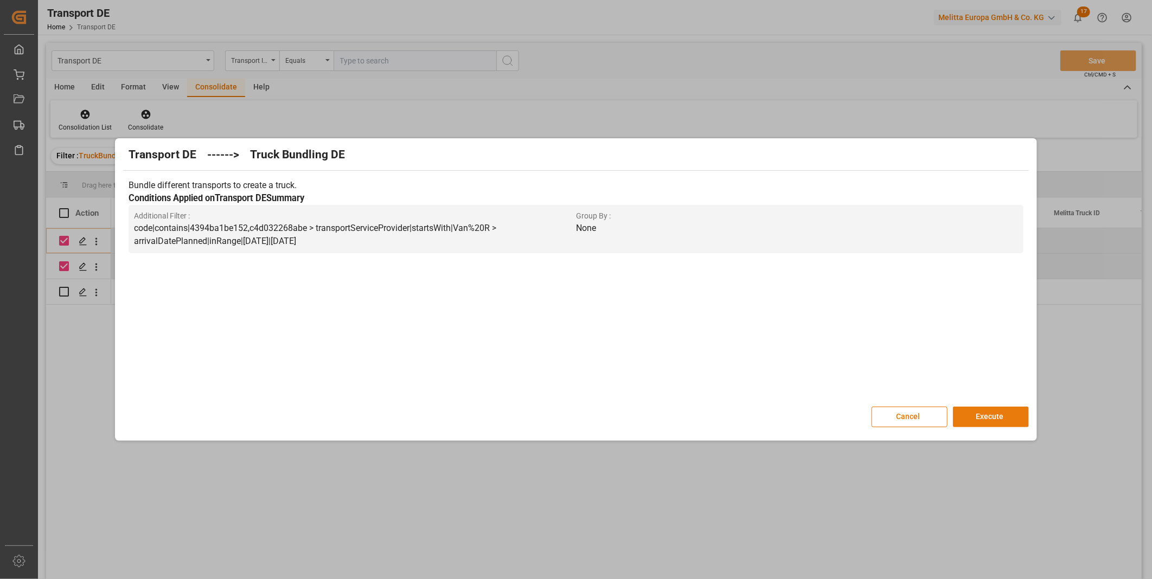
click at [960, 420] on button "Execute" at bounding box center [991, 417] width 76 height 21
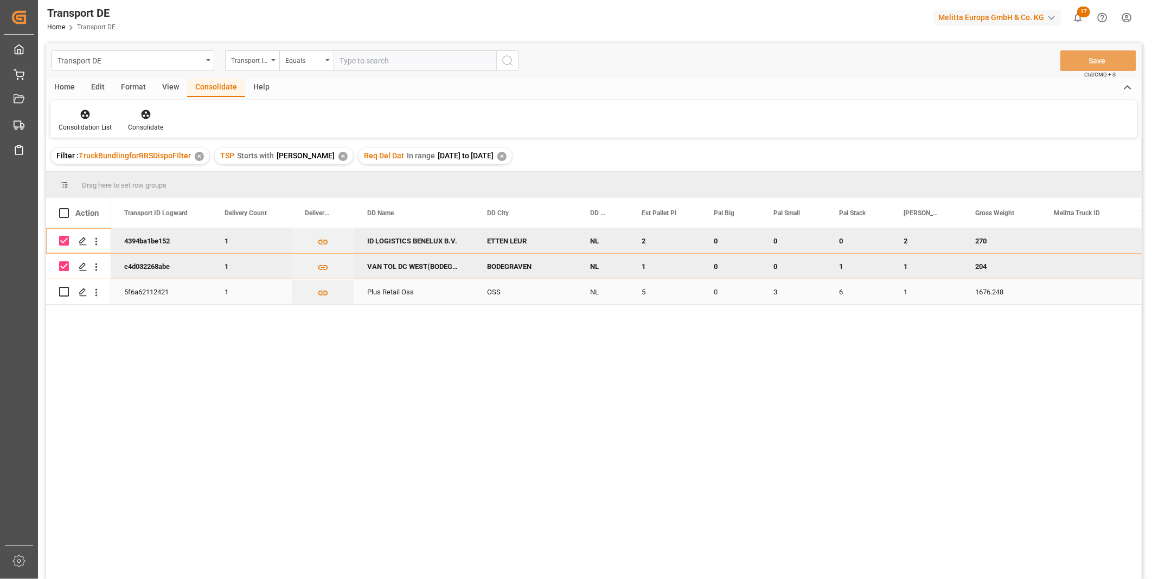
click at [65, 294] on input "Press Space to toggle row selection (unchecked)" at bounding box center [64, 292] width 10 height 10
checkbox input "true"
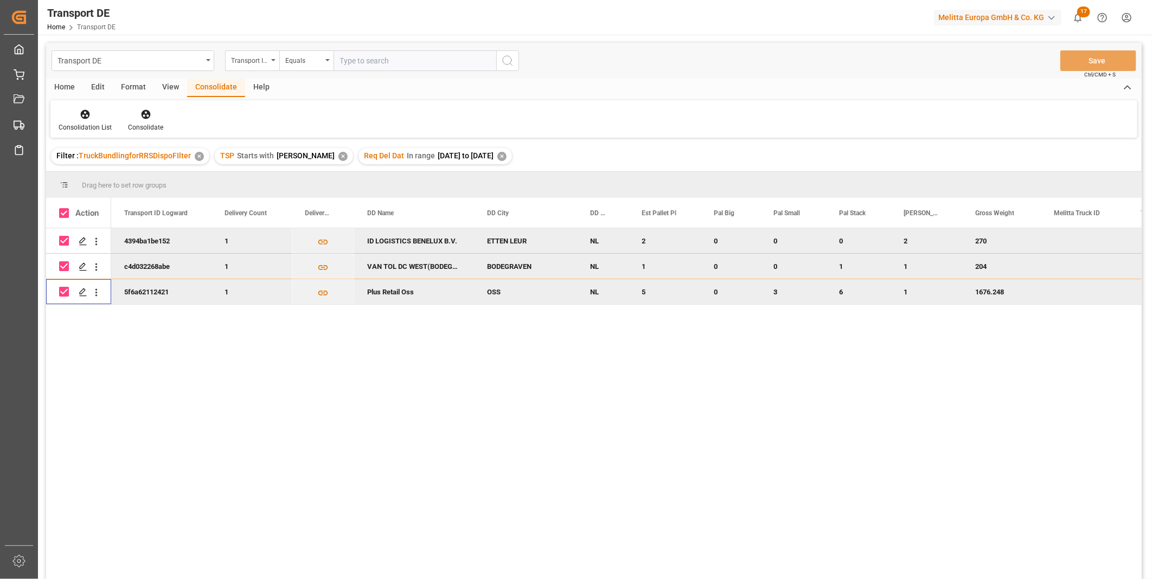
click at [63, 266] on input "Press Space to toggle row selection (checked)" at bounding box center [64, 266] width 10 height 10
checkbox input "false"
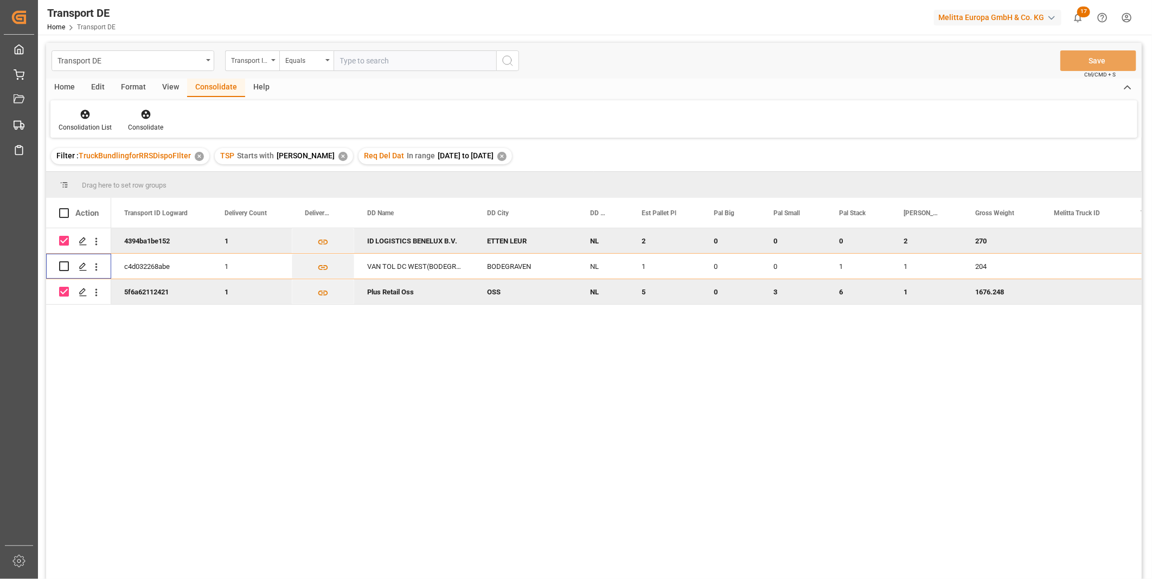
click at [66, 236] on input "Press Space to toggle row selection (checked)" at bounding box center [64, 241] width 10 height 10
checkbox input "false"
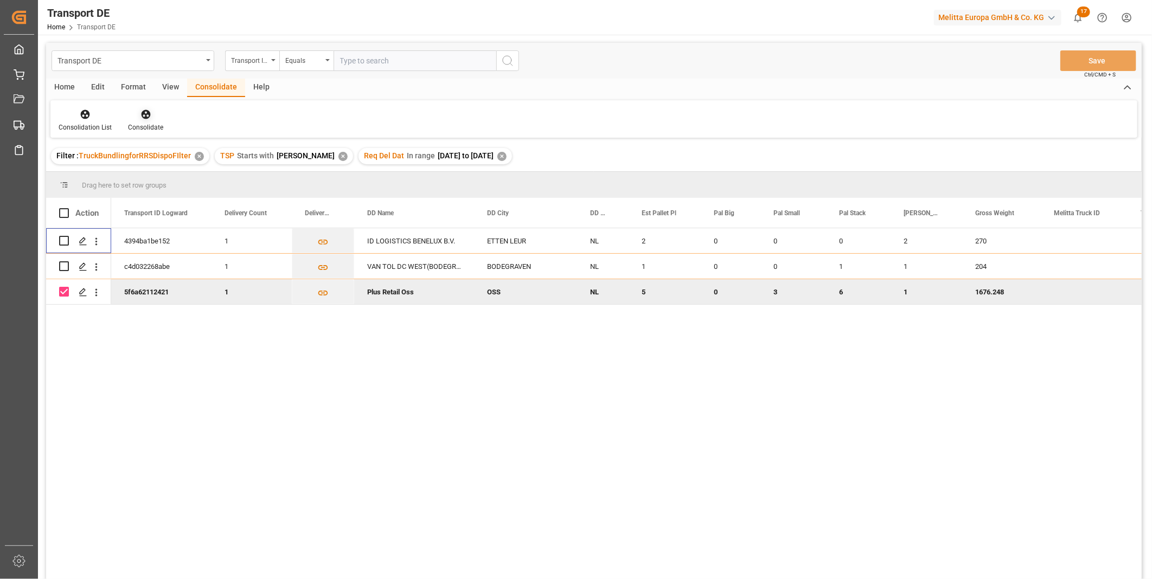
click at [154, 115] on div at bounding box center [145, 113] width 35 height 11
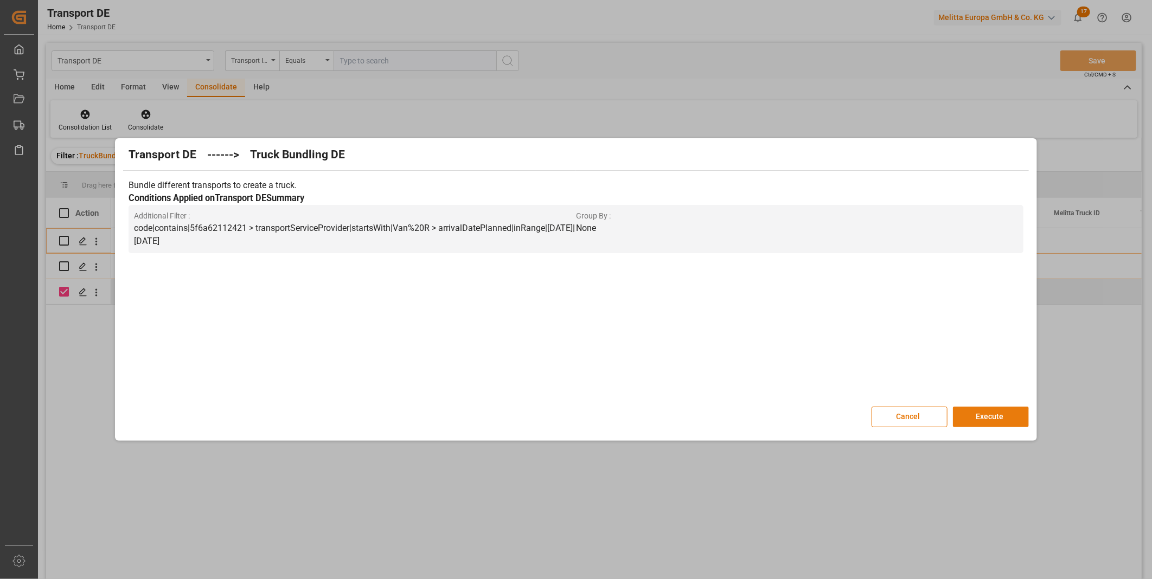
click at [992, 421] on button "Execute" at bounding box center [991, 417] width 76 height 21
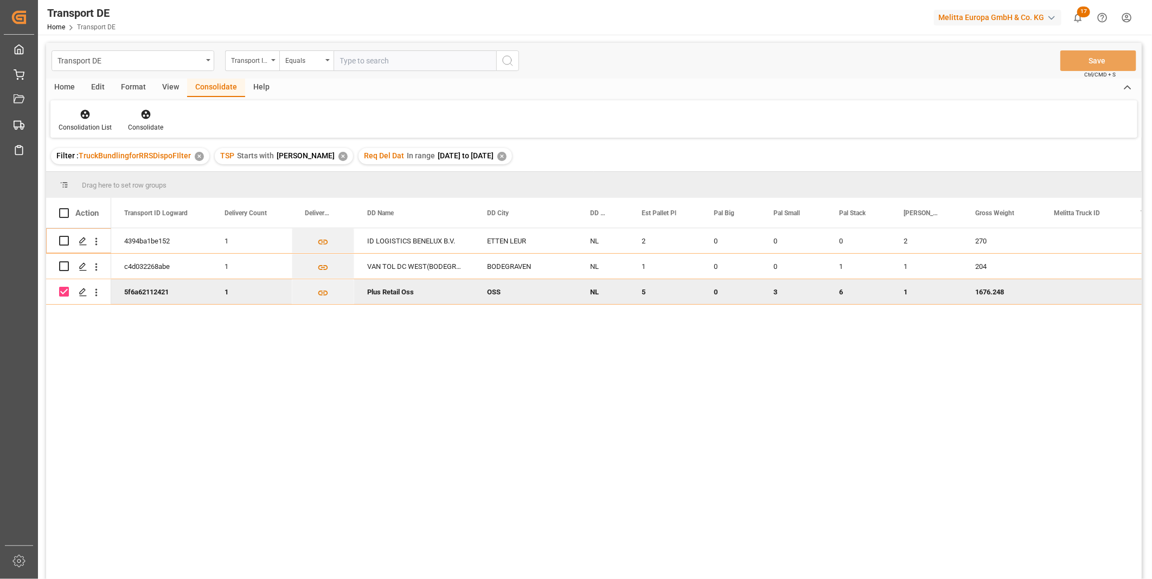
click at [82, 132] on div "Consolidation List Consolidate" at bounding box center [593, 118] width 1087 height 37
click at [80, 130] on div "Consolidation List" at bounding box center [85, 128] width 53 height 10
click at [128, 203] on div "Transport DE Transport ID Logward Equals Save Ctrl/CMD + S Home Edit Format Vie…" at bounding box center [594, 325] width 1096 height 565
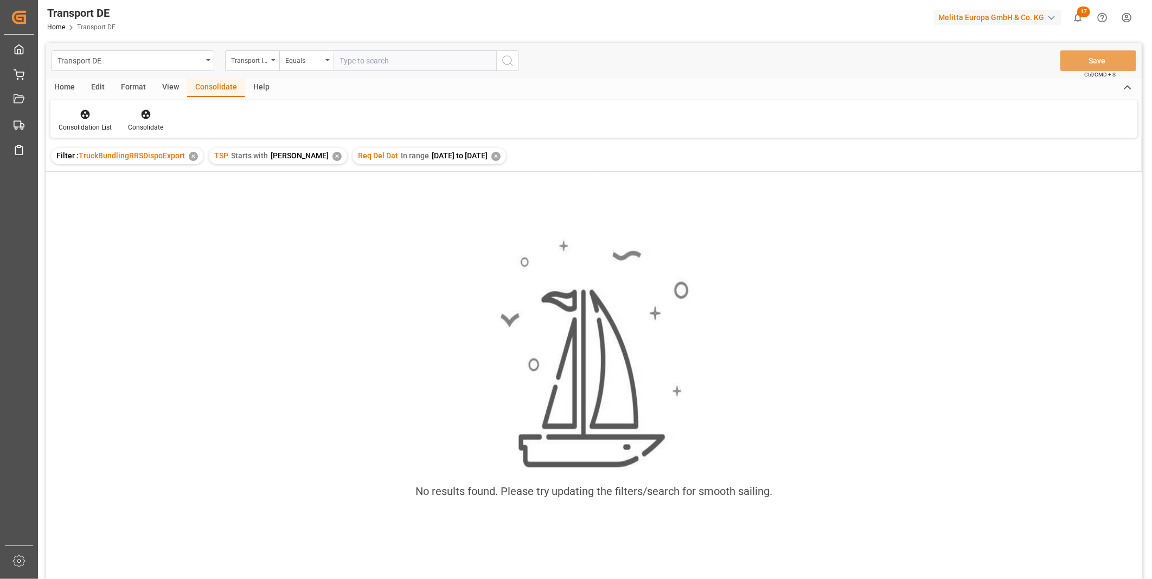
click at [491, 156] on div "✕" at bounding box center [495, 156] width 9 height 9
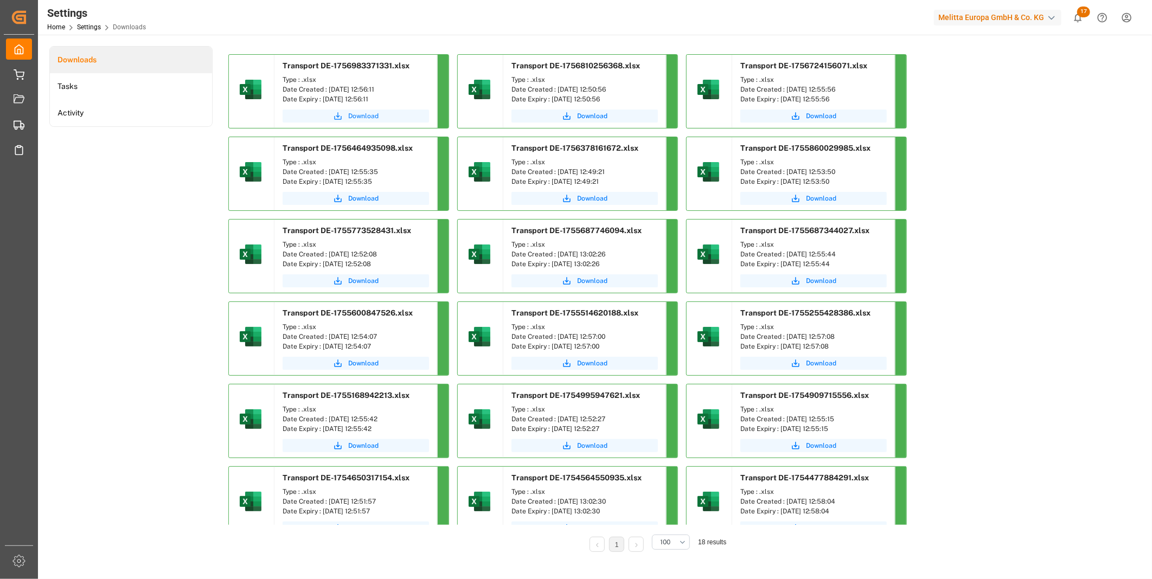
click at [349, 121] on button "Download" at bounding box center [356, 116] width 146 height 13
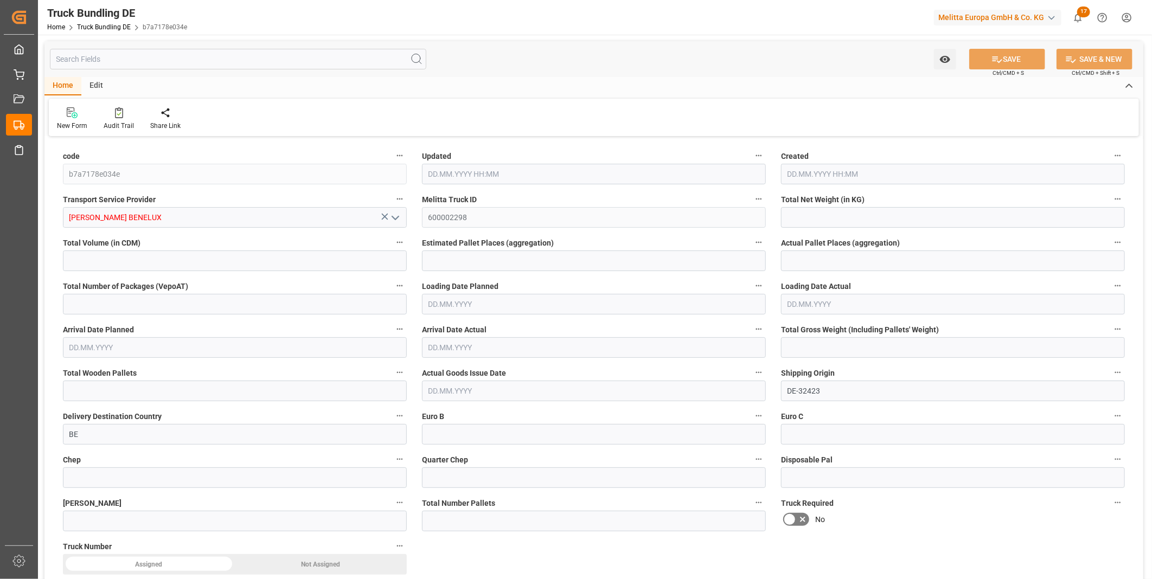
type input "7052.575"
type input "49861.963"
type input "33"
type input "0"
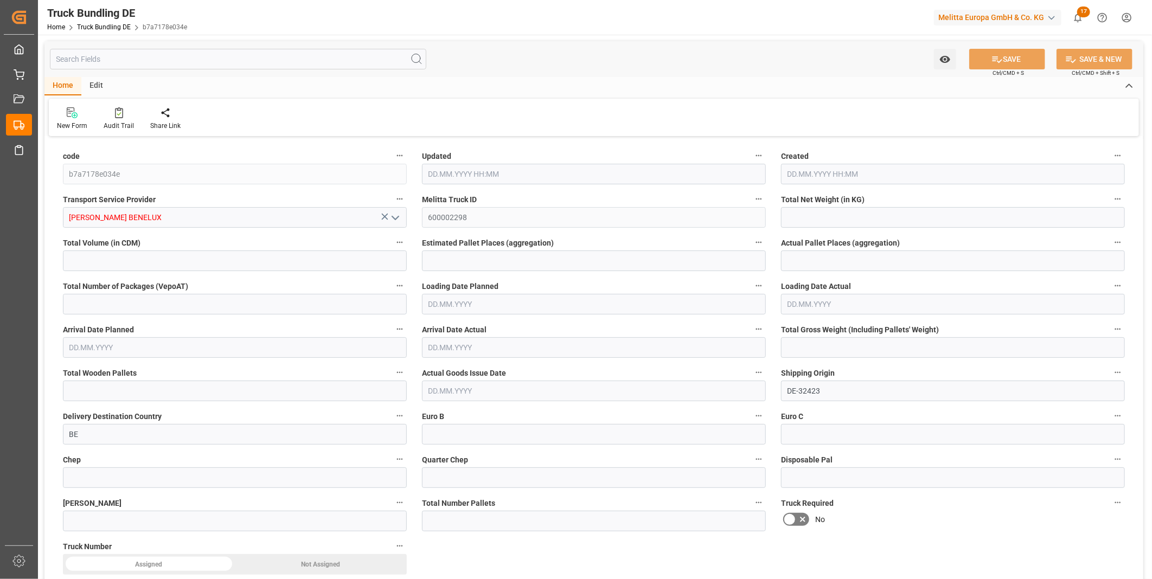
type input "11058"
type input "58"
type input "0"
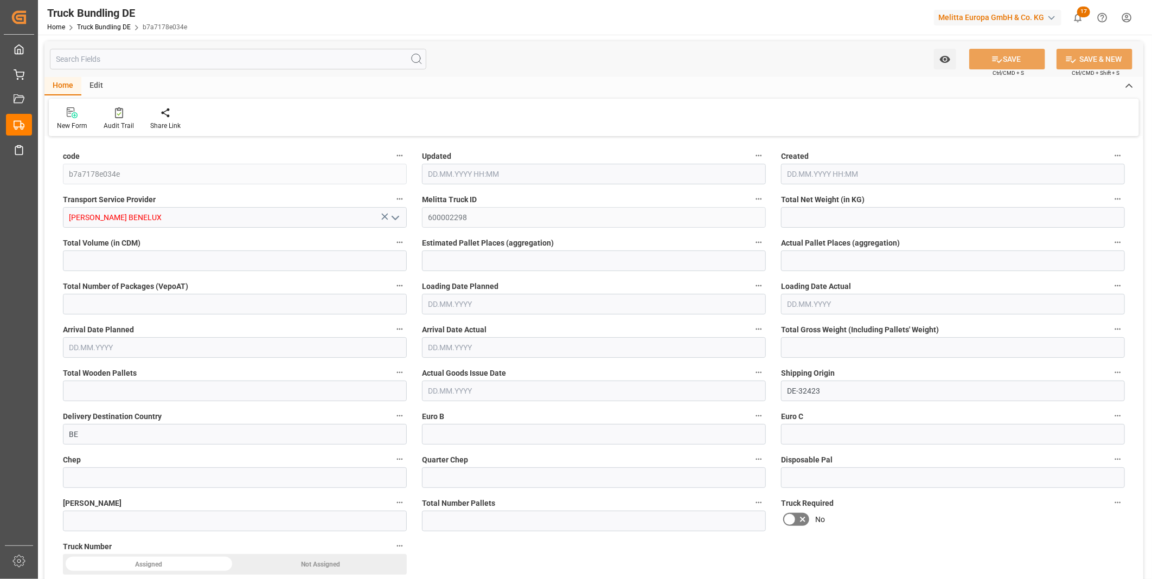
type input "0"
type input "04.09.2025 13:00"
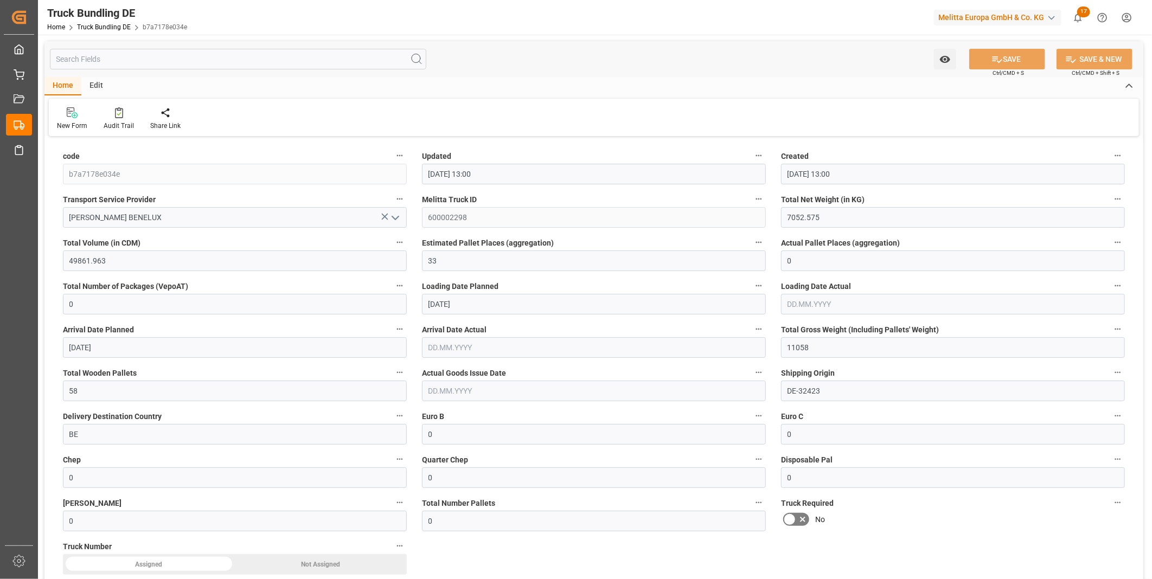
type input "04.09.2025 13:00"
type input "[DATE]"
type input "04.09.2025"
type input "1075.975"
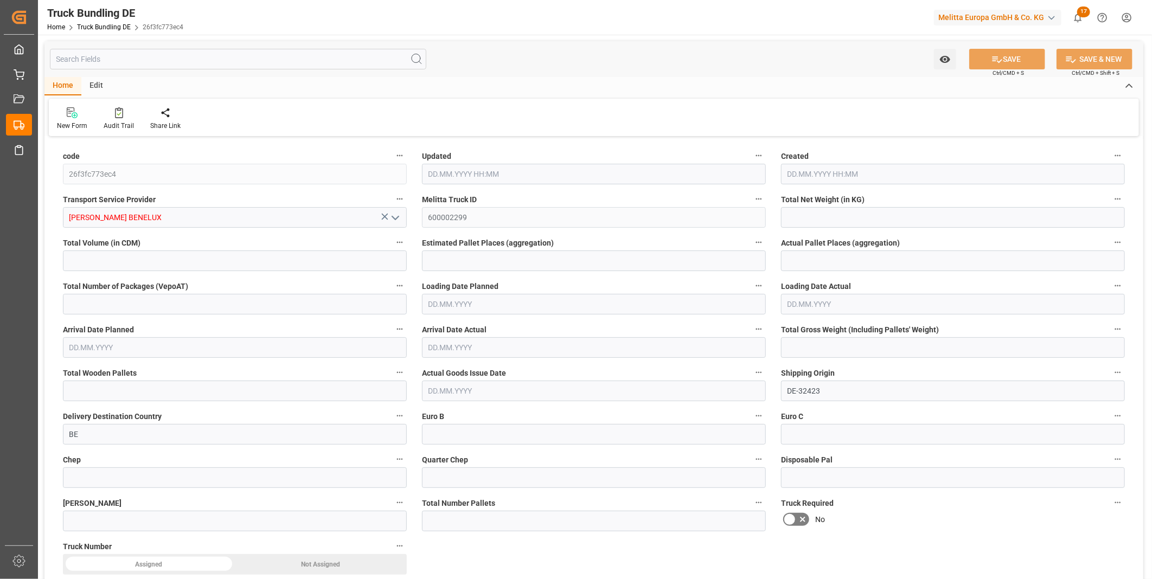
type input "6622.496"
type input "7"
type input "0"
type input "1615"
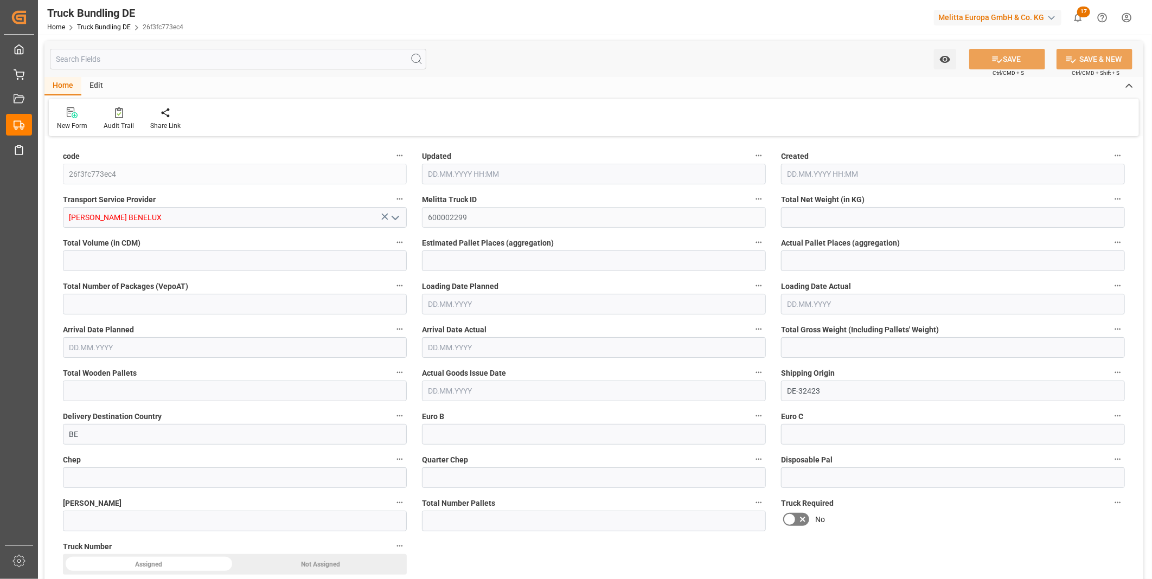
type input "9"
type input "0"
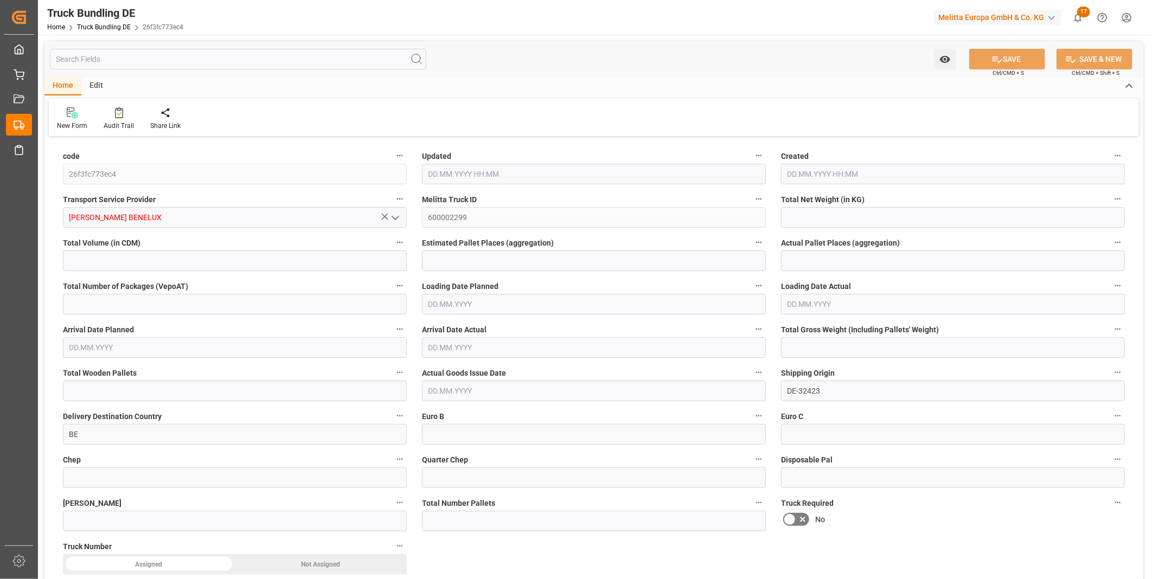
type input "0"
type input "04.09.2025 13:02"
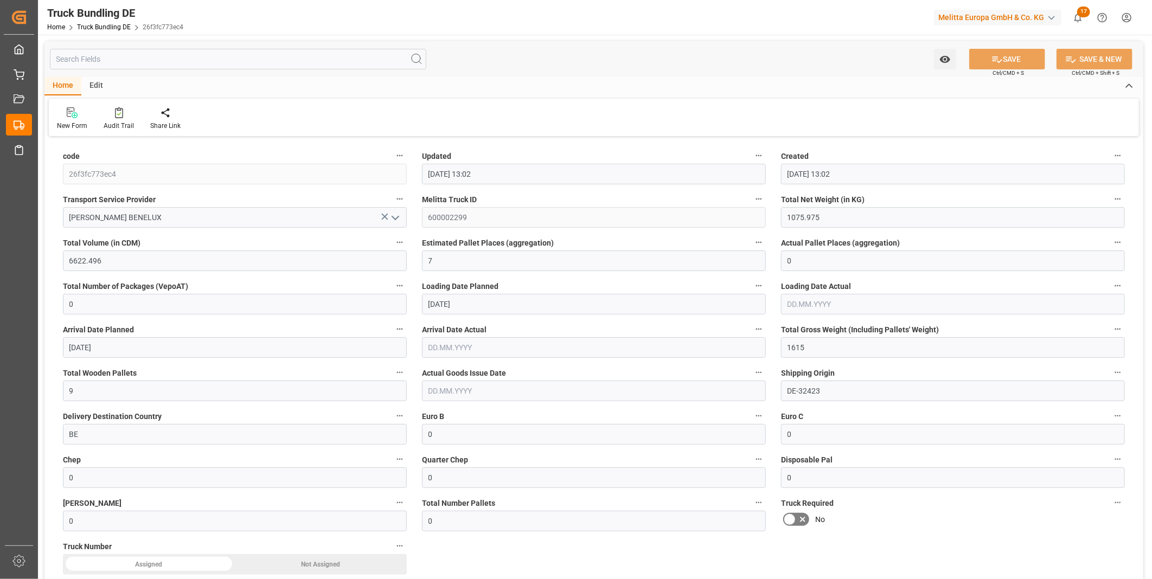
type input "05.09.2025"
type input "08.09.2025"
type input "04.09.2025"
type input "104.04"
type input "2425.831"
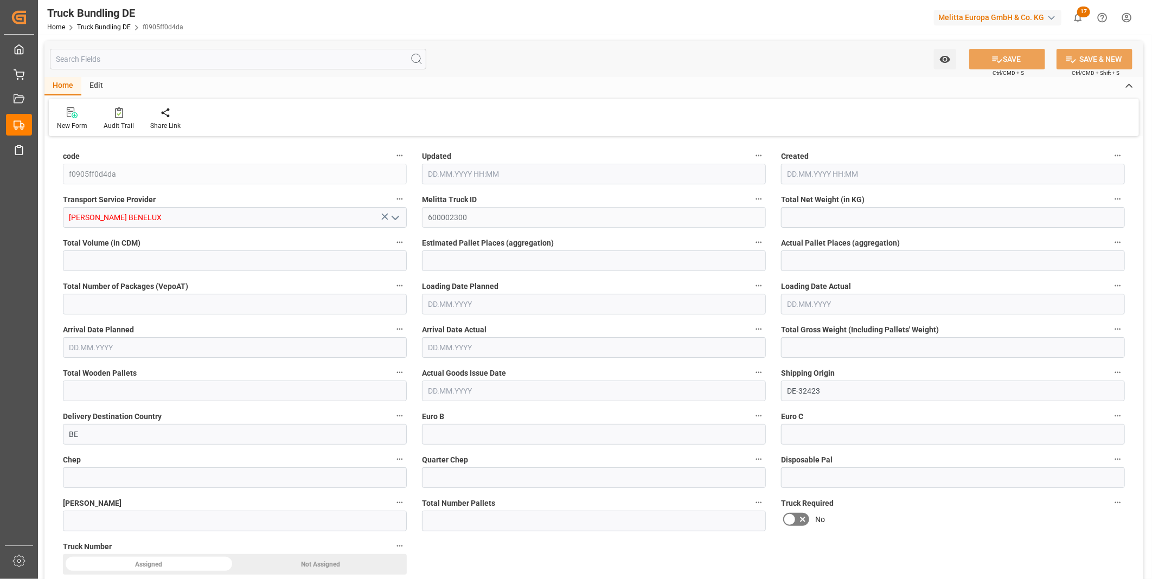
type input "2"
type input "0"
type input "284.941"
type input "6"
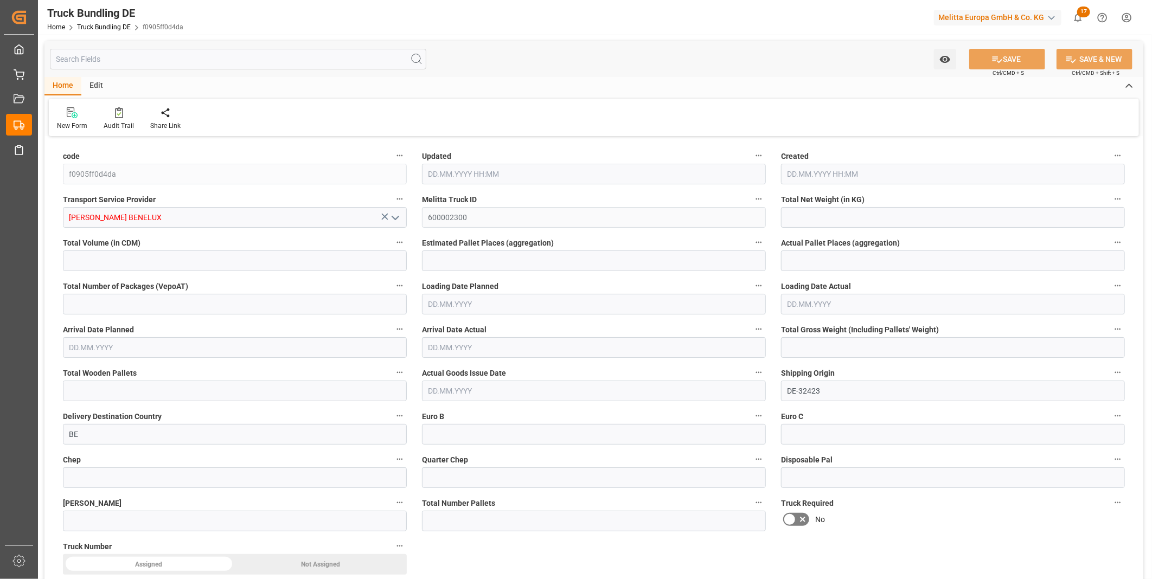
type input "0"
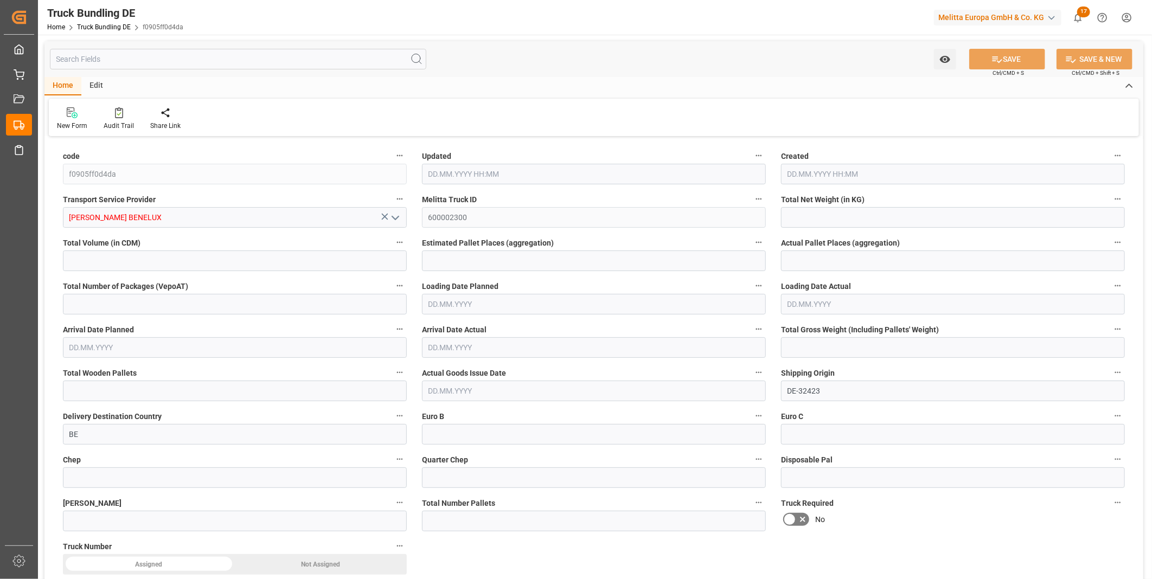
type input "0"
type input "[DATE] 13:04"
type input "04.09.2025 13:03"
type input "[DATE]"
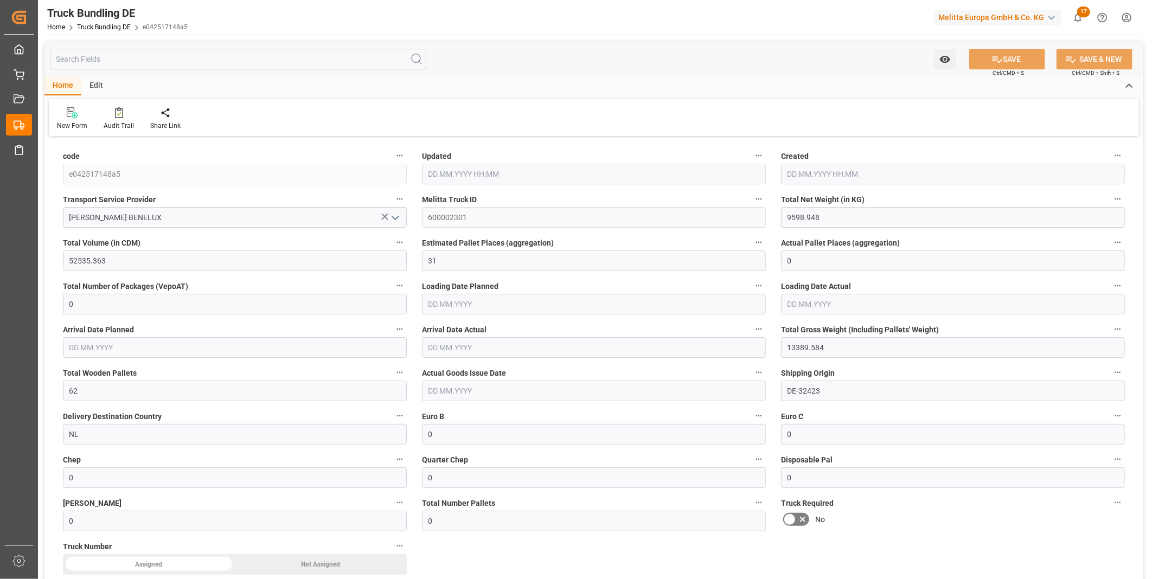
type input "08.09.2025"
type input "[DATE]"
type input "305.034"
type input "3120.944"
type input "3"
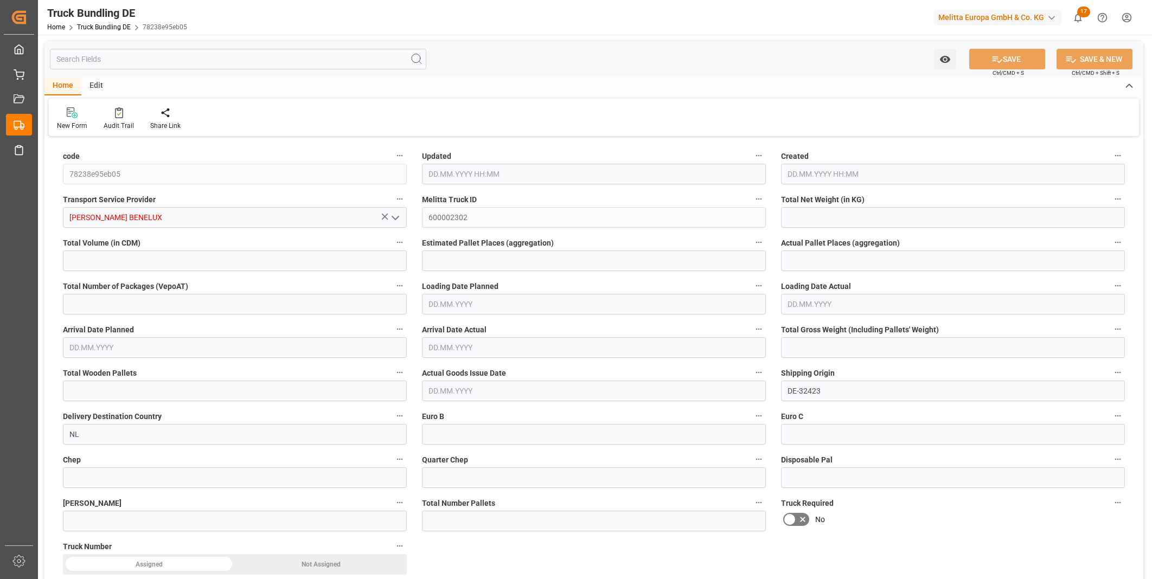
type input "0"
type input "474"
type input "4"
type input "0"
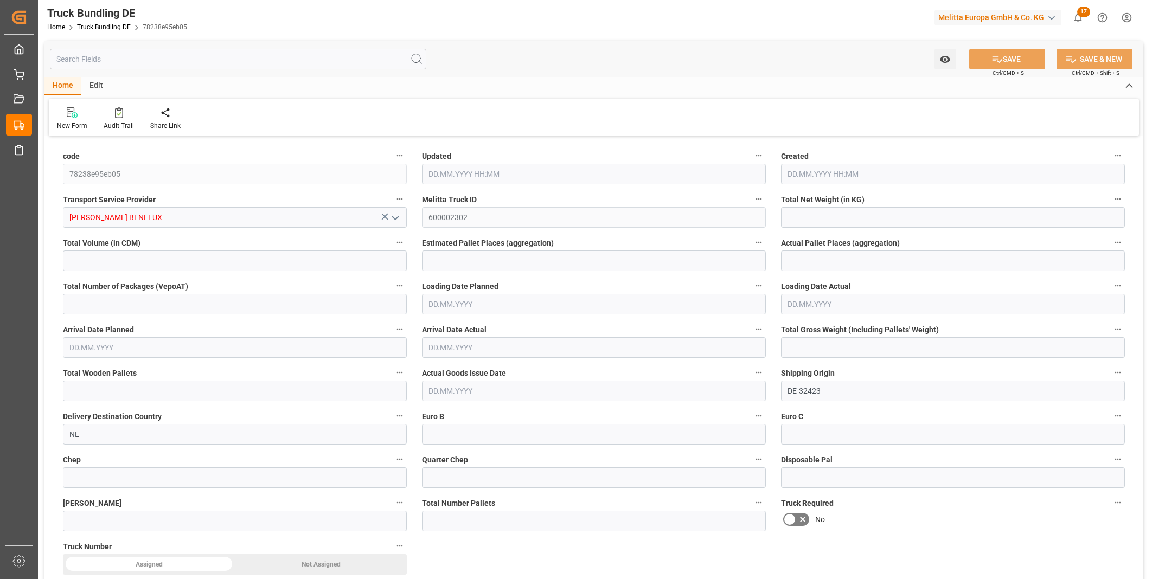
type input "0"
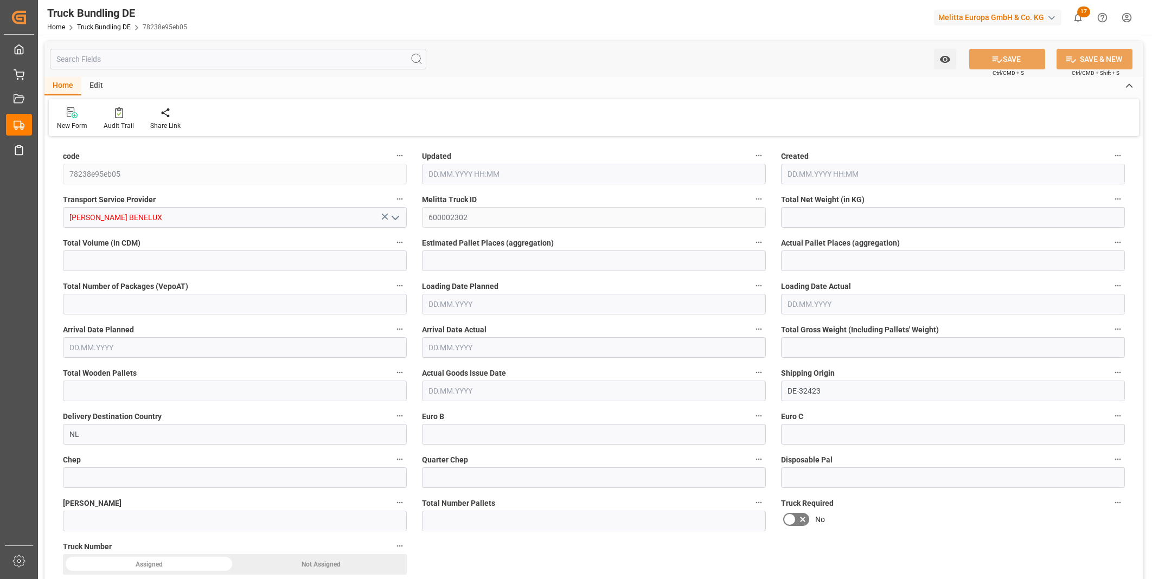
type input "0"
type input "[DATE] 13:04"
type input "[DATE]"
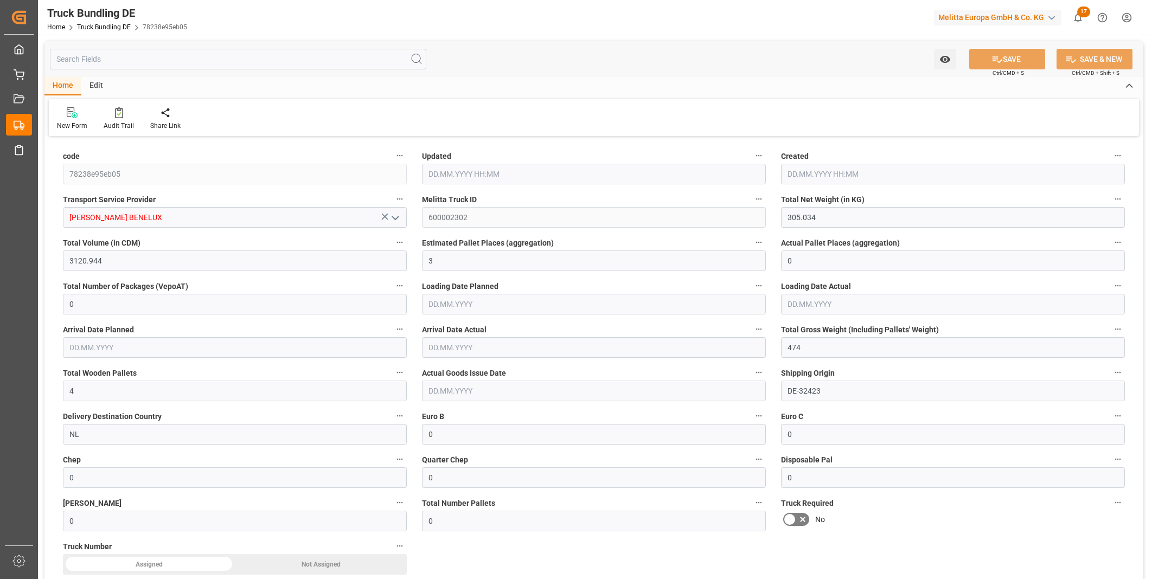
type input "[DATE]"
